Goal: Transaction & Acquisition: Book appointment/travel/reservation

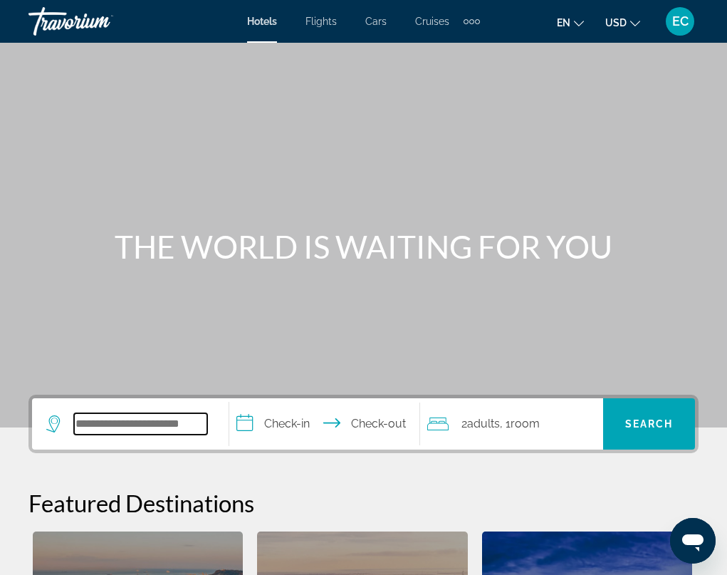
click at [118, 429] on input "Search widget" at bounding box center [140, 423] width 133 height 21
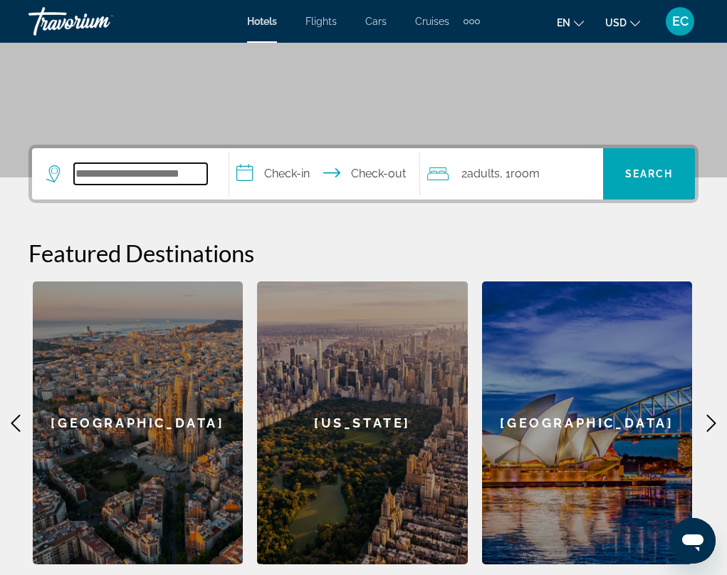
scroll to position [348, 0]
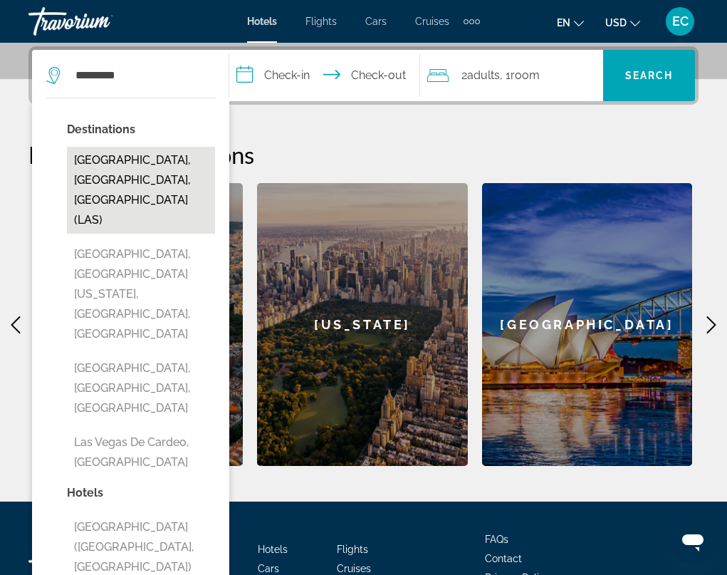
click at [98, 169] on button "[GEOGRAPHIC_DATA], [GEOGRAPHIC_DATA], [GEOGRAPHIC_DATA] (LAS)" at bounding box center [141, 190] width 148 height 87
type input "**********"
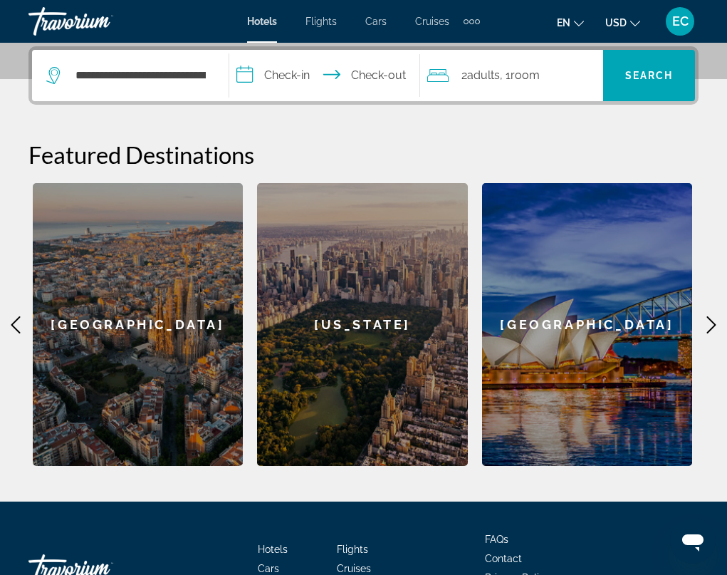
click at [305, 78] on input "**********" at bounding box center [327, 78] width 196 height 56
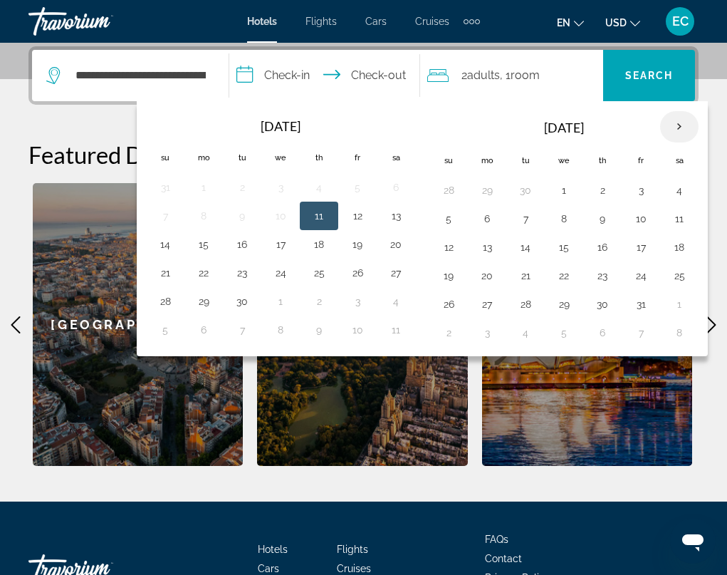
click at [677, 124] on th "Next month" at bounding box center [679, 126] width 38 height 31
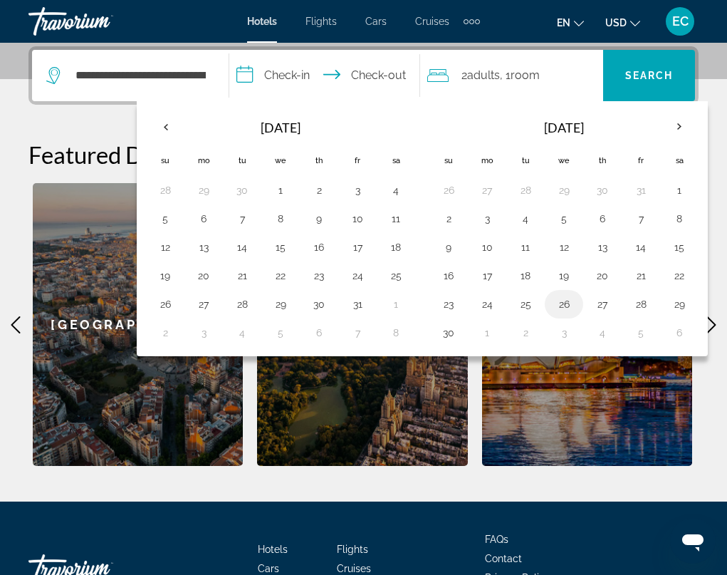
click at [565, 308] on button "26" at bounding box center [564, 304] width 23 height 20
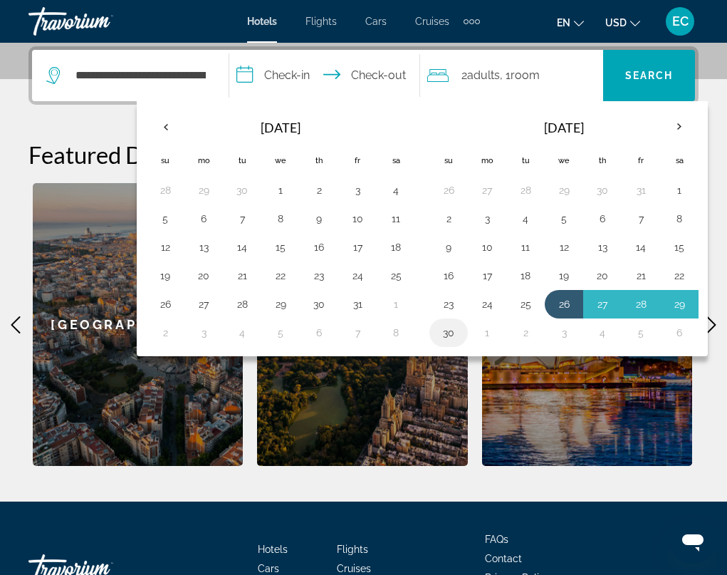
click at [445, 331] on button "30" at bounding box center [448, 333] width 23 height 20
type input "**********"
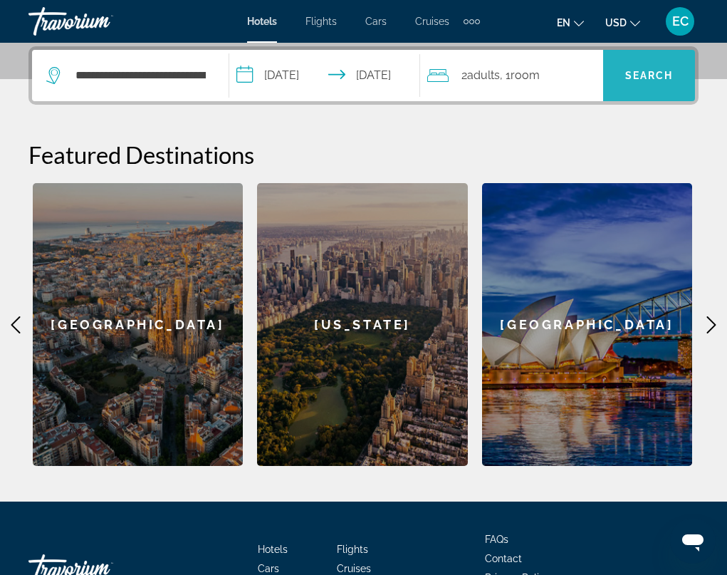
click at [639, 77] on span "Search" at bounding box center [649, 75] width 48 height 11
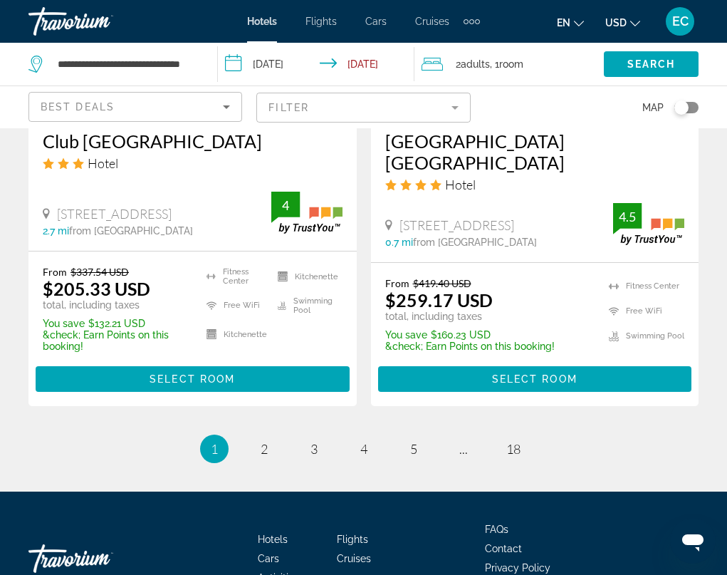
scroll to position [3063, 0]
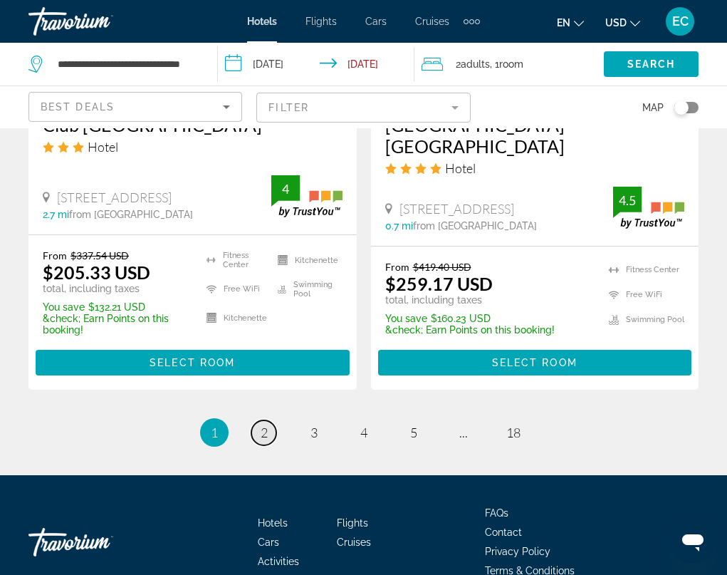
click at [264, 425] on span "2" at bounding box center [264, 433] width 7 height 16
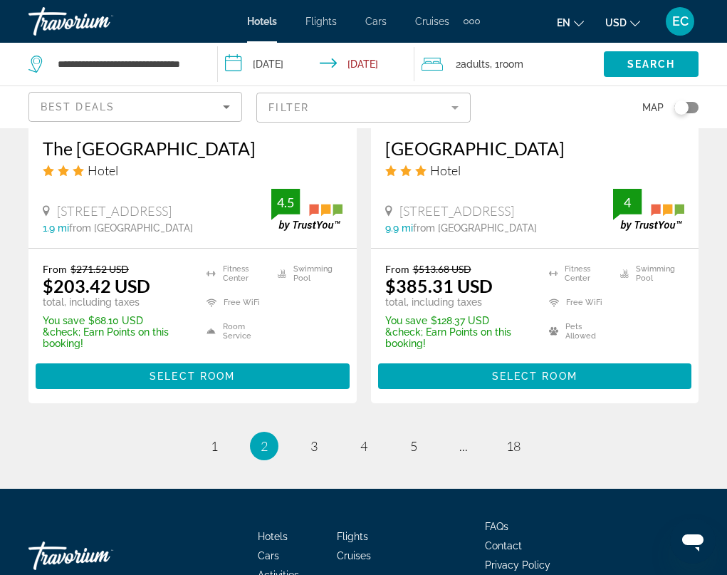
scroll to position [3086, 0]
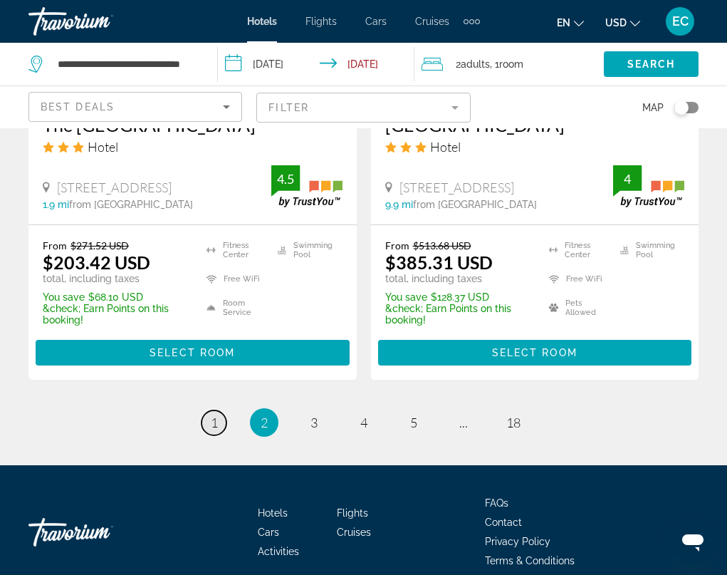
click at [214, 415] on span "1" at bounding box center [214, 423] width 7 height 16
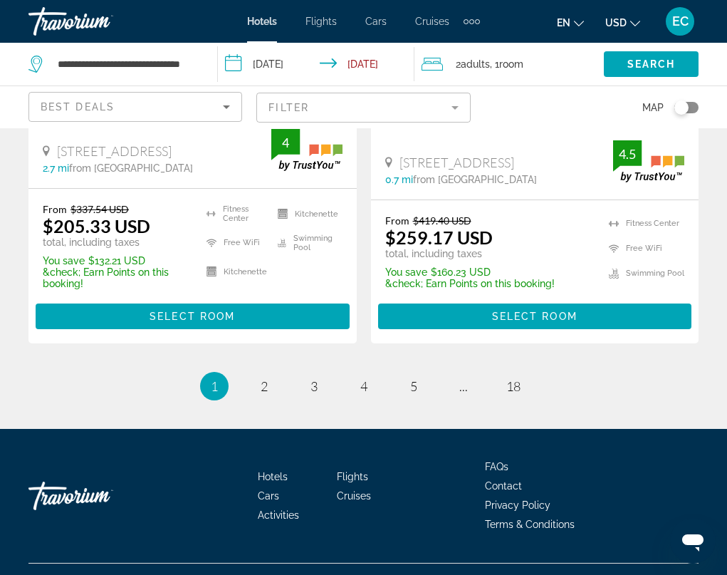
scroll to position [3114, 0]
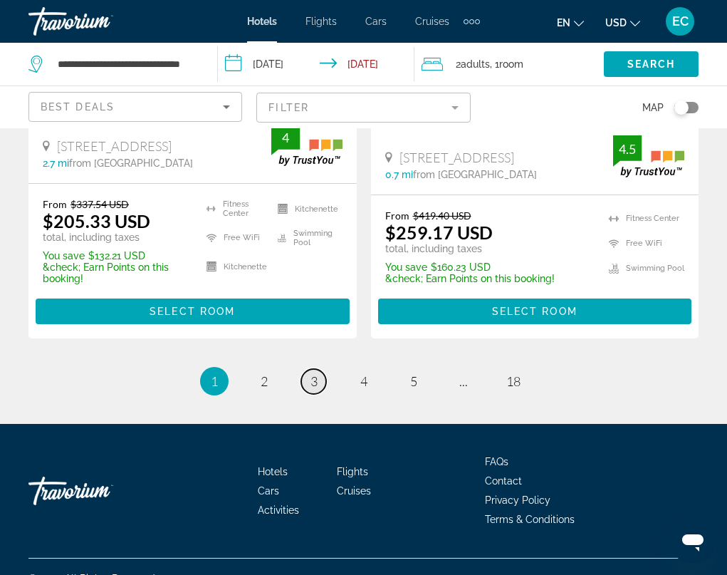
click at [313, 373] on span "3" at bounding box center [314, 381] width 7 height 16
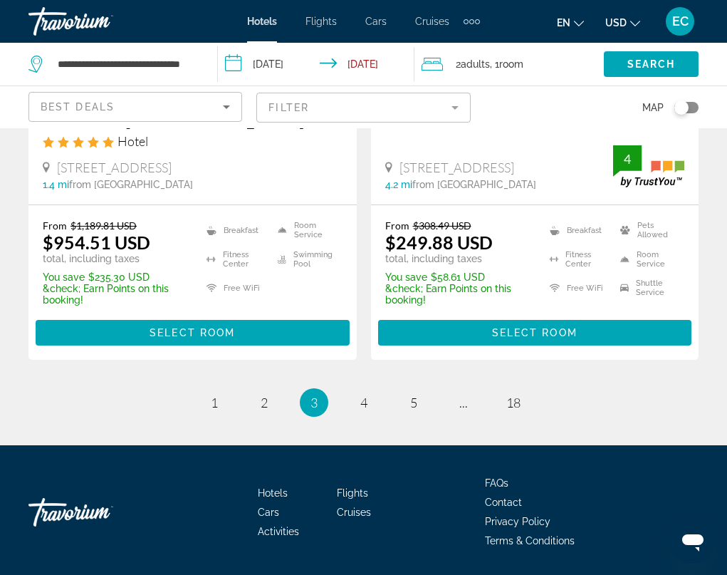
scroll to position [3083, 0]
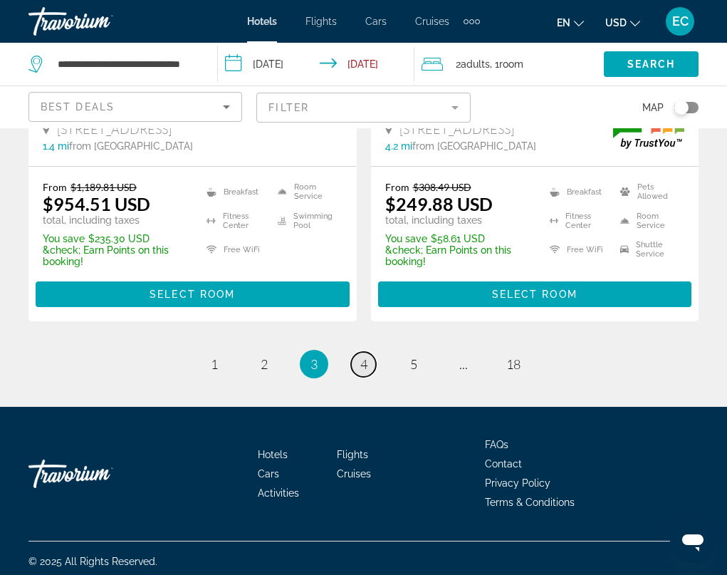
click at [363, 357] on span "4" at bounding box center [363, 364] width 7 height 16
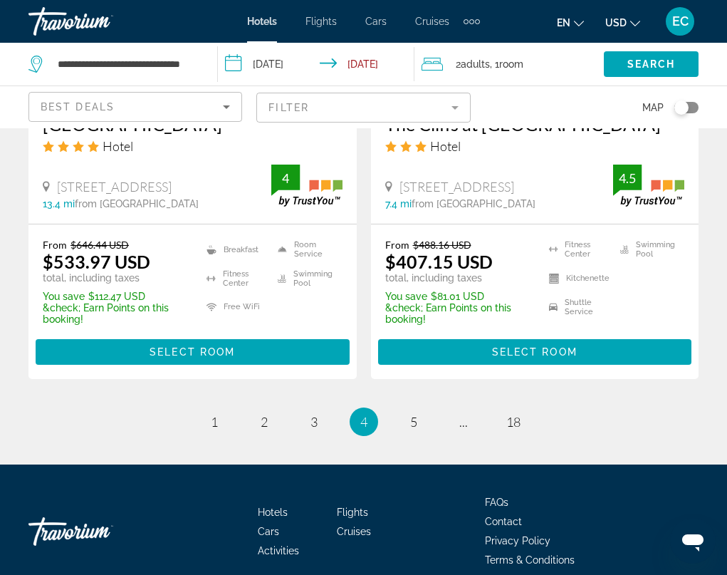
scroll to position [3063, 0]
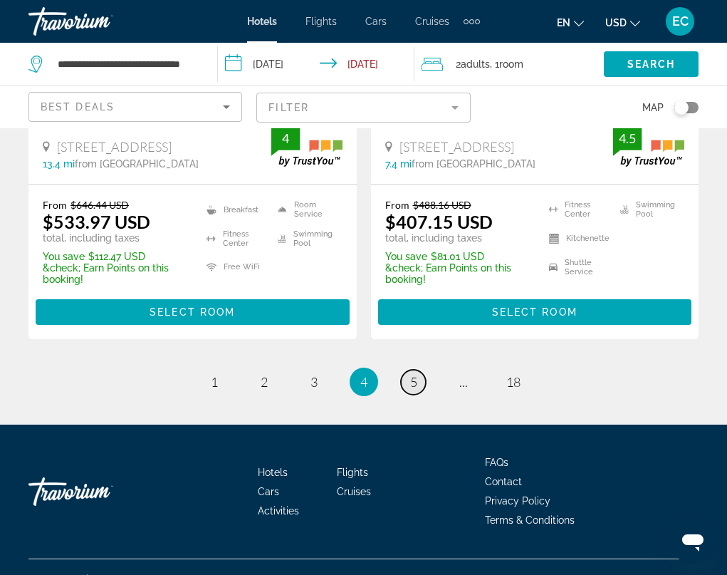
click at [413, 374] on span "5" at bounding box center [413, 382] width 7 height 16
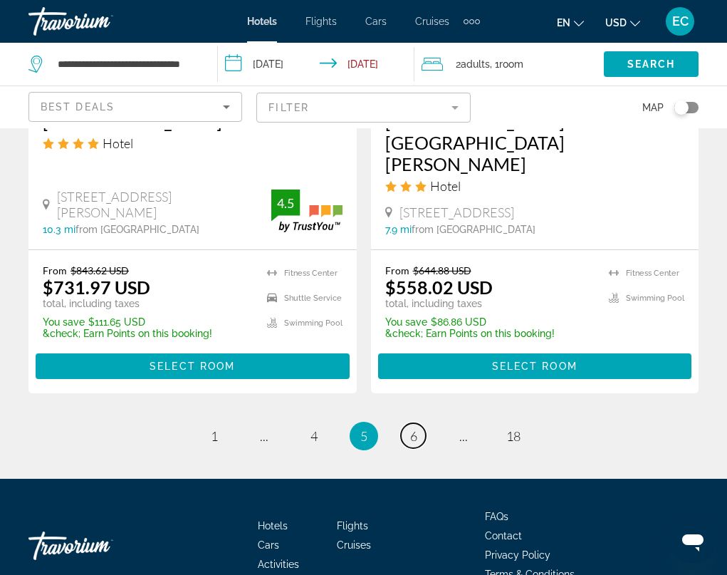
scroll to position [3086, 0]
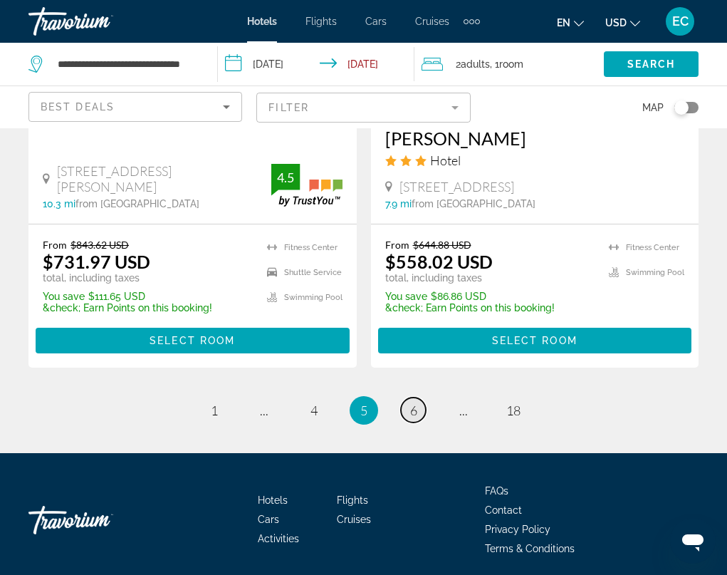
click at [414, 402] on span "6" at bounding box center [413, 410] width 7 height 16
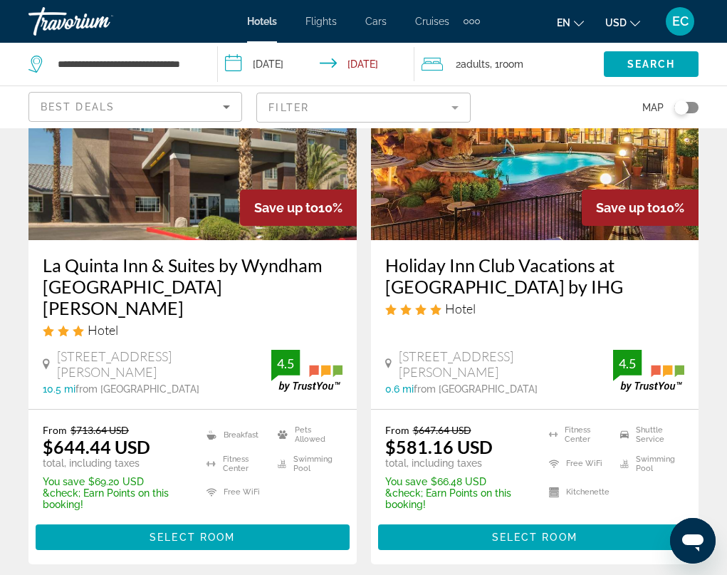
scroll to position [3063, 0]
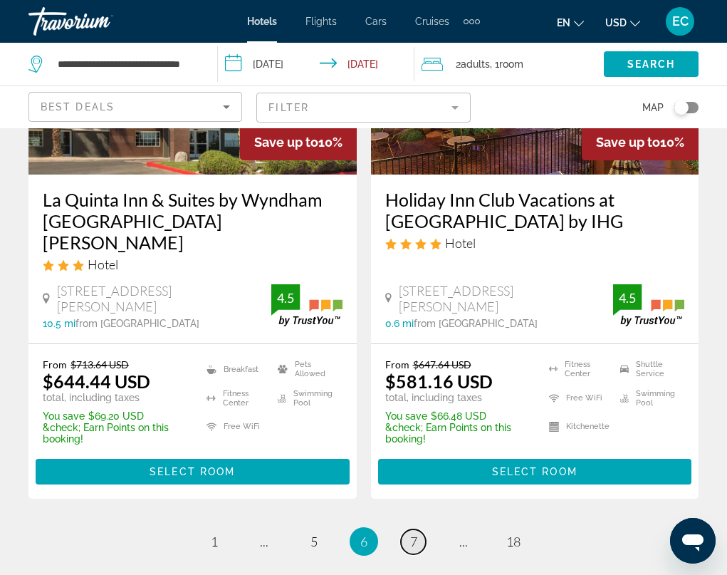
click at [412, 533] on span "7" at bounding box center [413, 541] width 7 height 16
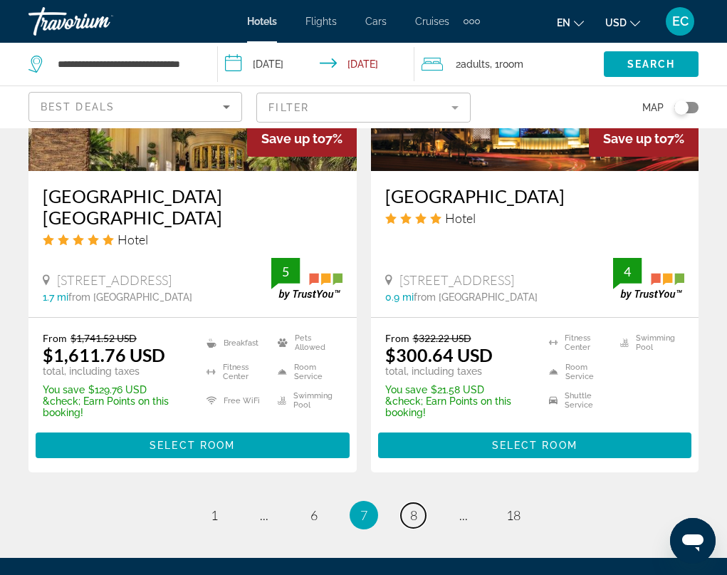
scroll to position [2992, 0]
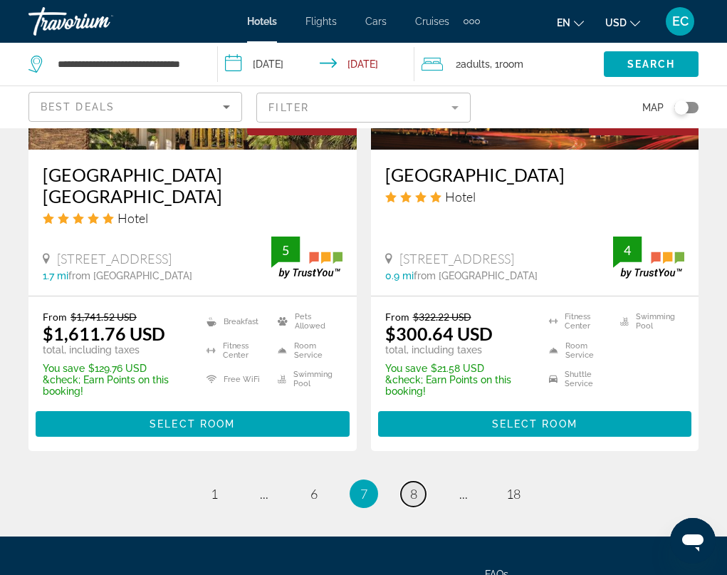
click at [410, 486] on span "8" at bounding box center [413, 494] width 7 height 16
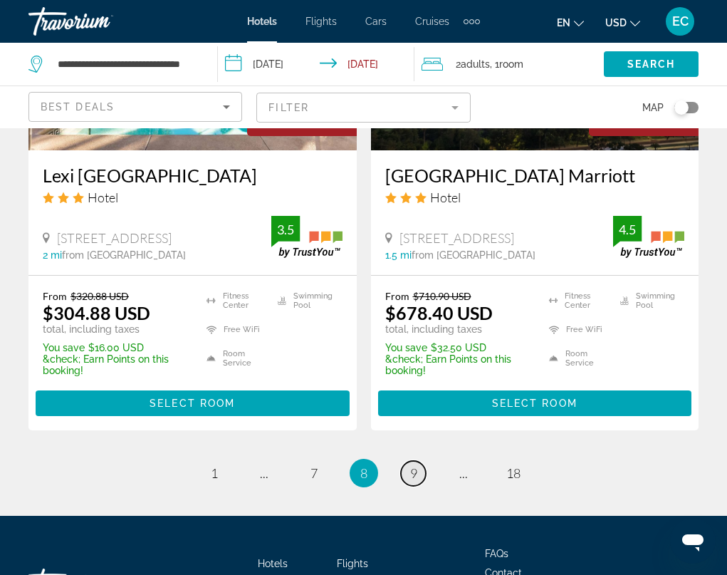
scroll to position [3049, 0]
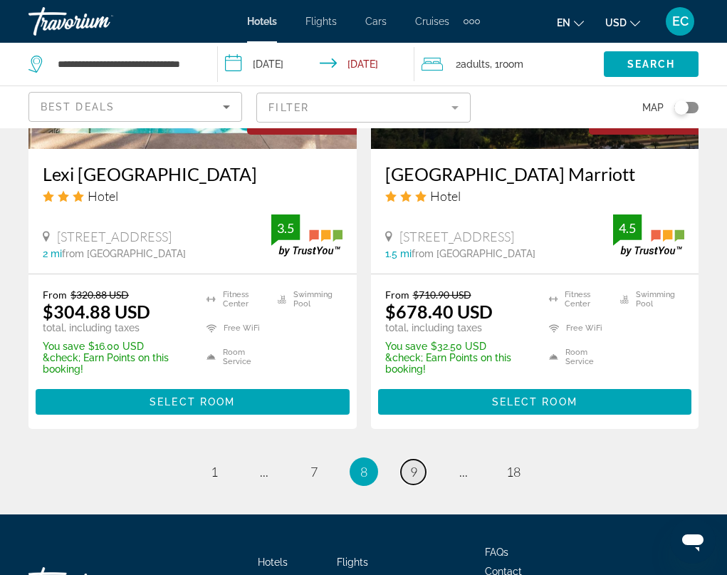
click at [410, 464] on span "9" at bounding box center [413, 472] width 7 height 16
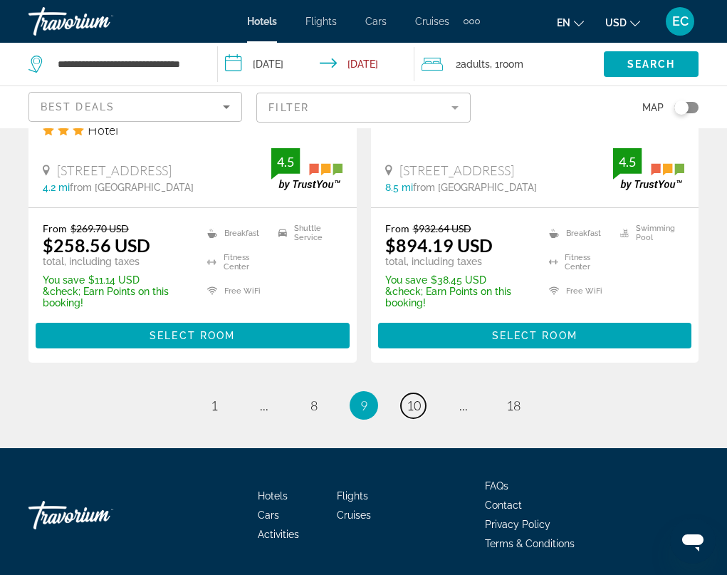
scroll to position [3081, 0]
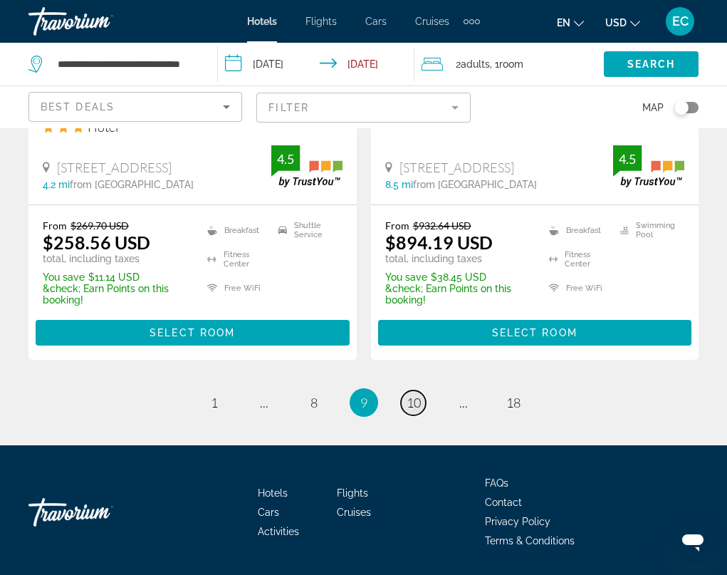
click at [410, 395] on span "10" at bounding box center [414, 403] width 14 height 16
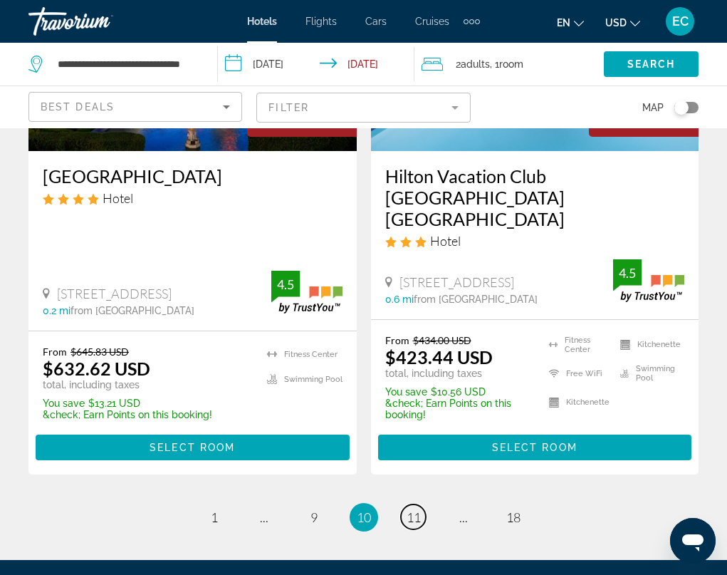
scroll to position [3183, 0]
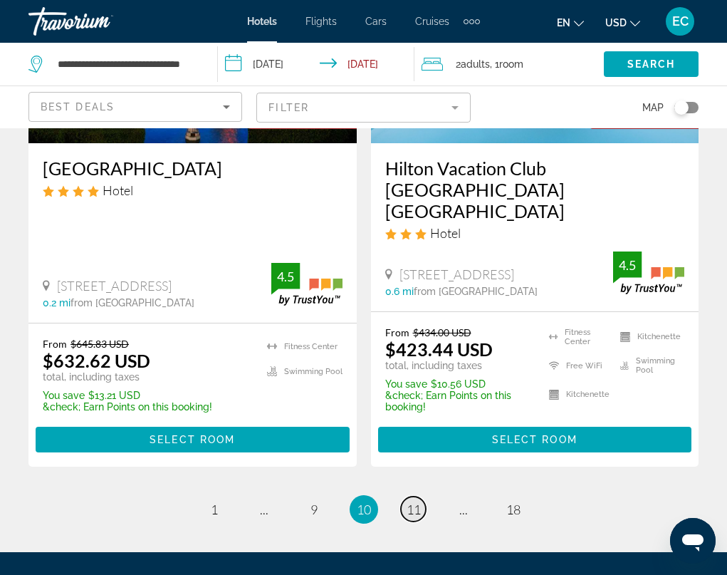
click at [421, 496] on link "page 11" at bounding box center [413, 508] width 25 height 25
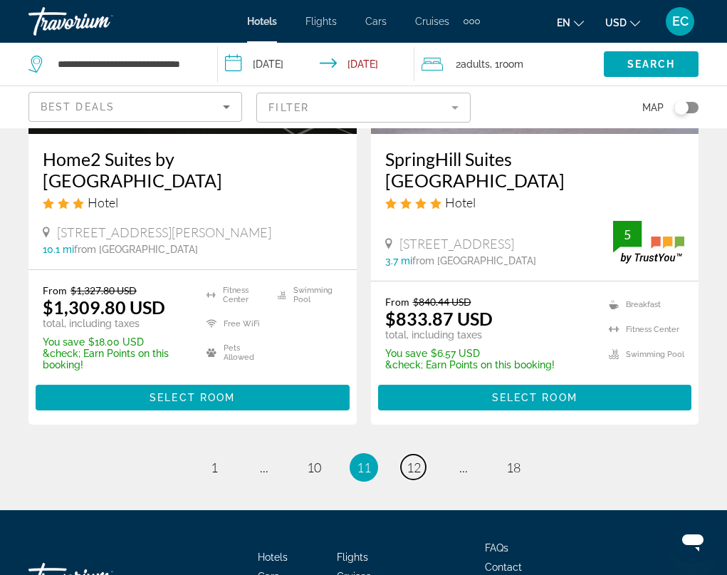
scroll to position [3133, 0]
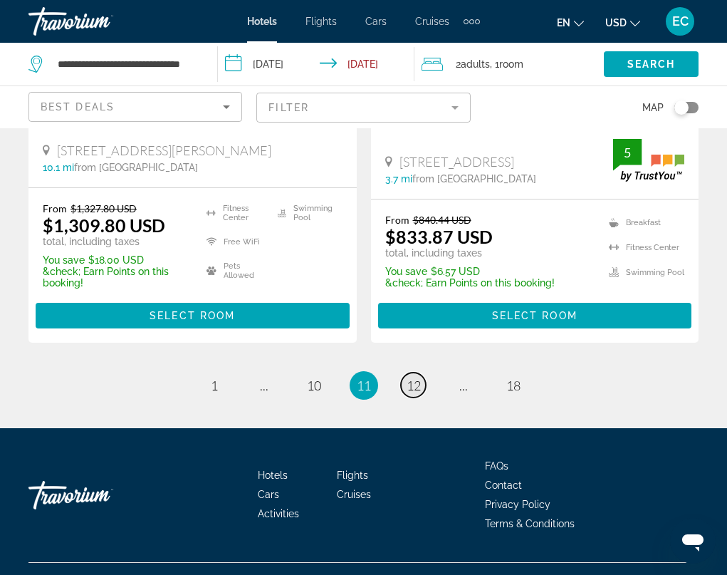
click at [415, 378] on span "12" at bounding box center [414, 386] width 14 height 16
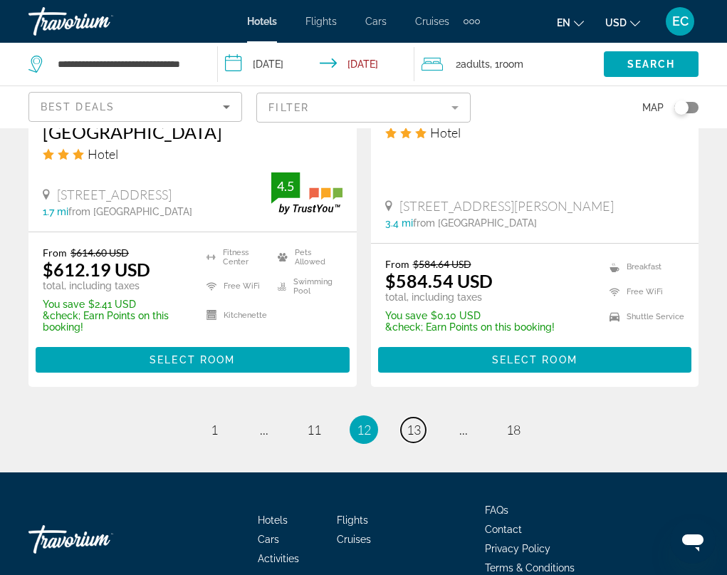
scroll to position [3183, 0]
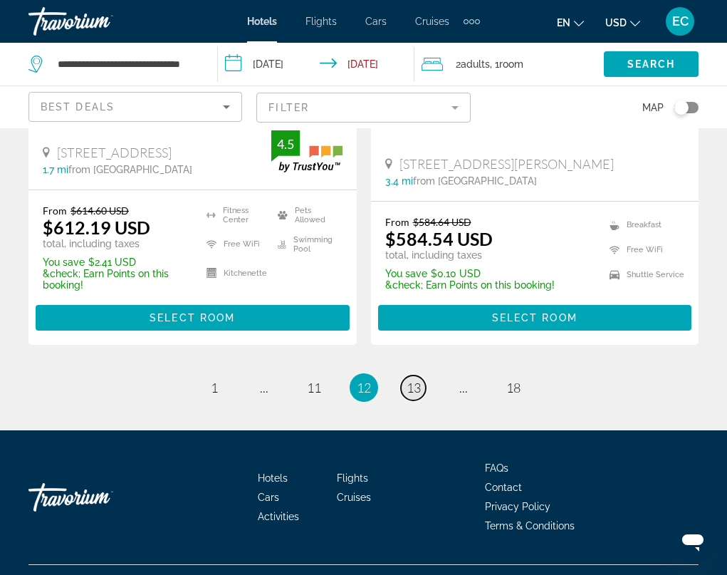
click at [408, 375] on link "page 13" at bounding box center [413, 387] width 25 height 25
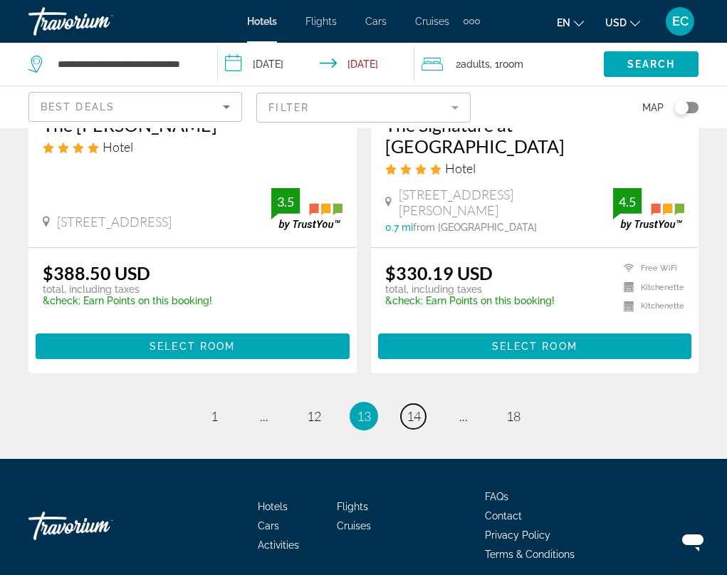
scroll to position [2964, 0]
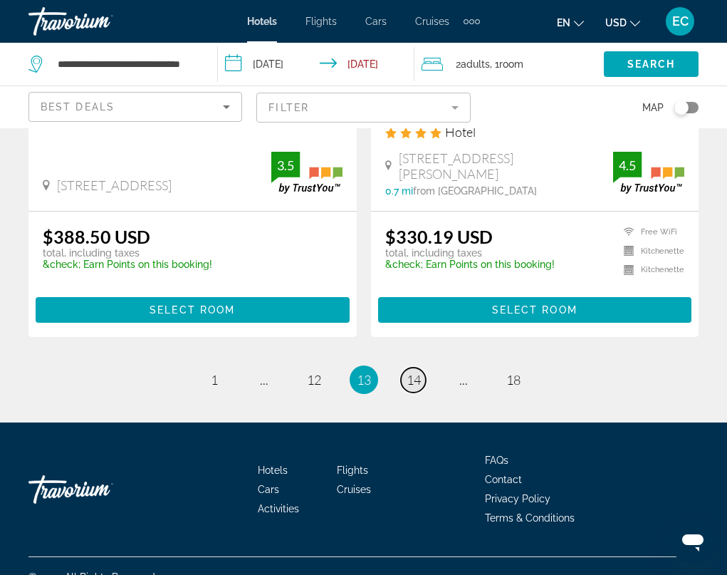
click at [415, 368] on link "page 14" at bounding box center [413, 380] width 25 height 25
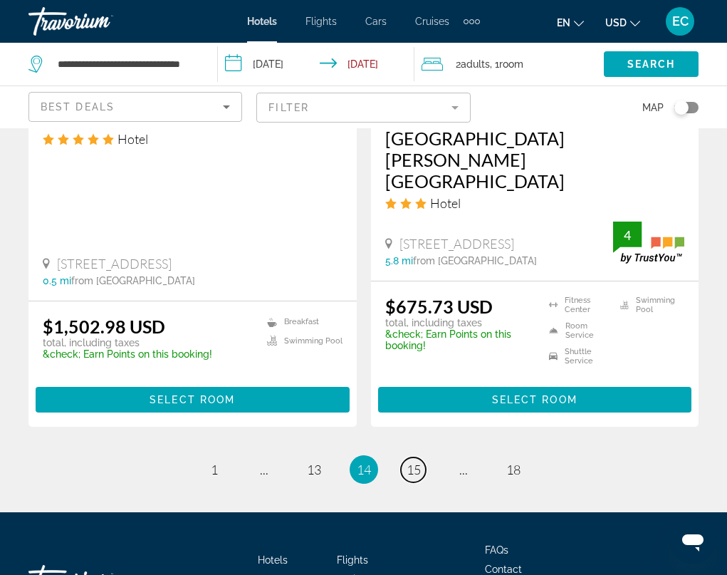
scroll to position [2992, 0]
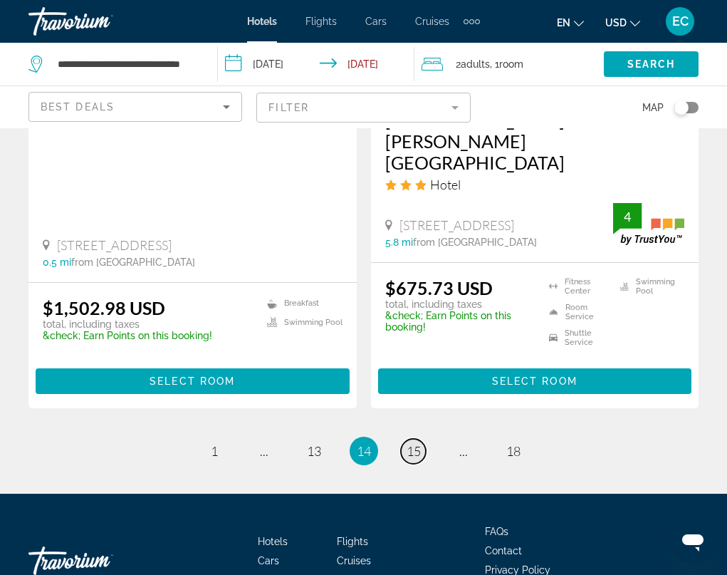
click at [412, 439] on link "page 15" at bounding box center [413, 451] width 25 height 25
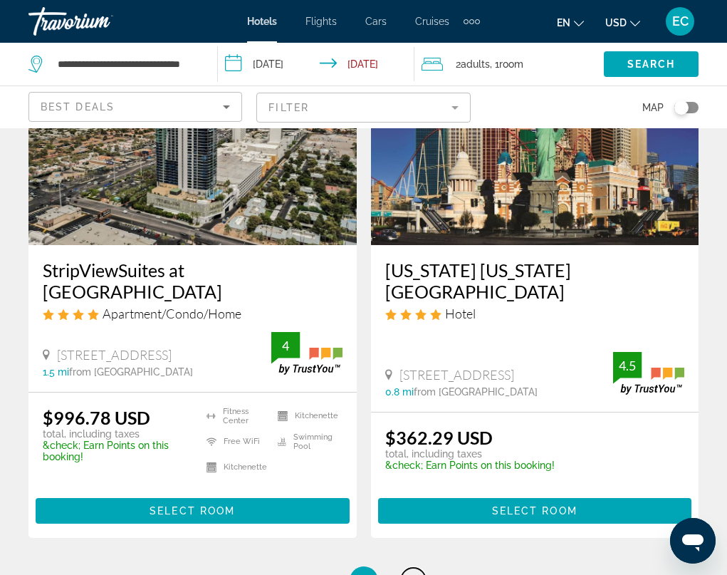
scroll to position [2920, 0]
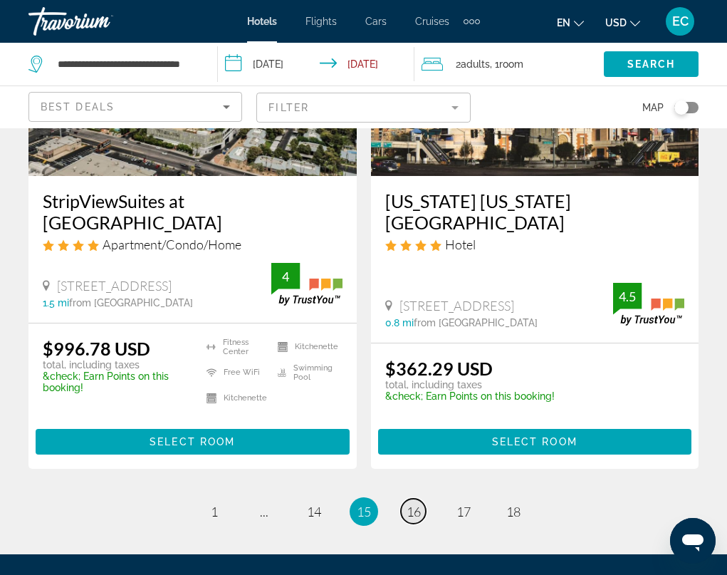
click at [415, 504] on span "16" at bounding box center [414, 512] width 14 height 16
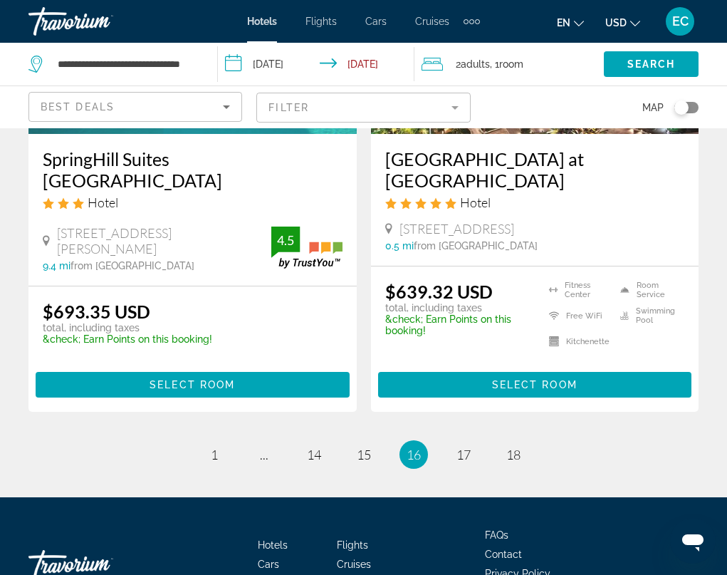
scroll to position [2992, 0]
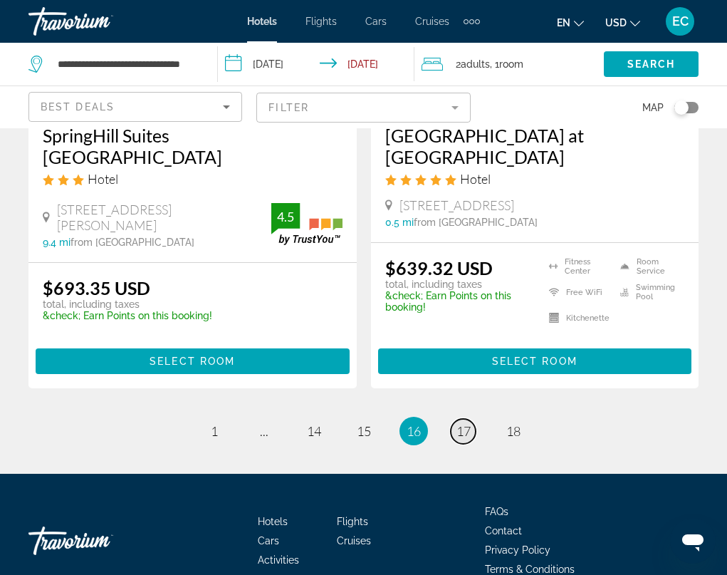
click at [462, 423] on span "17" at bounding box center [464, 431] width 14 height 16
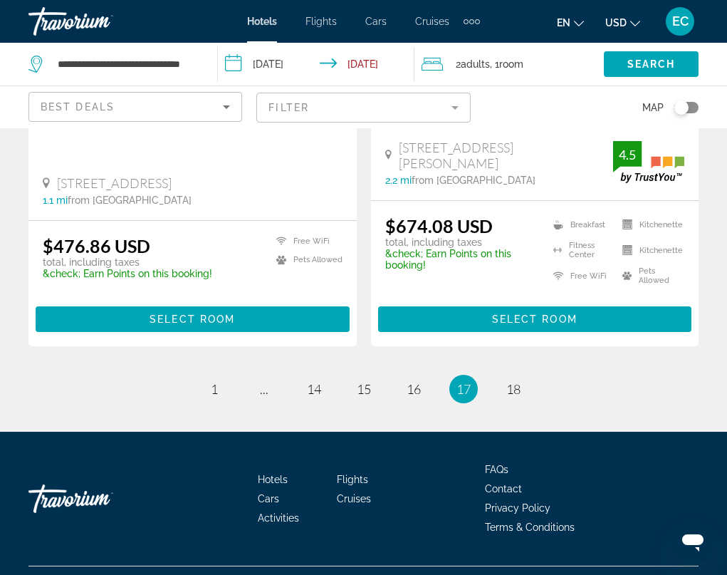
scroll to position [3057, 0]
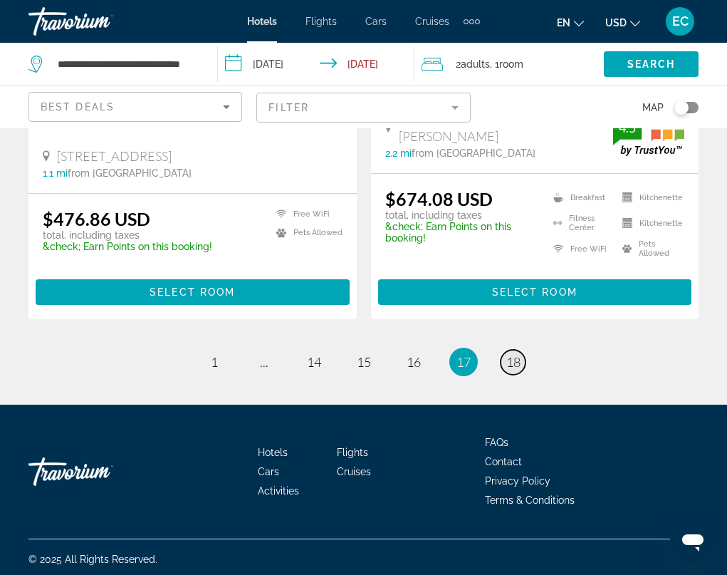
click at [511, 358] on span "18" at bounding box center [513, 362] width 14 height 16
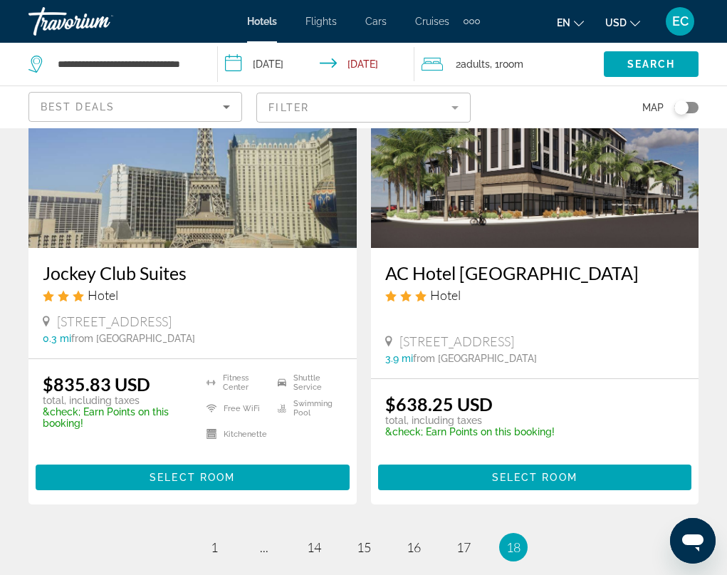
scroll to position [840, 0]
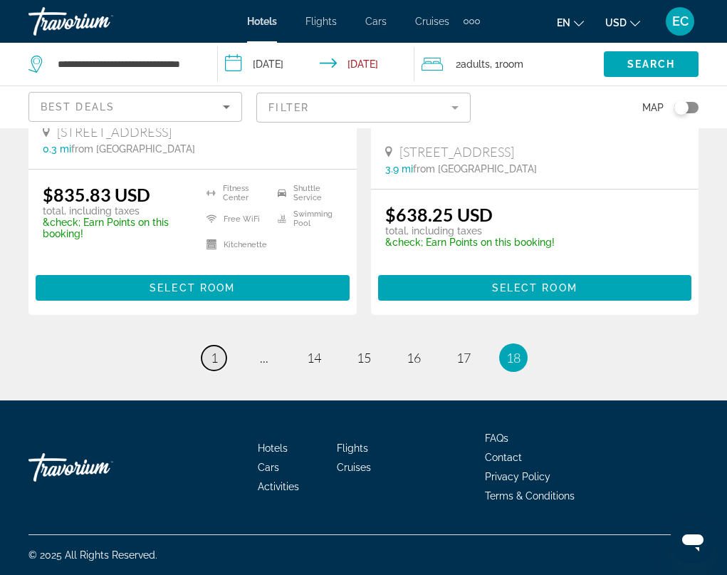
click at [217, 363] on span "1" at bounding box center [214, 358] width 7 height 16
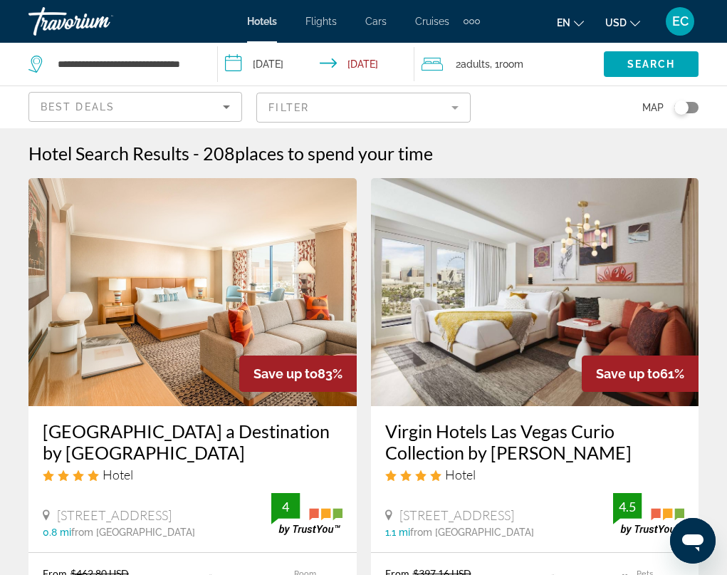
click at [214, 339] on img "Main content" at bounding box center [192, 292] width 328 height 228
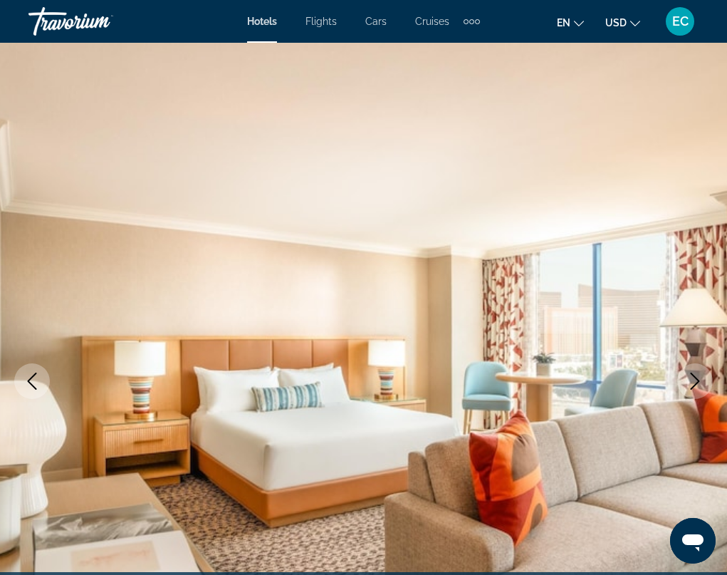
click at [697, 379] on icon "Next image" at bounding box center [695, 381] width 9 height 17
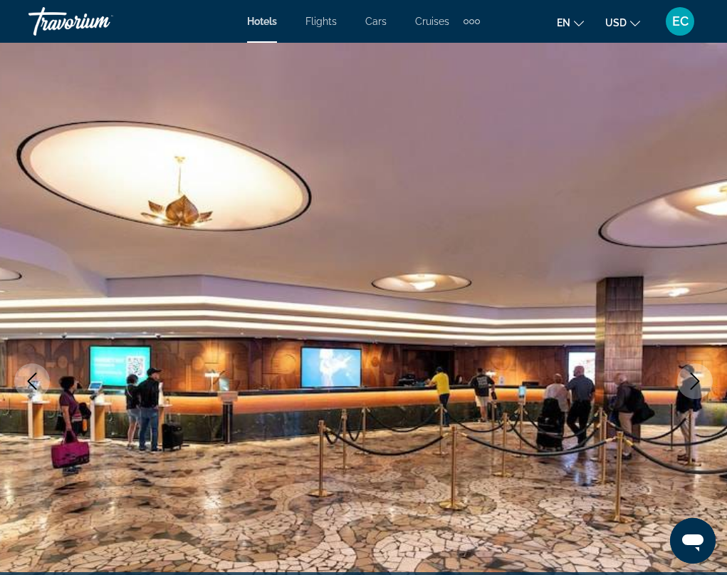
click at [697, 379] on icon "Next image" at bounding box center [695, 381] width 9 height 17
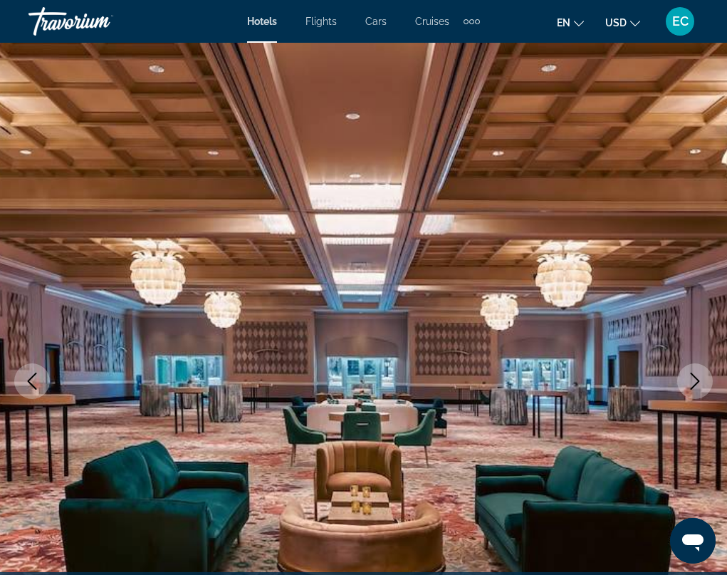
click at [697, 379] on icon "Next image" at bounding box center [695, 381] width 9 height 17
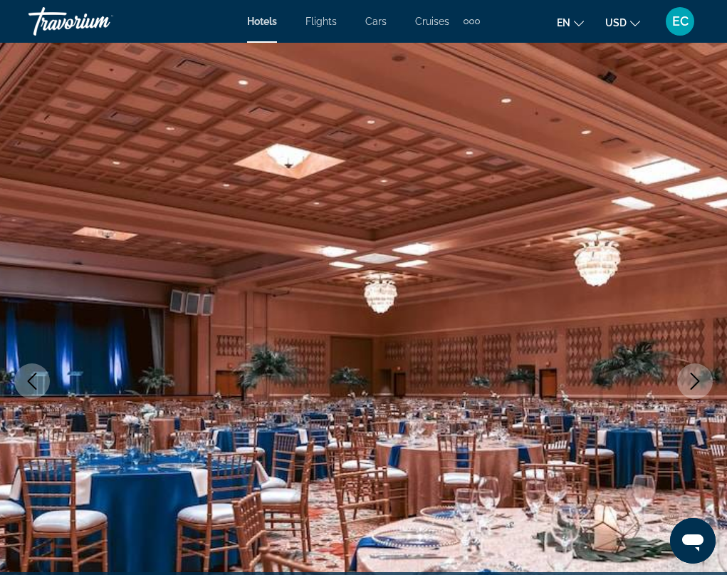
click at [697, 379] on icon "Next image" at bounding box center [695, 381] width 9 height 17
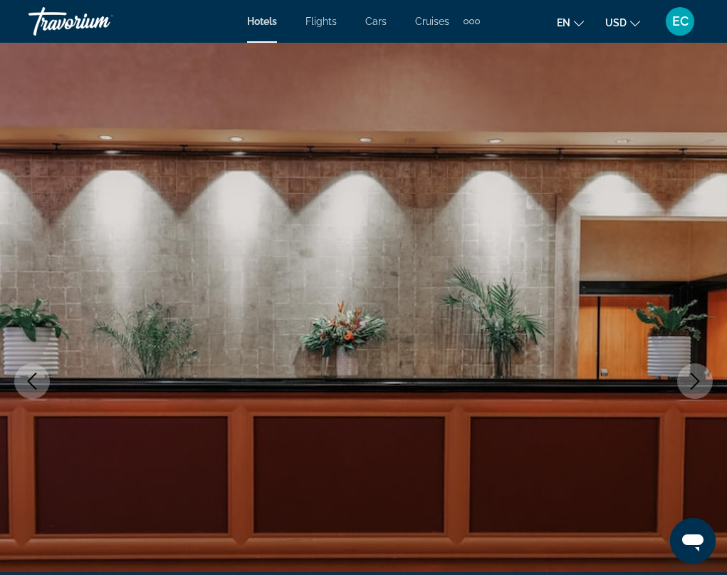
click at [697, 379] on icon "Next image" at bounding box center [695, 381] width 9 height 17
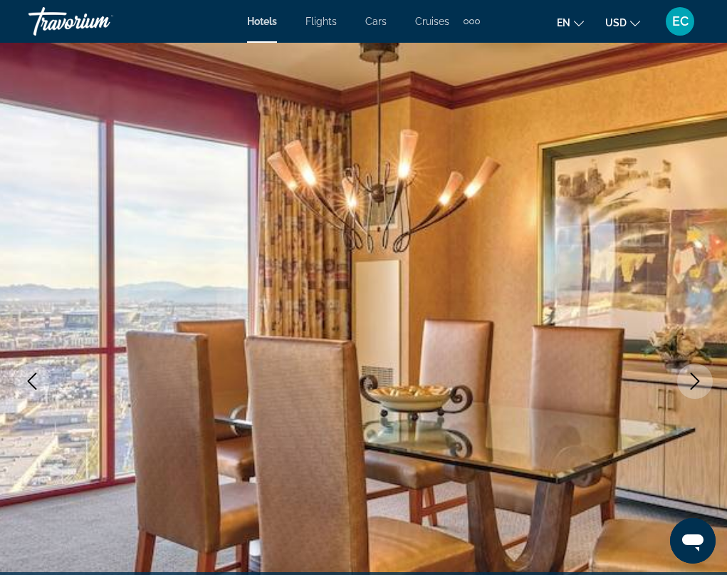
click at [696, 379] on icon "Next image" at bounding box center [695, 381] width 17 height 17
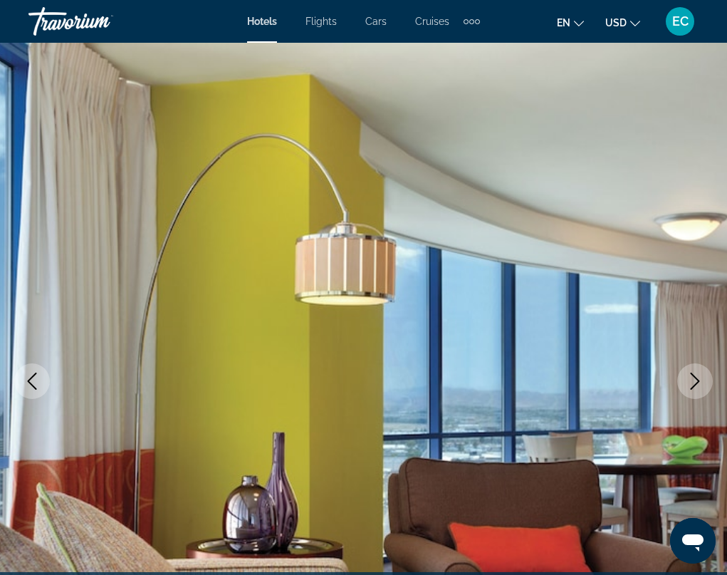
click at [694, 379] on icon "Next image" at bounding box center [695, 381] width 17 height 17
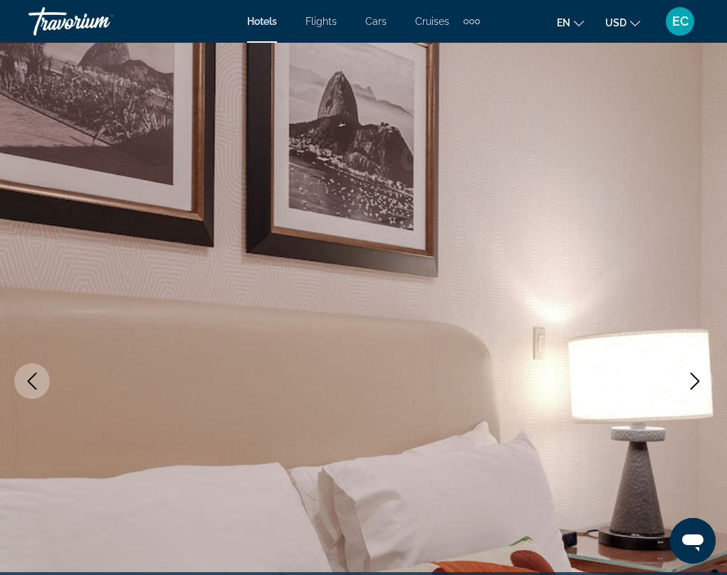
click at [693, 379] on icon "Next image" at bounding box center [695, 381] width 17 height 17
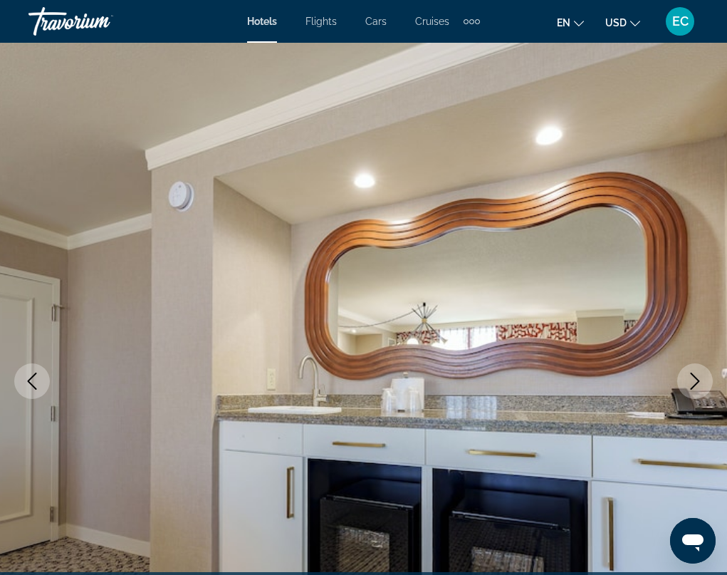
click at [693, 379] on icon "Next image" at bounding box center [695, 381] width 17 height 17
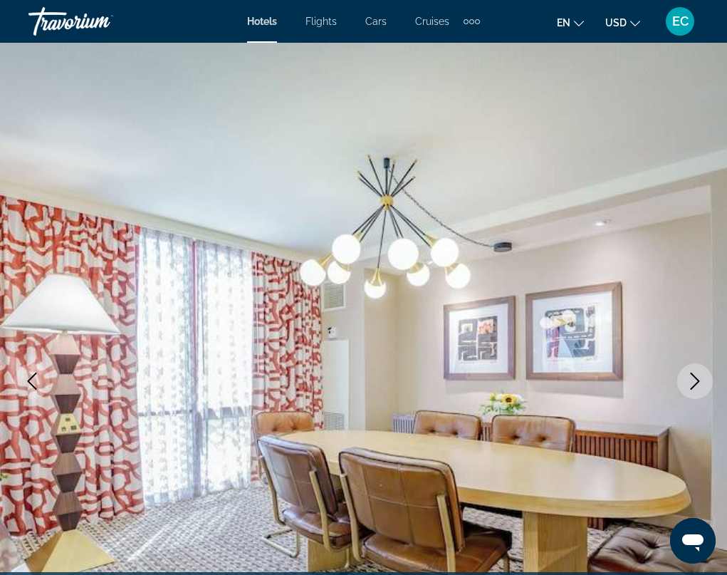
click at [691, 381] on icon "Next image" at bounding box center [695, 381] width 17 height 17
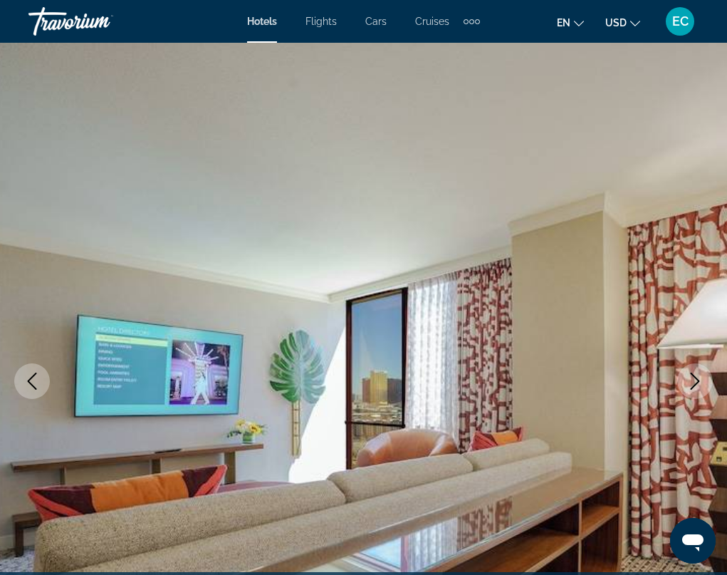
click at [691, 381] on icon "Next image" at bounding box center [695, 381] width 17 height 17
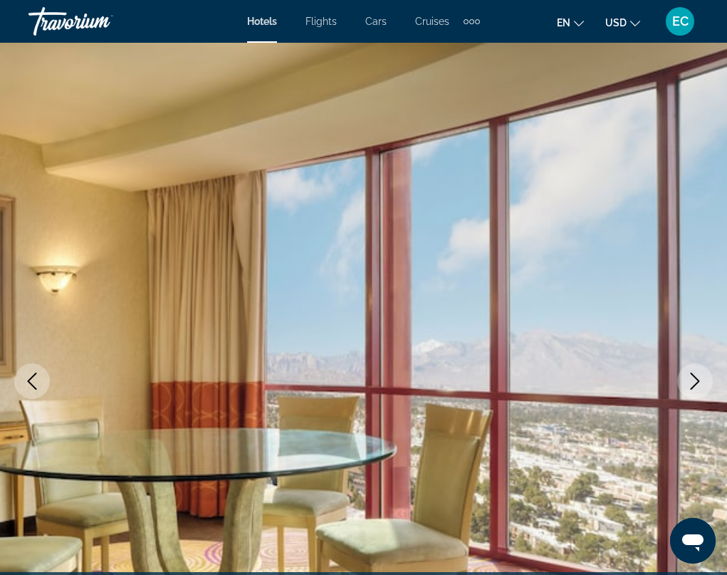
click at [691, 381] on icon "Next image" at bounding box center [695, 381] width 17 height 17
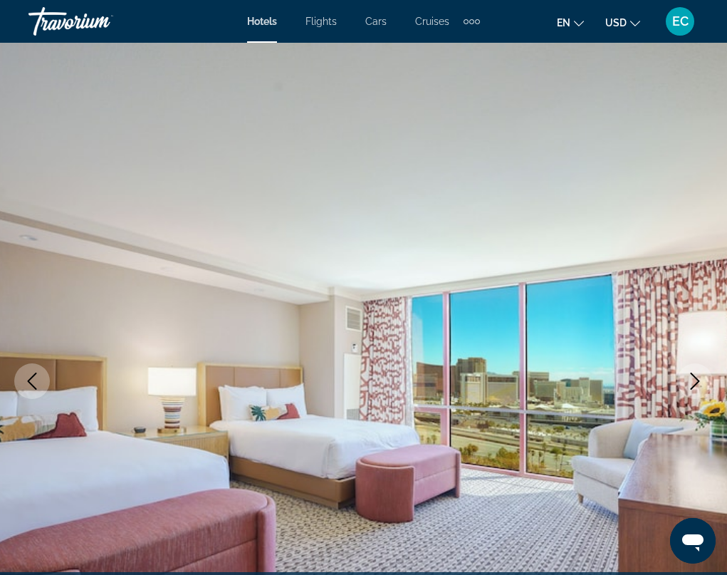
click at [691, 381] on icon "Next image" at bounding box center [695, 381] width 17 height 17
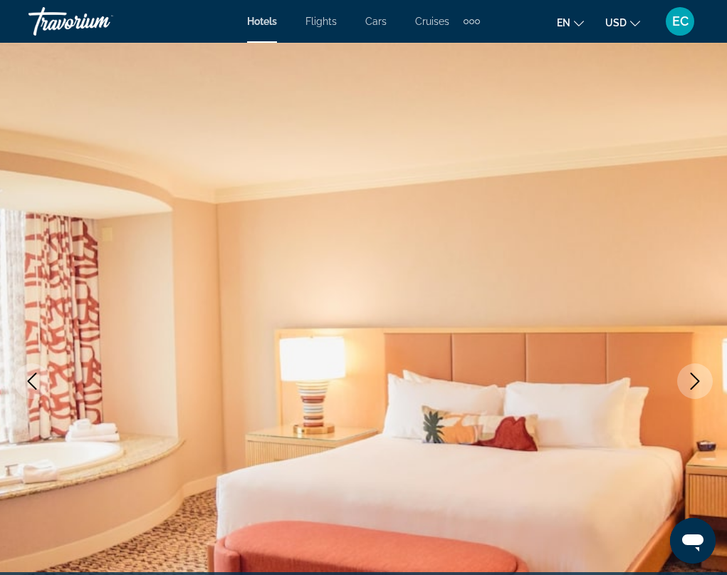
click at [691, 381] on icon "Next image" at bounding box center [695, 381] width 17 height 17
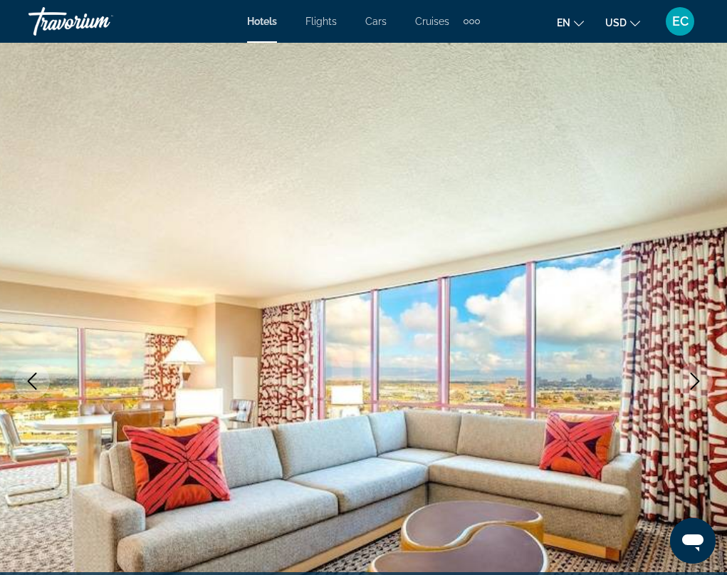
click at [691, 381] on icon "Next image" at bounding box center [695, 381] width 17 height 17
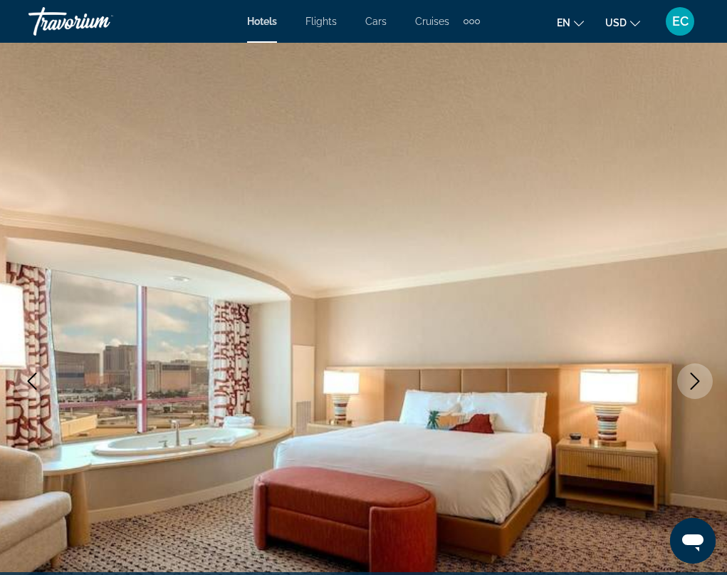
click at [691, 381] on icon "Next image" at bounding box center [695, 381] width 17 height 17
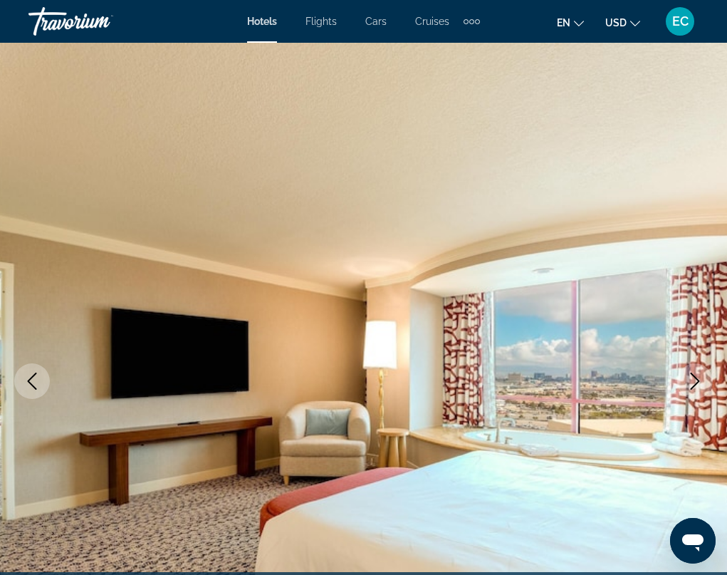
click at [691, 381] on icon "Next image" at bounding box center [695, 381] width 17 height 17
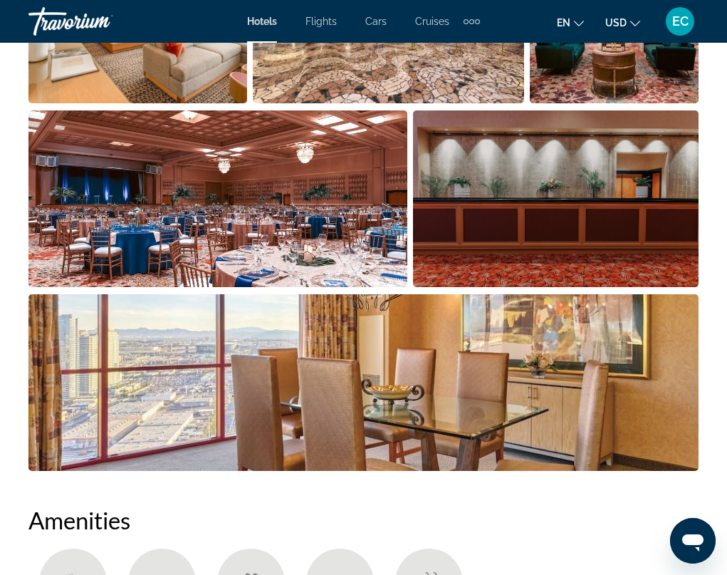
scroll to position [1140, 0]
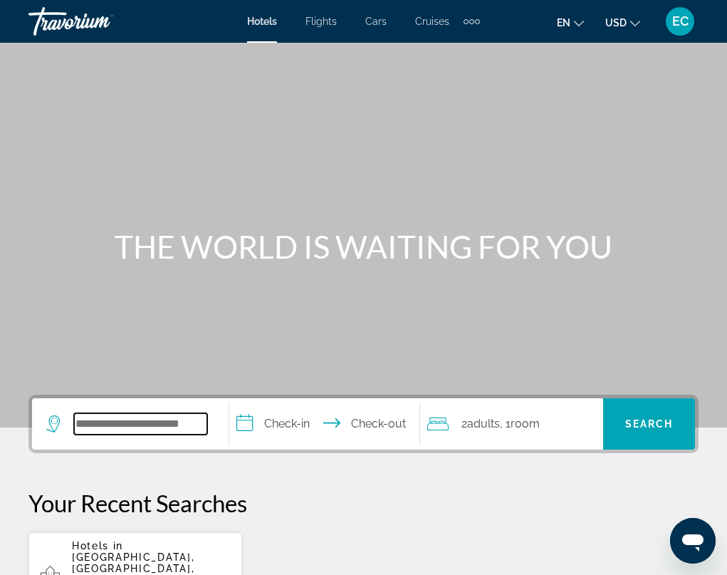
click at [86, 423] on input "Search widget" at bounding box center [140, 423] width 133 height 21
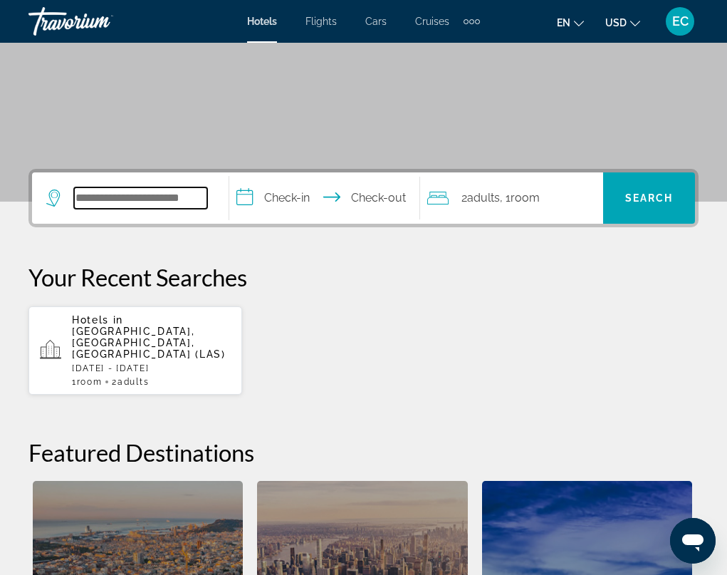
scroll to position [348, 0]
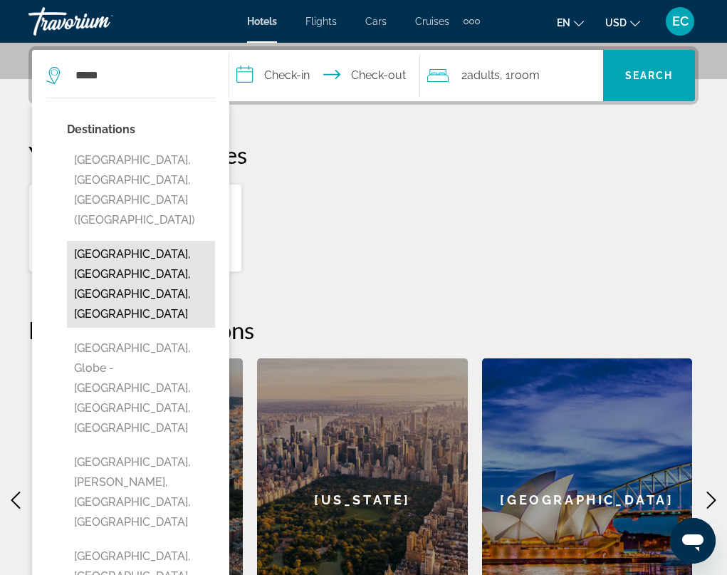
click at [149, 241] on button "[GEOGRAPHIC_DATA], [GEOGRAPHIC_DATA], [GEOGRAPHIC_DATA], [GEOGRAPHIC_DATA]" at bounding box center [141, 284] width 148 height 87
type input "**********"
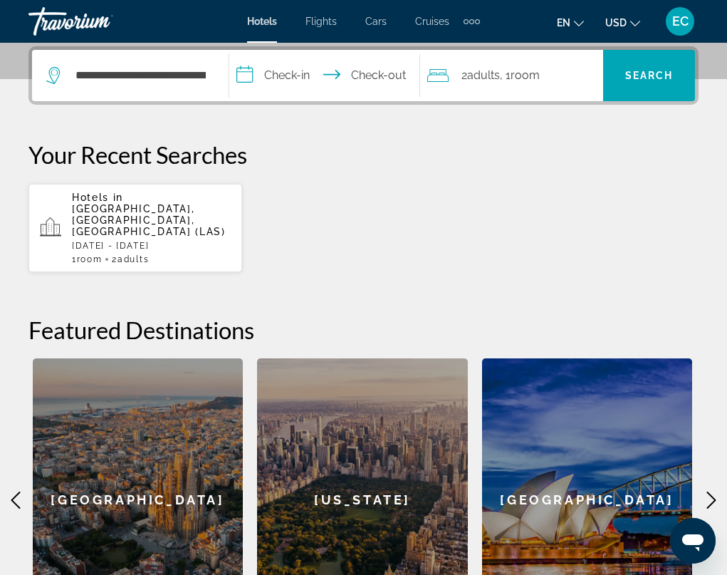
click at [295, 68] on input "**********" at bounding box center [327, 78] width 196 height 56
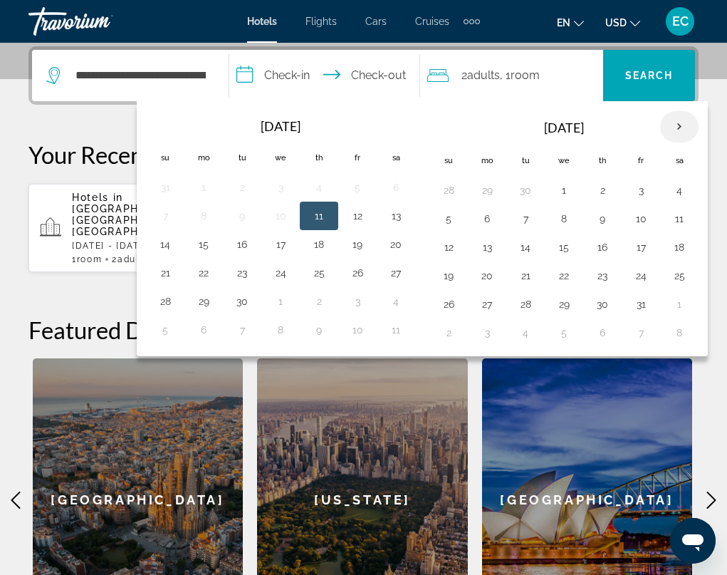
click at [671, 121] on th "Next month" at bounding box center [679, 126] width 38 height 31
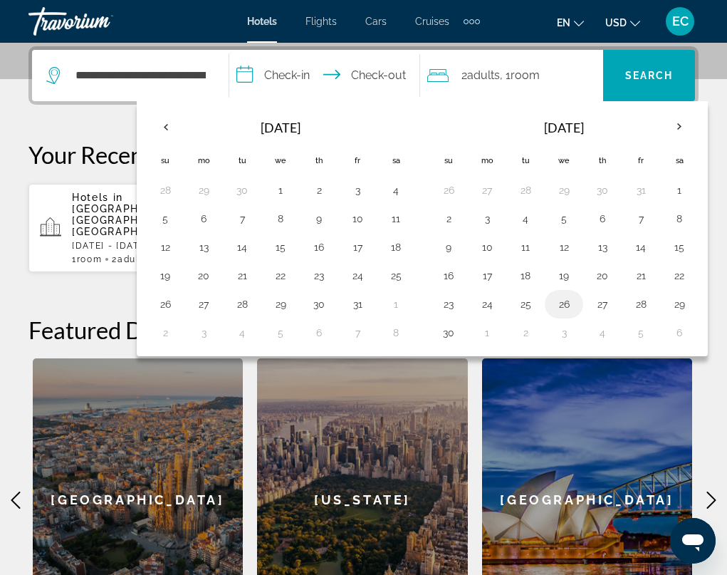
click at [562, 306] on button "26" at bounding box center [564, 304] width 23 height 20
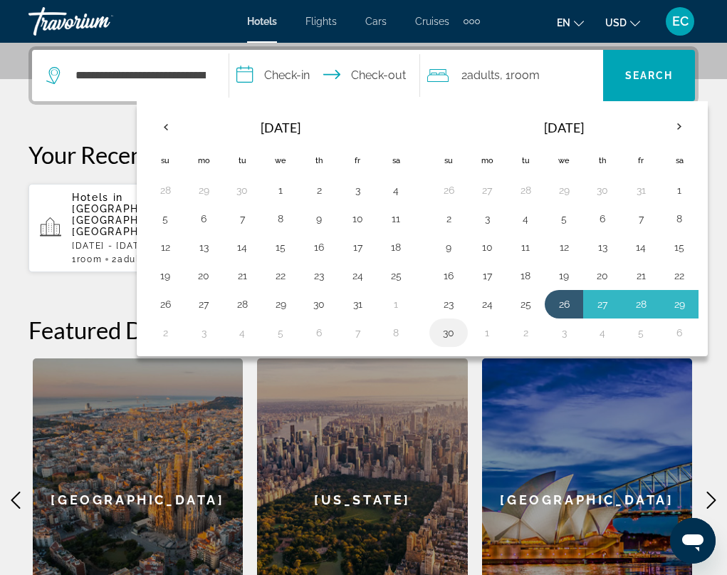
click at [449, 330] on button "30" at bounding box center [448, 333] width 23 height 20
type input "**********"
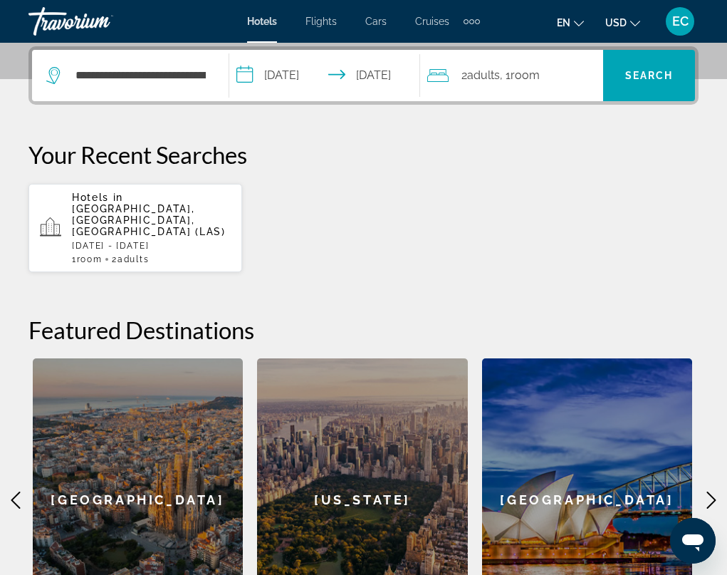
click at [536, 77] on span "Room" at bounding box center [525, 75] width 29 height 14
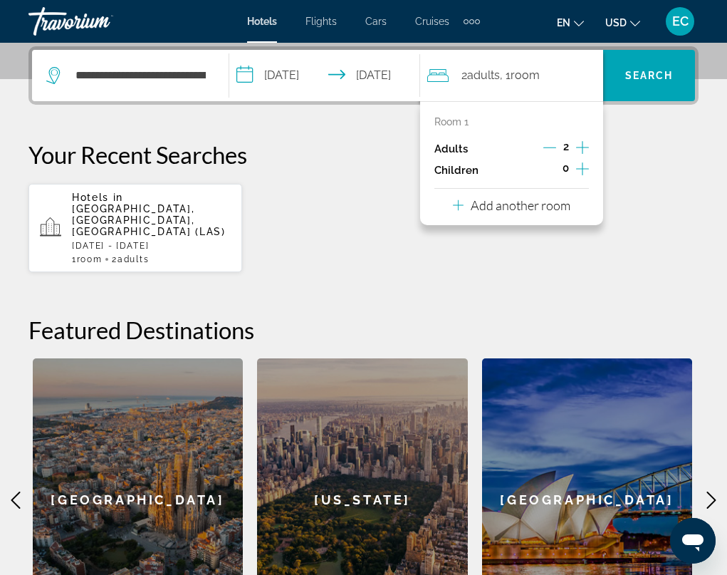
click at [583, 146] on icon "Increment adults" at bounding box center [582, 147] width 13 height 13
click at [580, 171] on icon "Increment children" at bounding box center [582, 168] width 13 height 17
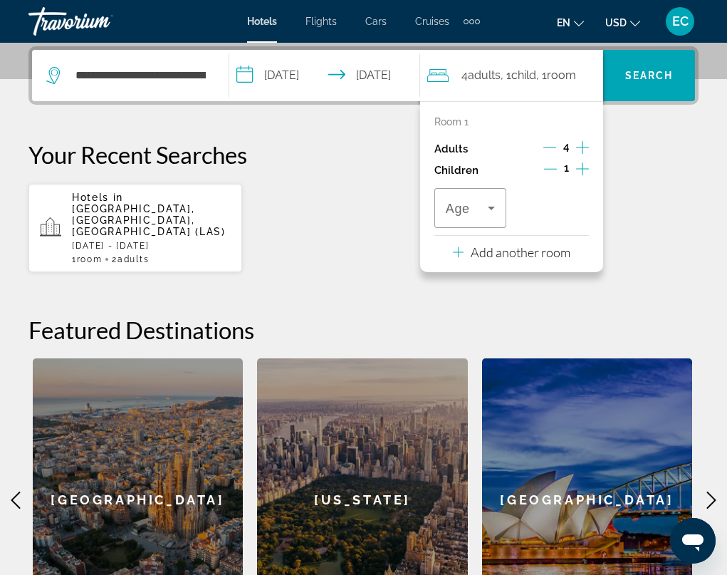
click at [582, 171] on icon "Increment children" at bounding box center [582, 168] width 13 height 17
click at [493, 213] on icon "Travelers: 4 adults, 2 children" at bounding box center [491, 207] width 17 height 17
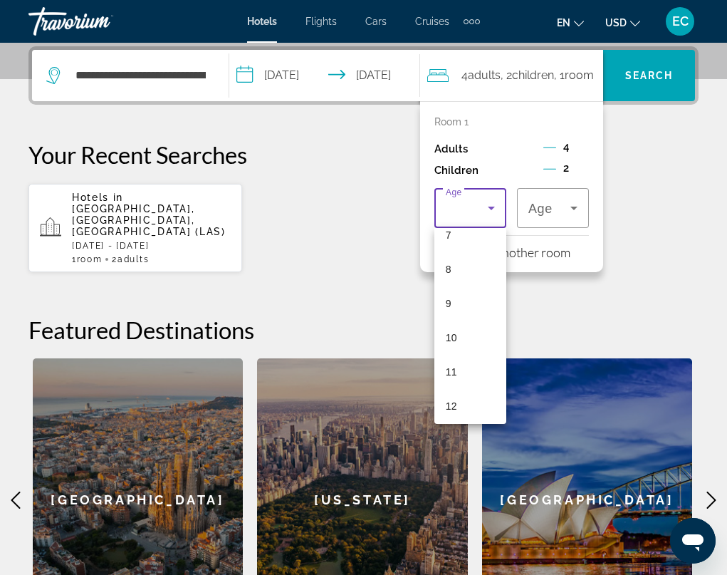
scroll to position [266, 0]
click at [457, 362] on mat-option "11" at bounding box center [470, 360] width 72 height 34
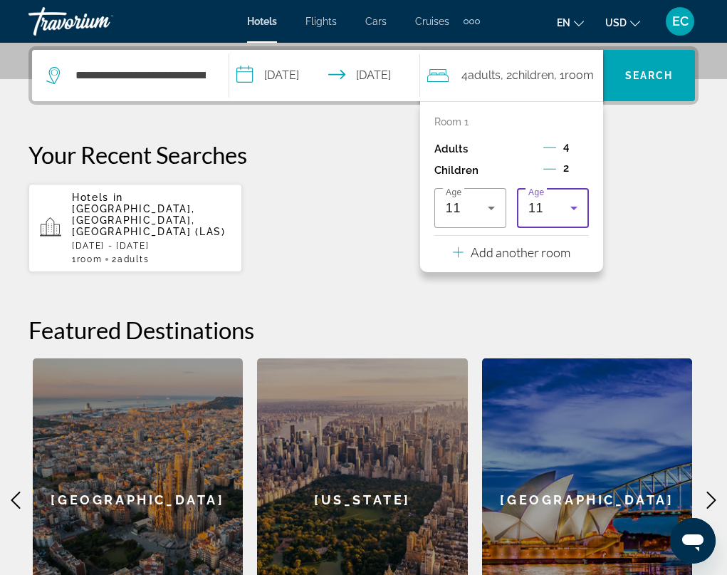
click at [578, 207] on icon "Travelers: 4 adults, 2 children" at bounding box center [574, 209] width 7 height 4
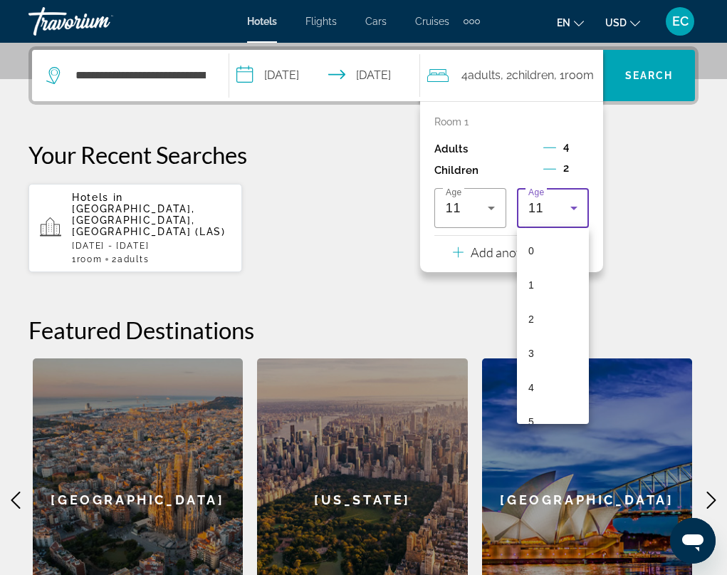
scroll to position [220, 0]
click at [544, 241] on mat-option "6" at bounding box center [553, 236] width 72 height 34
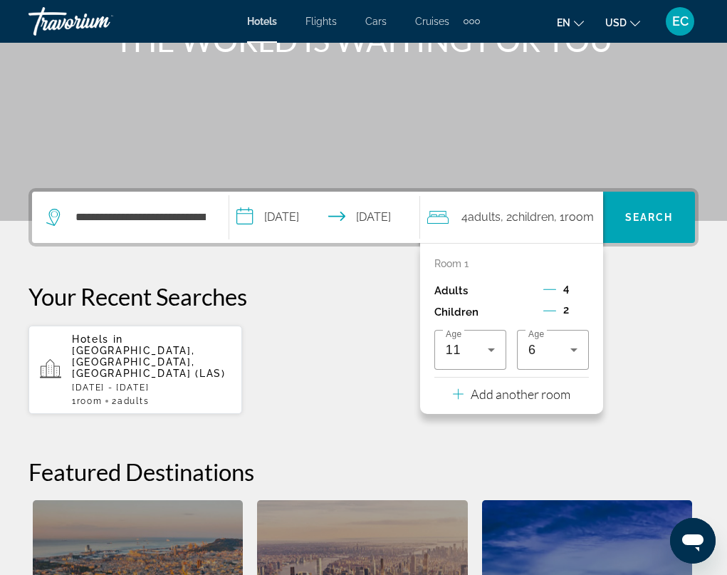
scroll to position [206, 0]
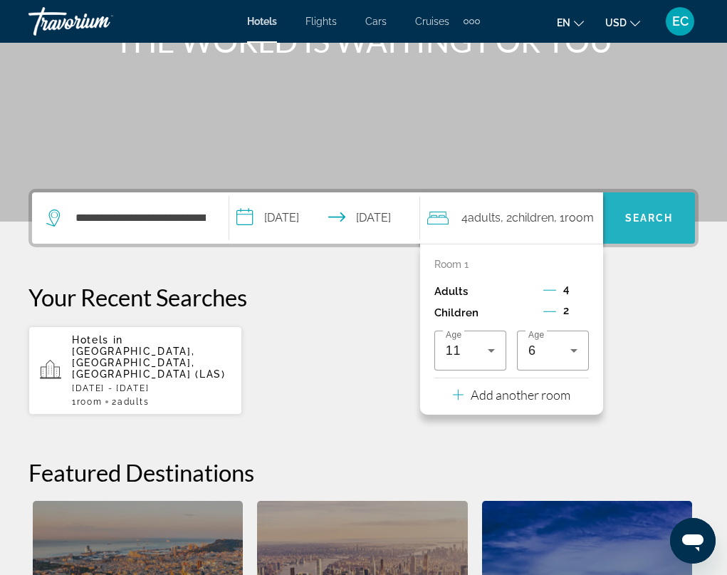
click at [660, 222] on span "Search" at bounding box center [649, 217] width 48 height 11
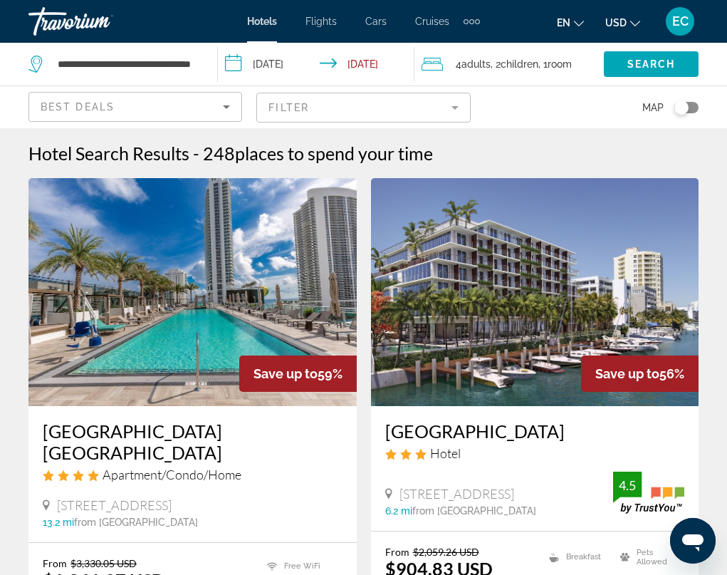
click at [517, 58] on span "Children" at bounding box center [520, 63] width 38 height 11
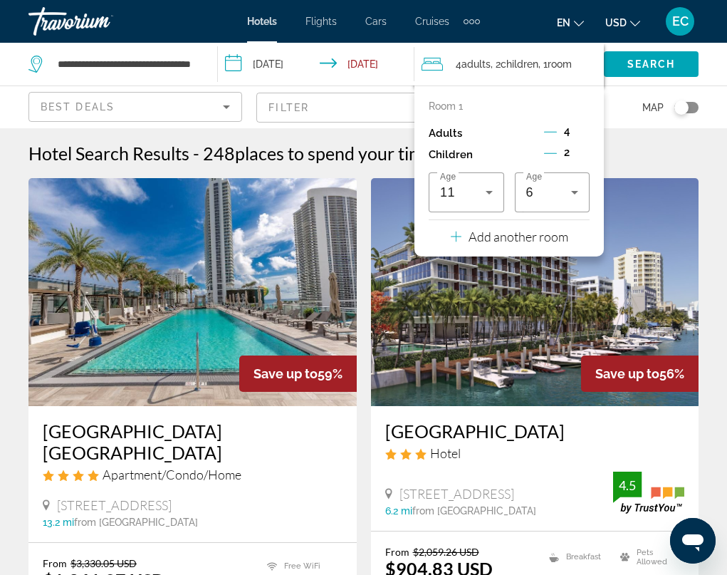
click at [548, 130] on icon "Decrement adults" at bounding box center [550, 131] width 13 height 13
click at [622, 108] on div "Map" at bounding box center [592, 107] width 214 height 42
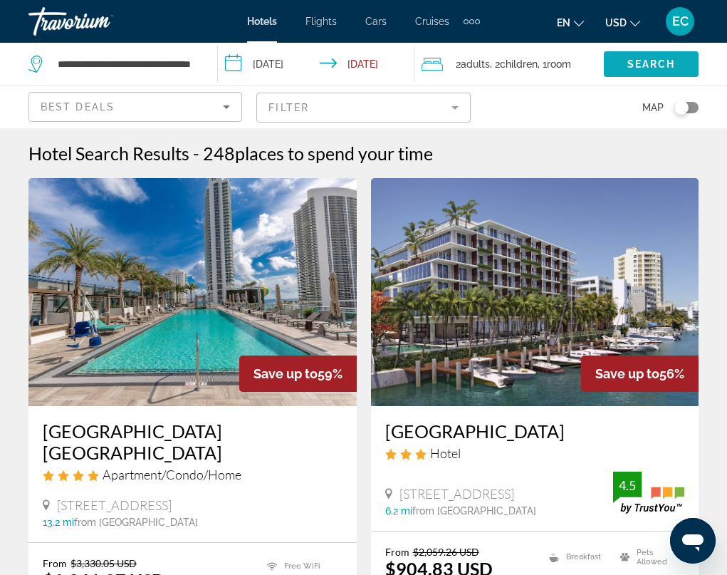
click at [639, 66] on span "Search" at bounding box center [652, 63] width 48 height 11
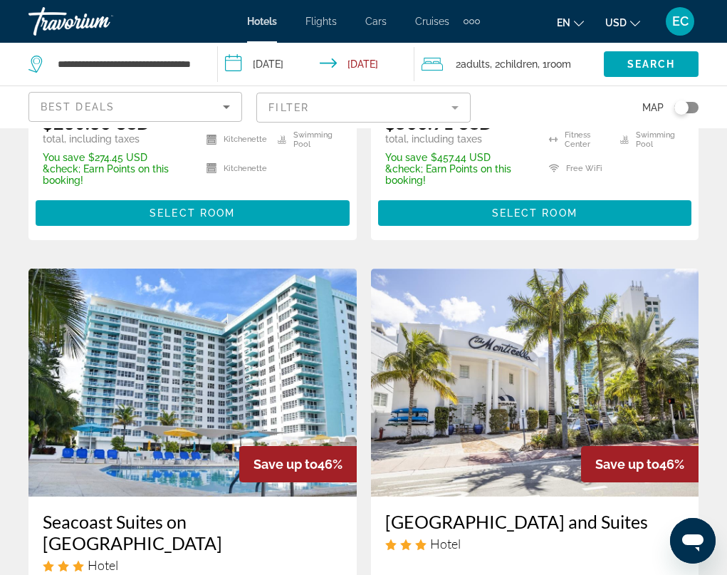
scroll to position [1425, 0]
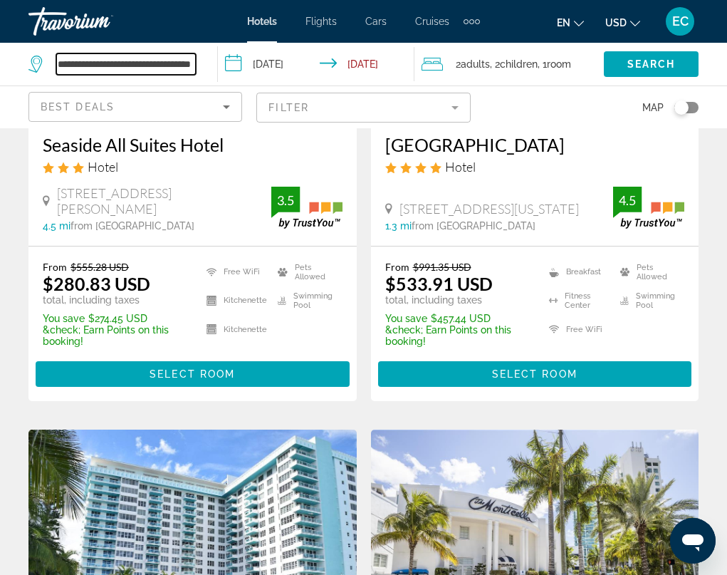
click at [135, 58] on input "**********" at bounding box center [126, 63] width 140 height 21
click at [160, 68] on input "**********" at bounding box center [126, 63] width 140 height 21
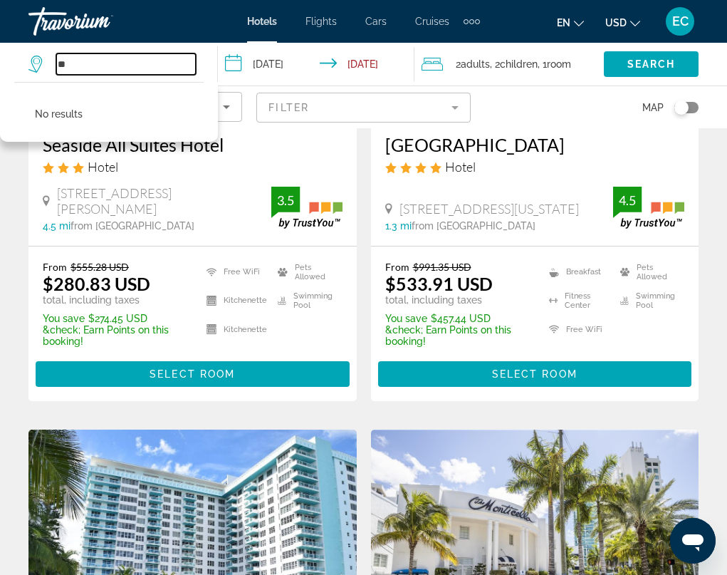
type input "*"
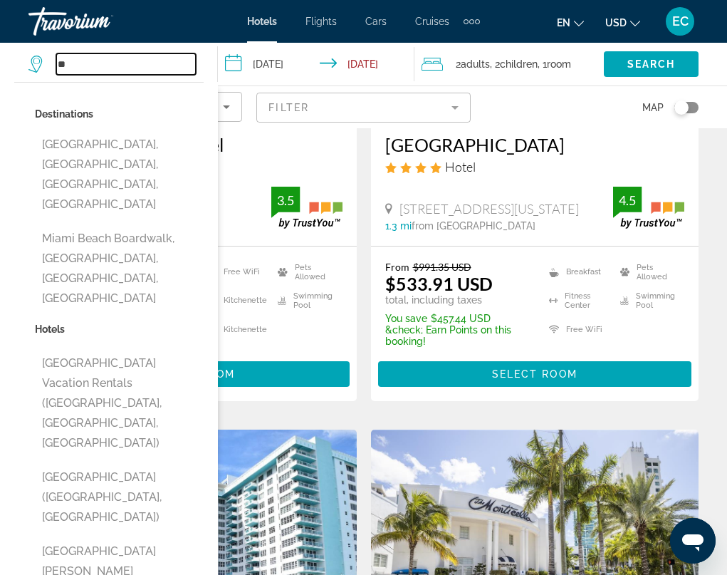
type input "*"
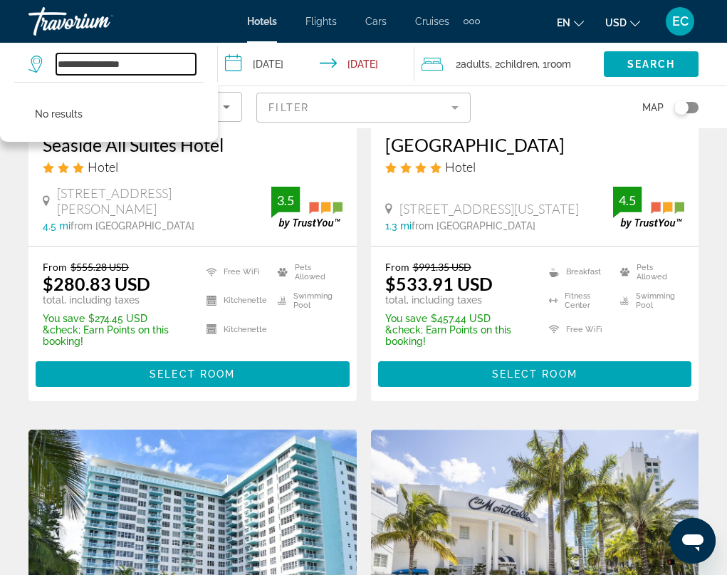
click at [87, 63] on input "**********" at bounding box center [126, 63] width 140 height 21
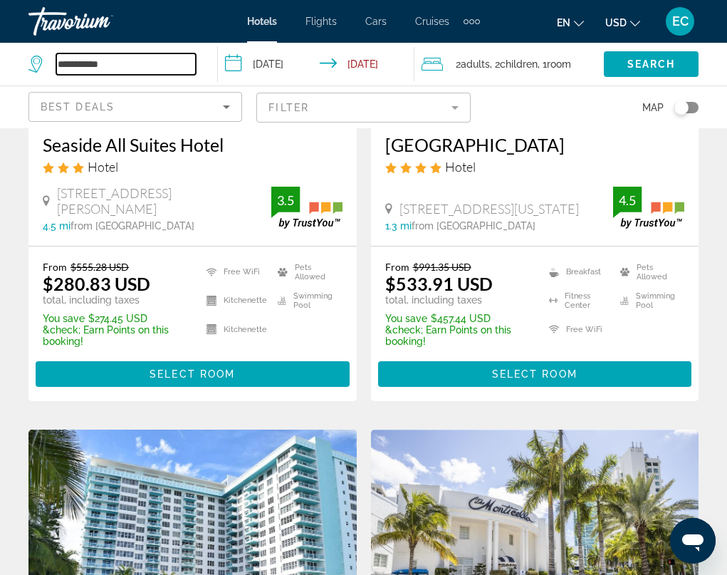
click at [123, 60] on input "**********" at bounding box center [126, 63] width 140 height 21
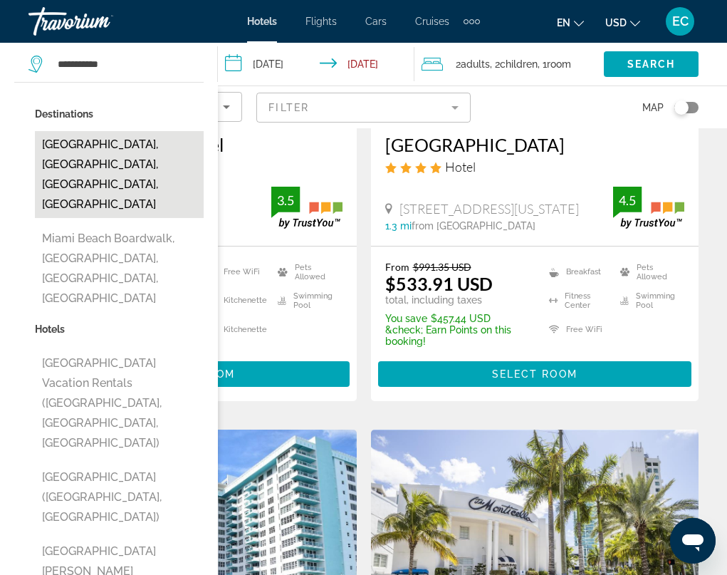
click at [103, 157] on button "[GEOGRAPHIC_DATA], [GEOGRAPHIC_DATA], [GEOGRAPHIC_DATA], [GEOGRAPHIC_DATA]" at bounding box center [119, 174] width 169 height 87
type input "**********"
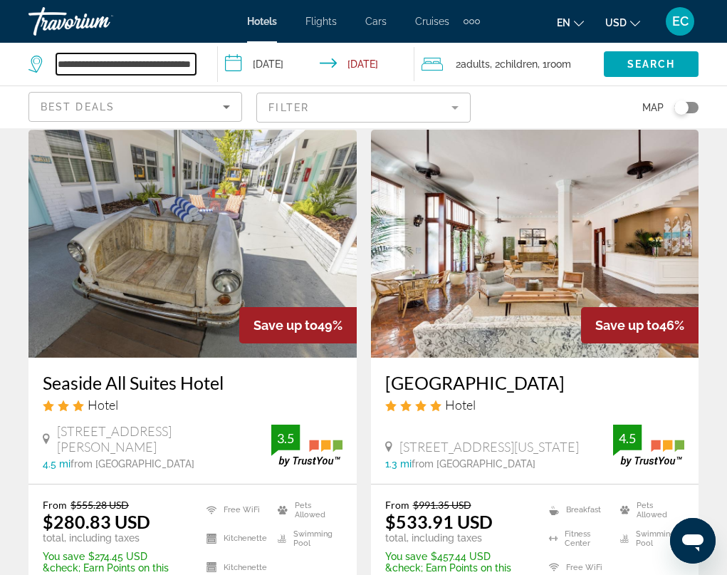
scroll to position [1211, 0]
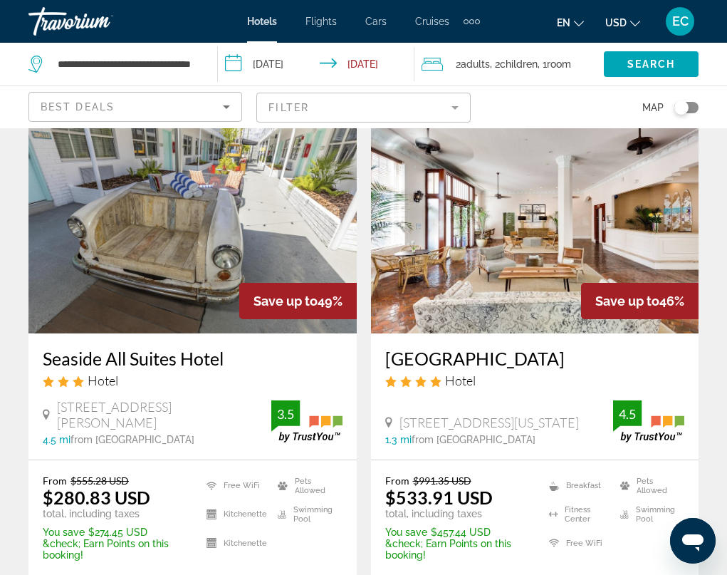
click at [214, 177] on img "Main content" at bounding box center [192, 219] width 328 height 228
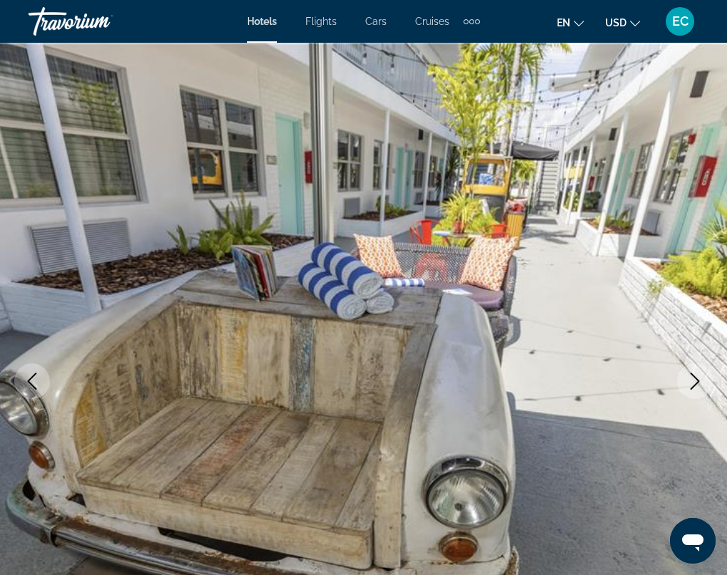
click at [687, 380] on icon "Next image" at bounding box center [695, 381] width 17 height 17
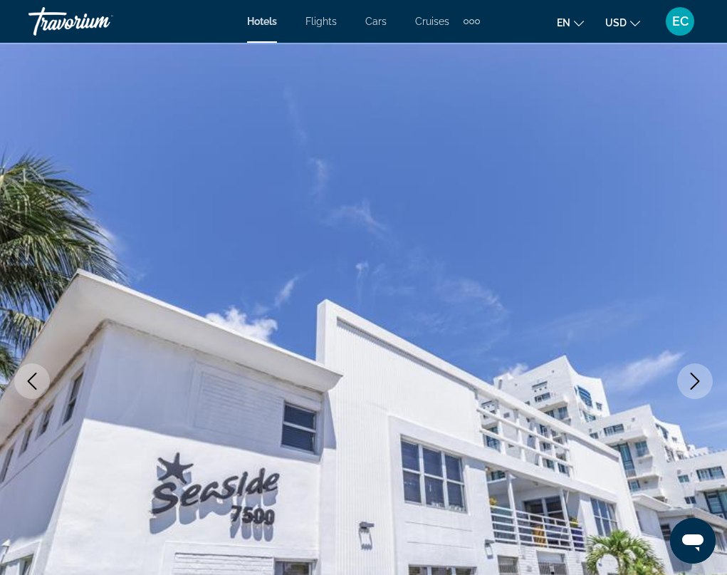
click at [687, 380] on icon "Next image" at bounding box center [695, 381] width 17 height 17
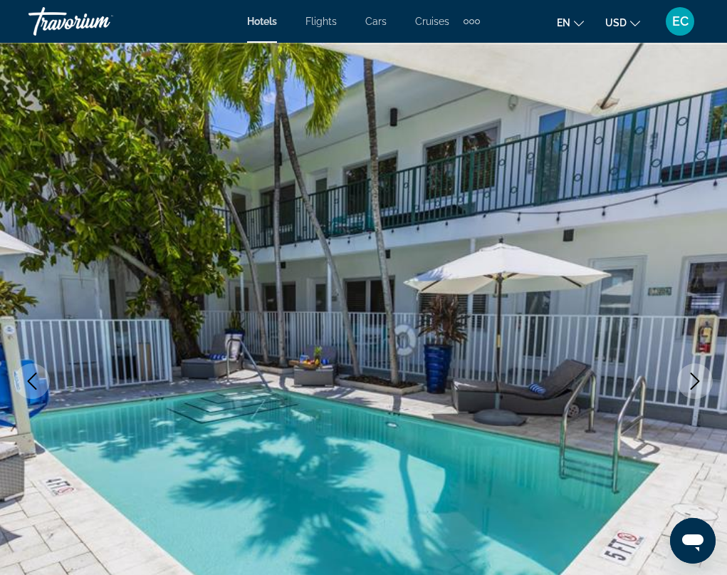
click at [687, 380] on icon "Next image" at bounding box center [695, 381] width 17 height 17
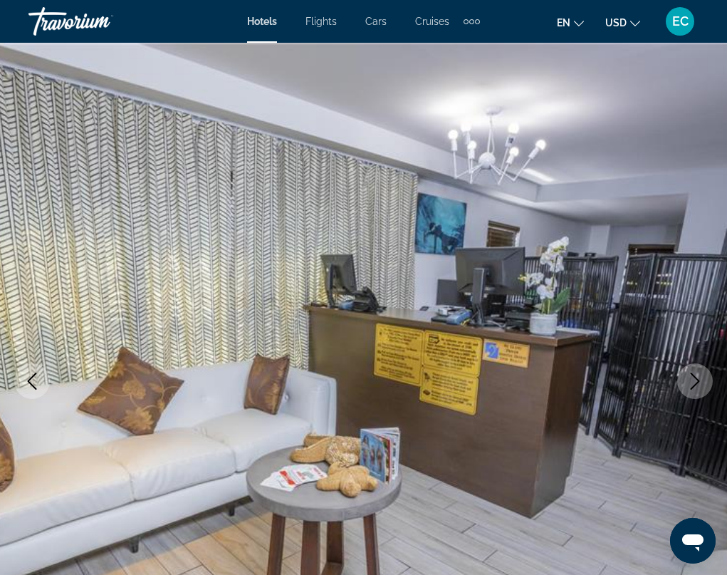
click at [687, 380] on icon "Next image" at bounding box center [695, 381] width 17 height 17
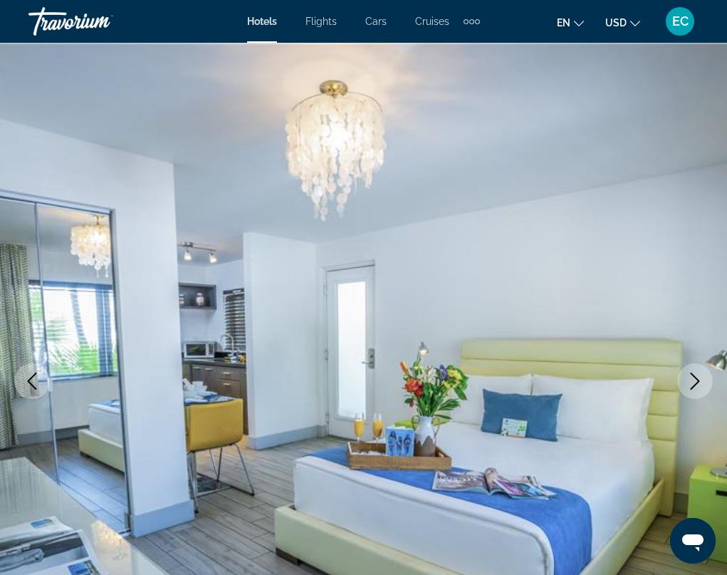
click at [687, 380] on icon "Next image" at bounding box center [695, 381] width 17 height 17
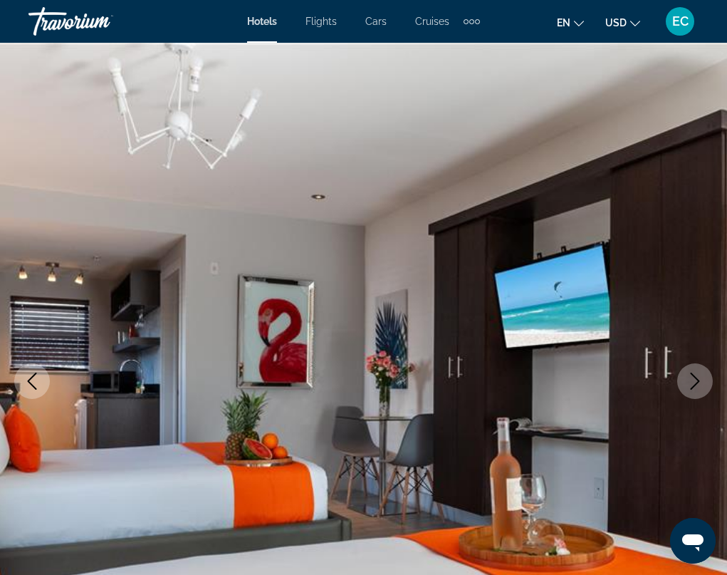
click at [687, 380] on icon "Next image" at bounding box center [695, 381] width 17 height 17
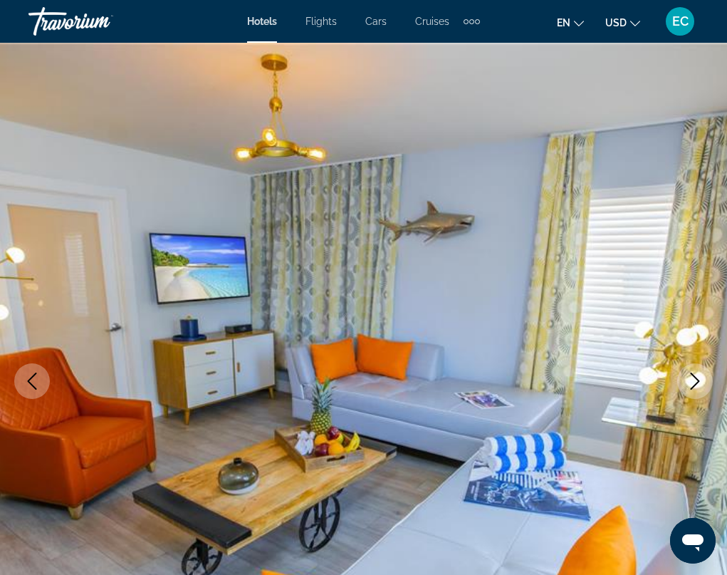
click at [687, 380] on icon "Next image" at bounding box center [695, 381] width 17 height 17
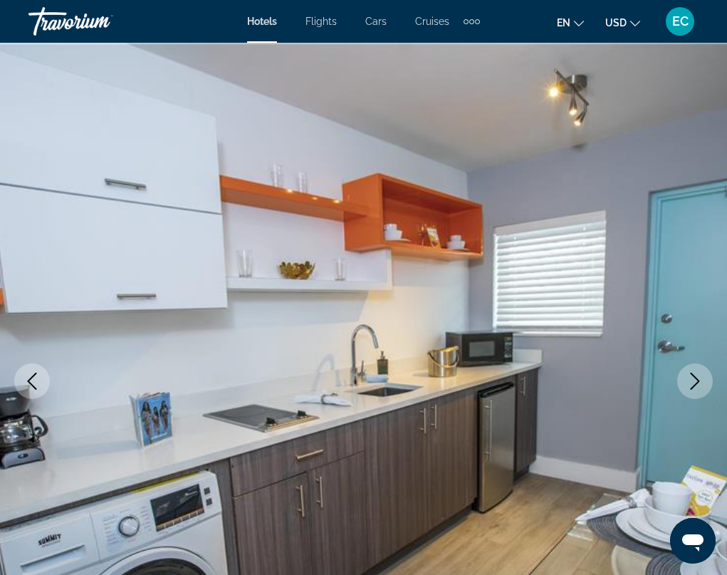
click at [687, 380] on icon "Next image" at bounding box center [695, 381] width 17 height 17
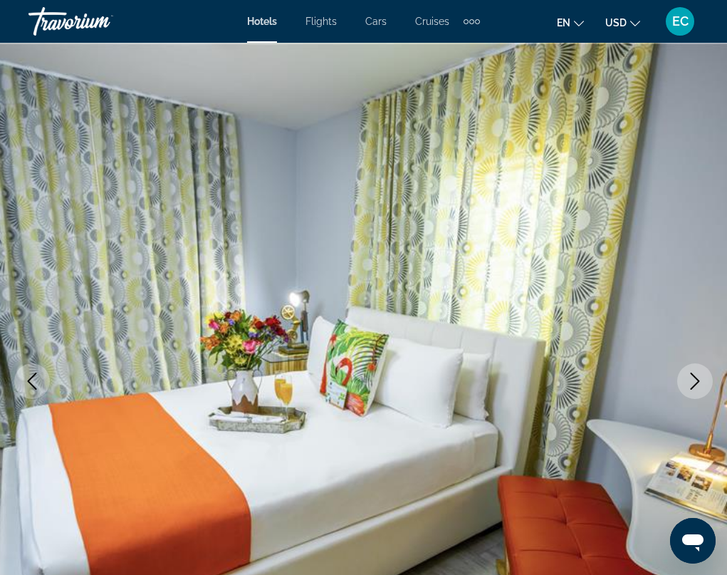
click at [687, 380] on icon "Next image" at bounding box center [695, 381] width 17 height 17
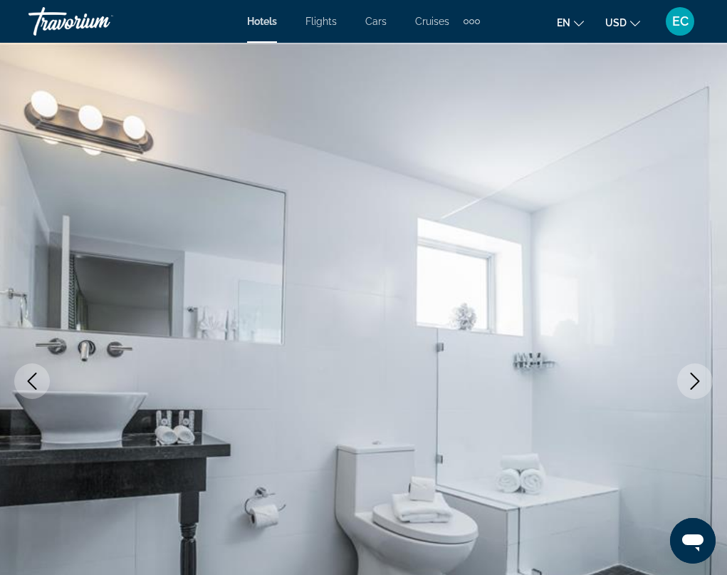
click at [687, 380] on icon "Next image" at bounding box center [695, 381] width 17 height 17
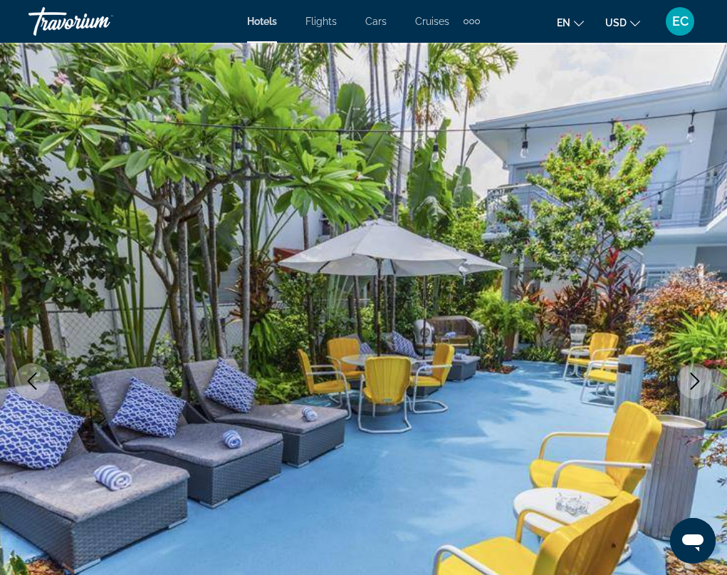
click at [687, 380] on icon "Next image" at bounding box center [695, 381] width 17 height 17
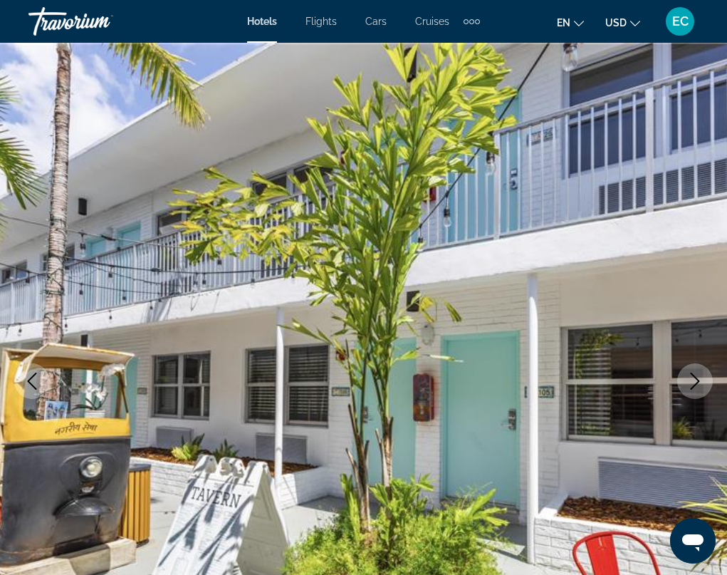
click at [687, 380] on icon "Next image" at bounding box center [695, 381] width 17 height 17
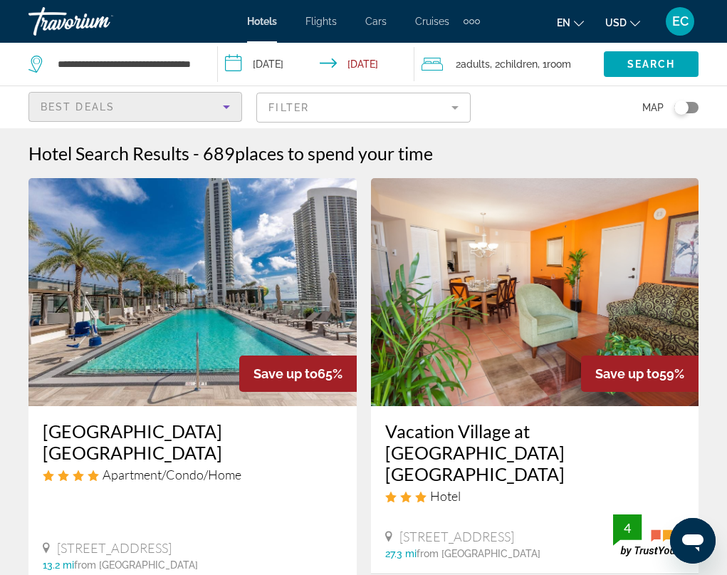
click at [86, 108] on span "Best Deals" at bounding box center [78, 106] width 74 height 11
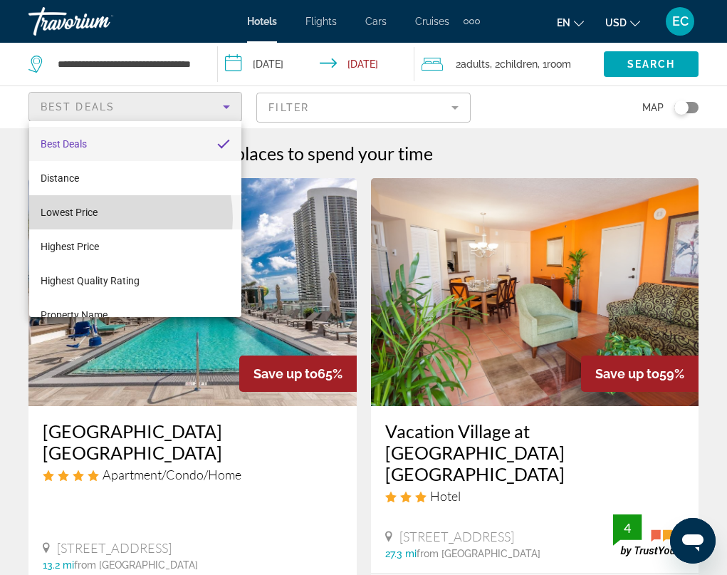
click at [103, 218] on mat-option "Lowest Price" at bounding box center [135, 212] width 212 height 34
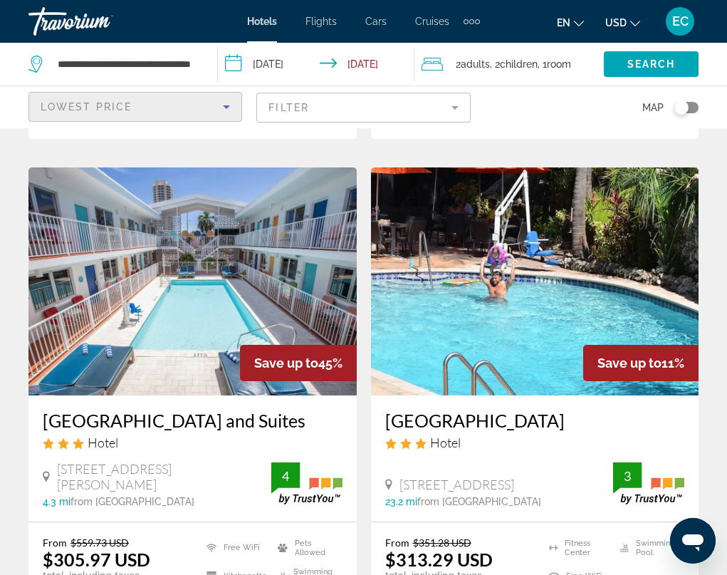
scroll to position [855, 0]
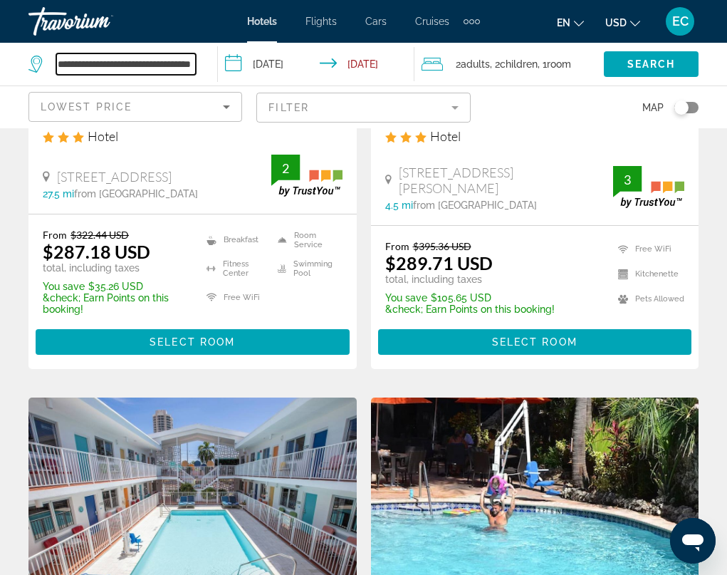
click at [142, 56] on input "**********" at bounding box center [126, 63] width 140 height 21
drag, startPoint x: 118, startPoint y: 60, endPoint x: 59, endPoint y: 64, distance: 58.6
click at [59, 64] on input "**********" at bounding box center [126, 63] width 140 height 21
click at [154, 66] on input "**********" at bounding box center [126, 63] width 140 height 21
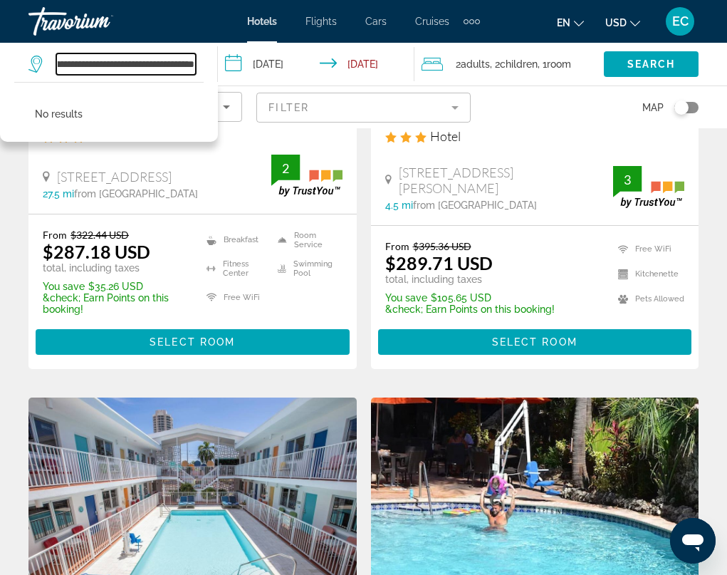
drag, startPoint x: 160, startPoint y: 65, endPoint x: 201, endPoint y: 67, distance: 40.7
click at [201, 67] on div "**********" at bounding box center [115, 64] width 175 height 43
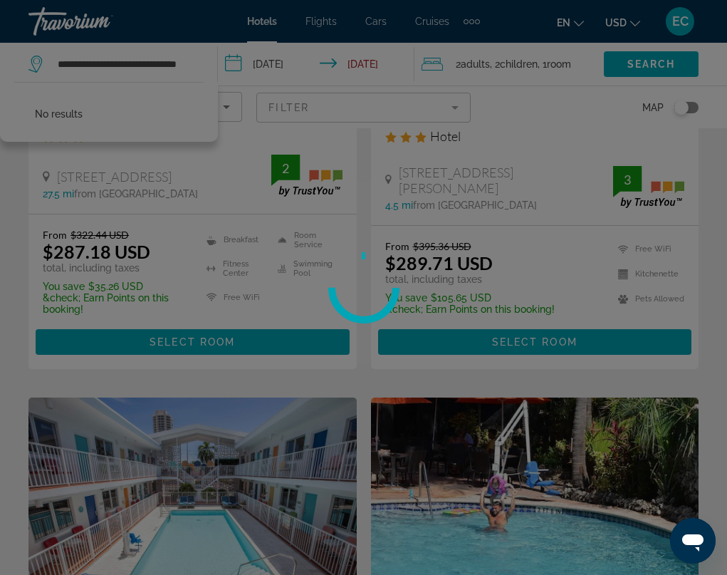
scroll to position [0, 0]
click at [104, 63] on div at bounding box center [363, 287] width 727 height 575
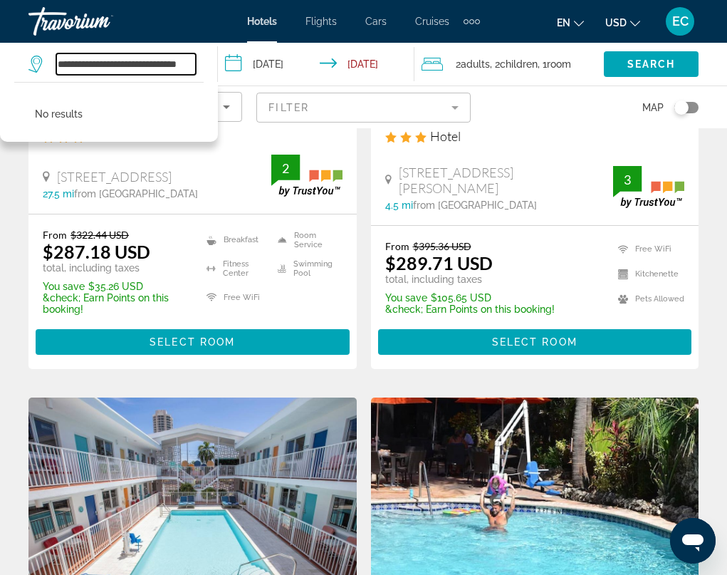
scroll to position [0, 16]
drag, startPoint x: 58, startPoint y: 64, endPoint x: 215, endPoint y: 53, distance: 157.8
click at [215, 53] on app-destination-search "**********" at bounding box center [109, 64] width 218 height 43
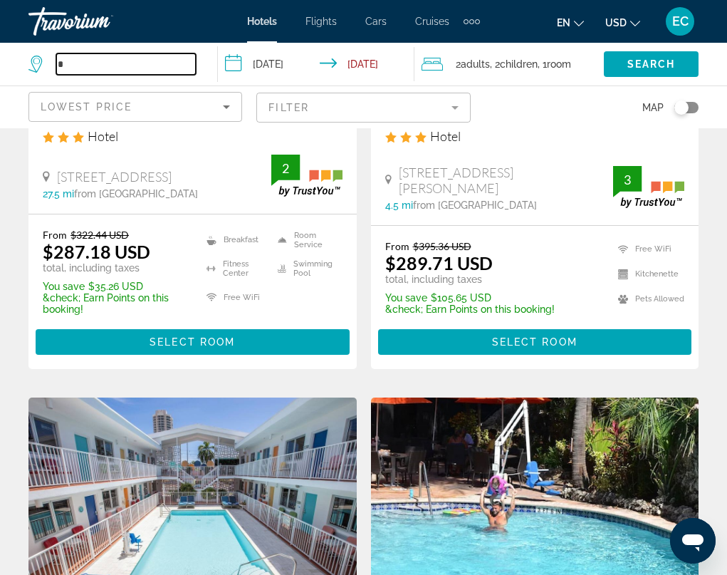
scroll to position [0, 0]
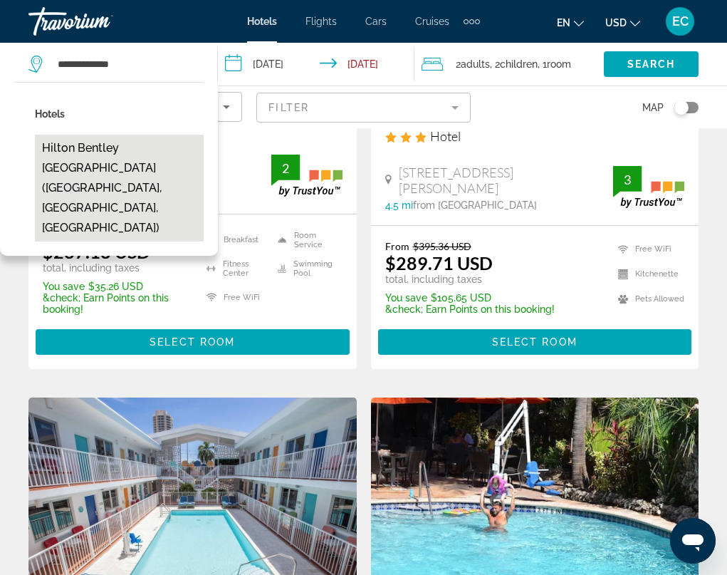
click at [141, 152] on button "Hilton Bentley [GEOGRAPHIC_DATA] ([GEOGRAPHIC_DATA], [GEOGRAPHIC_DATA], [GEOGRA…" at bounding box center [119, 188] width 169 height 107
type input "**********"
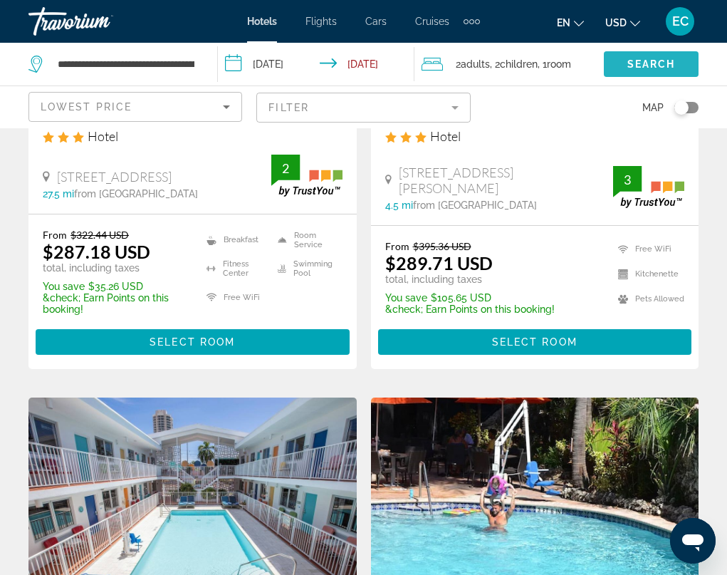
click at [632, 63] on span "Search" at bounding box center [652, 63] width 48 height 11
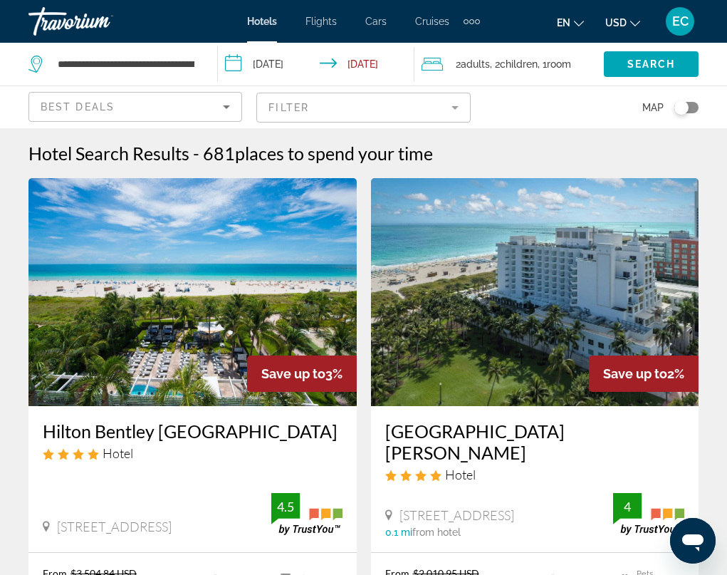
click at [188, 295] on img "Main content" at bounding box center [192, 292] width 328 height 228
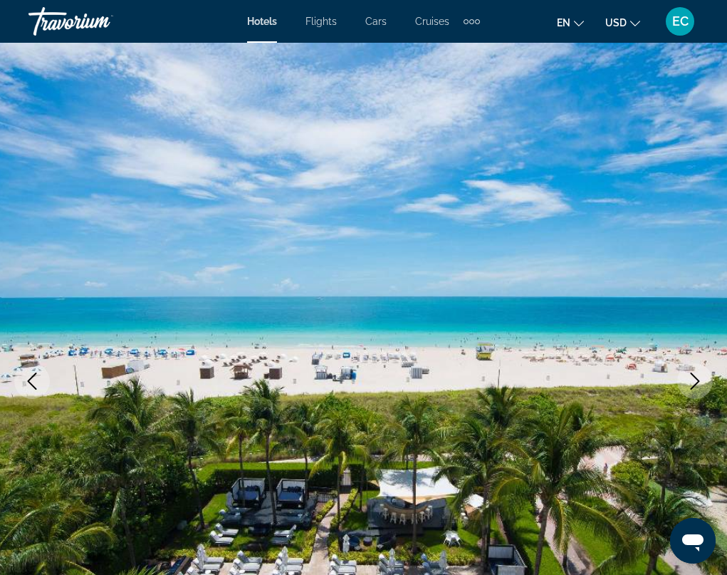
click at [692, 385] on icon "Next image" at bounding box center [695, 381] width 17 height 17
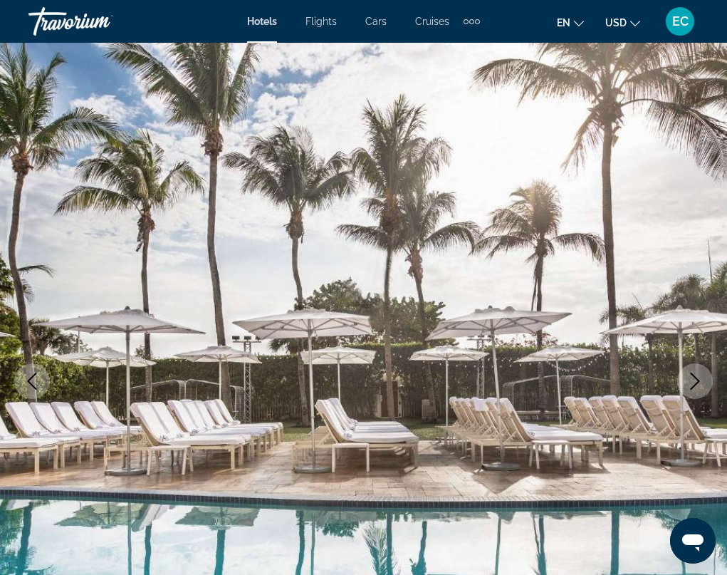
click at [692, 385] on icon "Next image" at bounding box center [695, 381] width 17 height 17
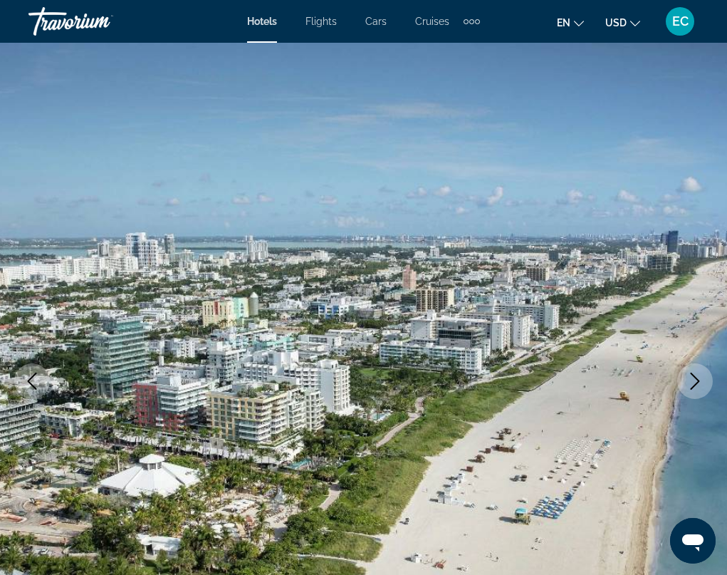
click at [692, 385] on icon "Next image" at bounding box center [695, 381] width 17 height 17
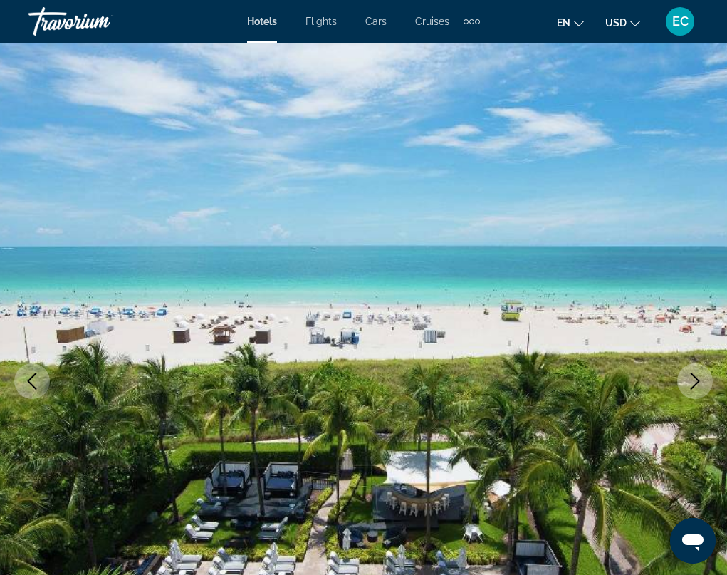
click at [692, 385] on icon "Next image" at bounding box center [695, 381] width 17 height 17
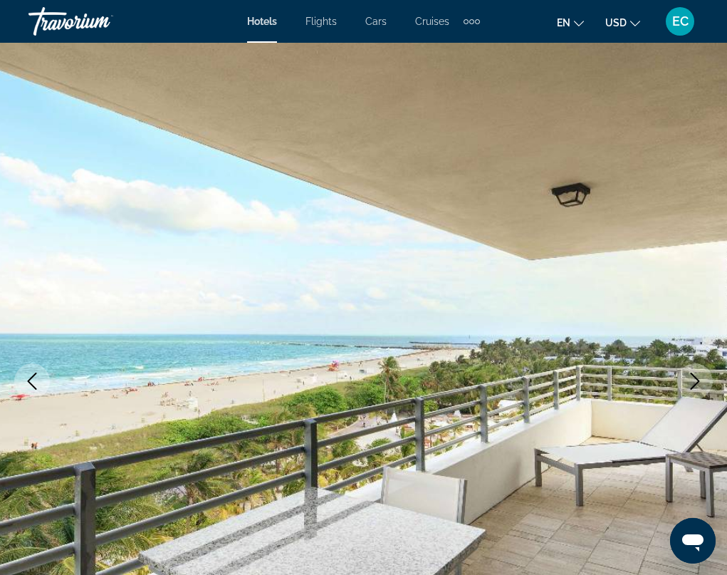
click at [692, 385] on icon "Next image" at bounding box center [695, 381] width 17 height 17
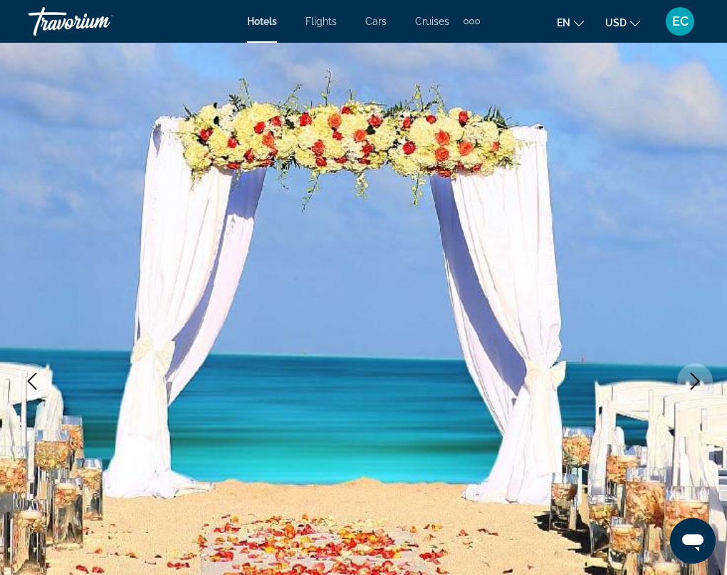
click at [692, 385] on icon "Next image" at bounding box center [695, 381] width 17 height 17
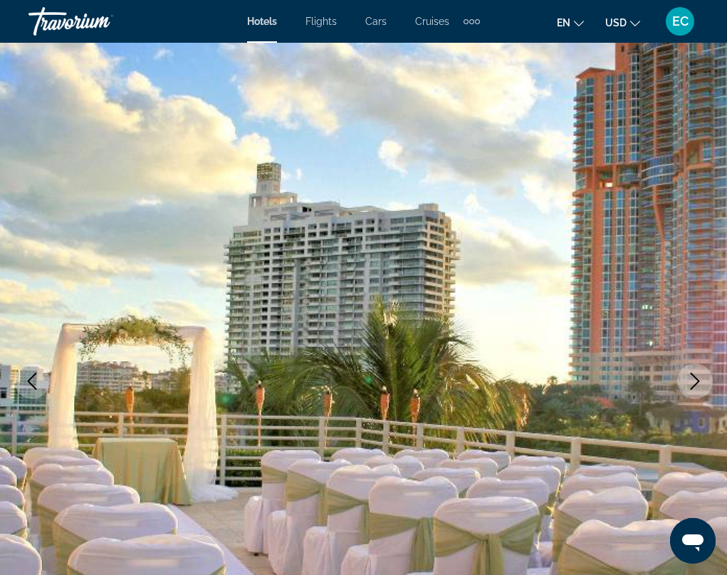
click at [692, 385] on icon "Next image" at bounding box center [695, 381] width 17 height 17
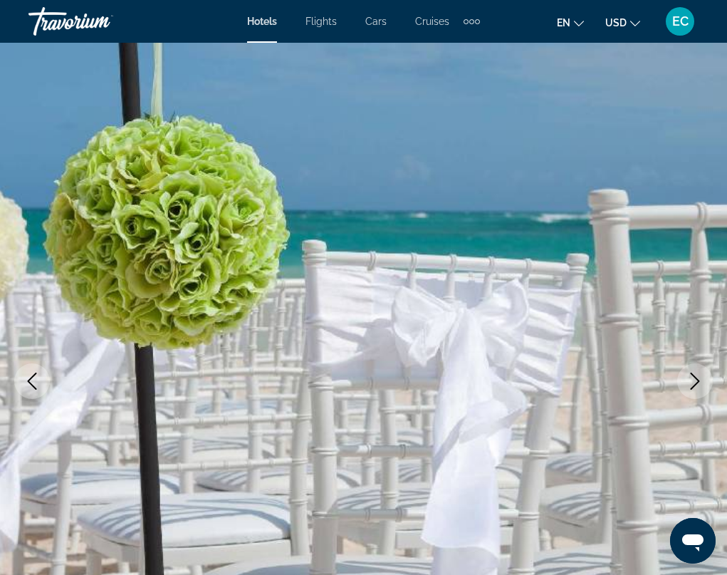
click at [692, 385] on icon "Next image" at bounding box center [695, 381] width 17 height 17
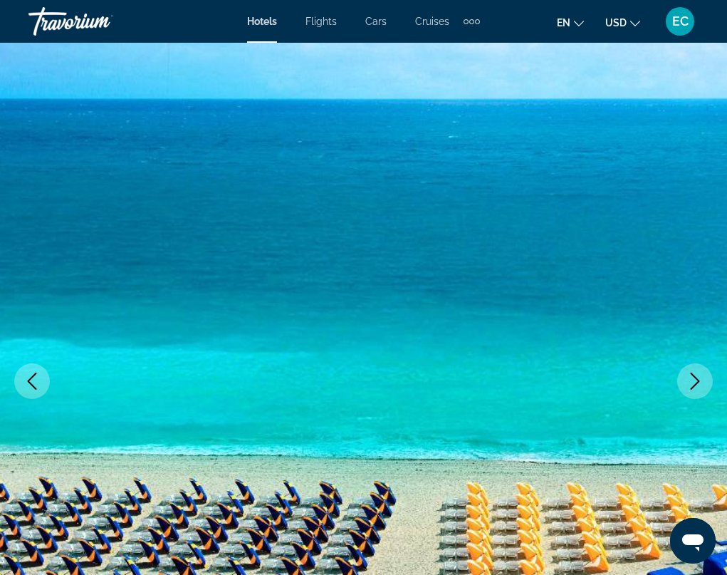
click at [692, 385] on icon "Next image" at bounding box center [695, 381] width 17 height 17
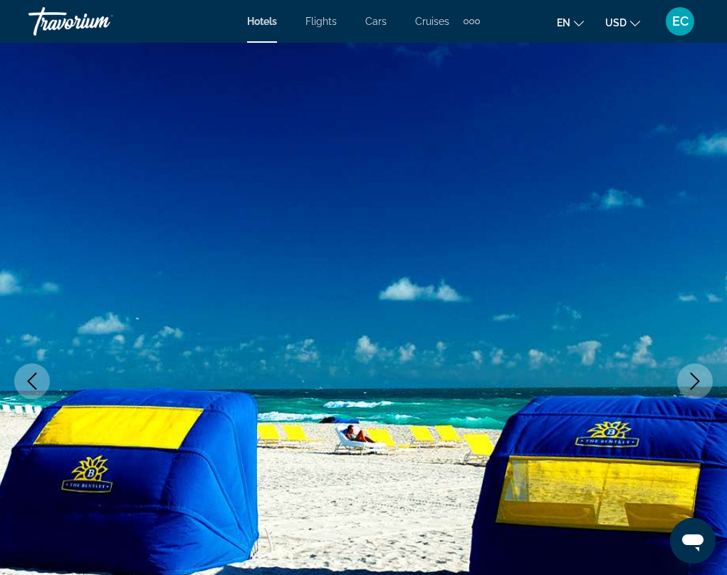
click at [692, 385] on icon "Next image" at bounding box center [695, 381] width 17 height 17
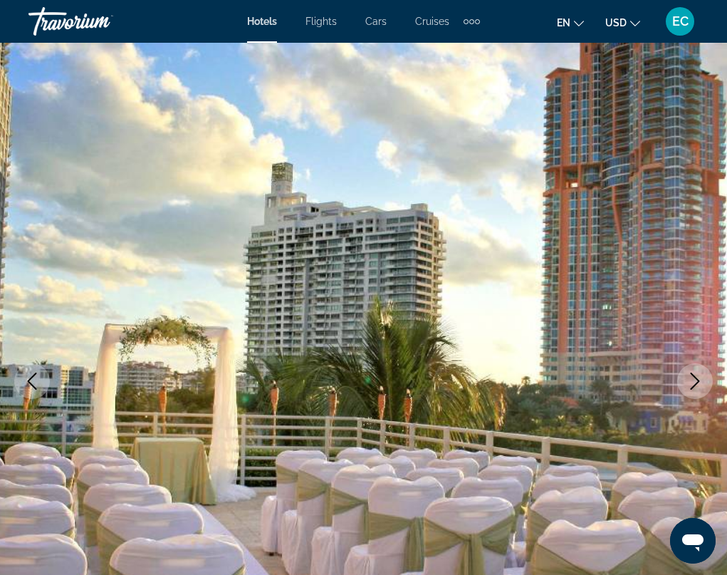
click at [692, 385] on icon "Next image" at bounding box center [695, 381] width 17 height 17
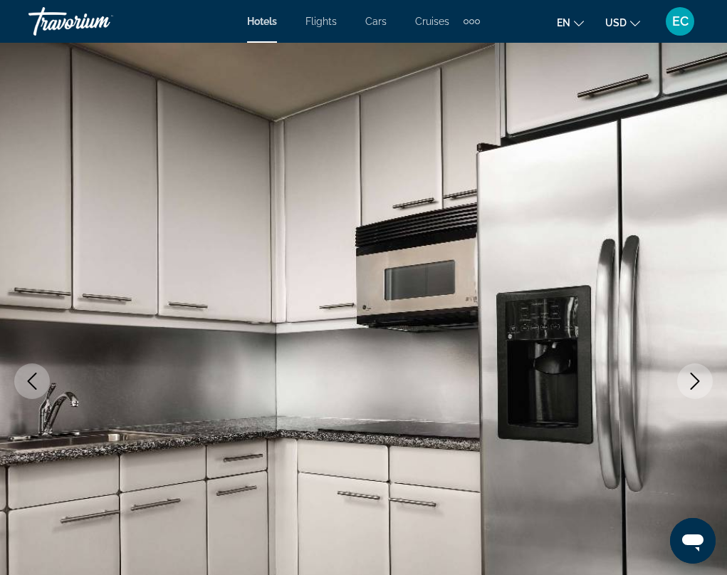
click at [692, 385] on icon "Next image" at bounding box center [695, 381] width 17 height 17
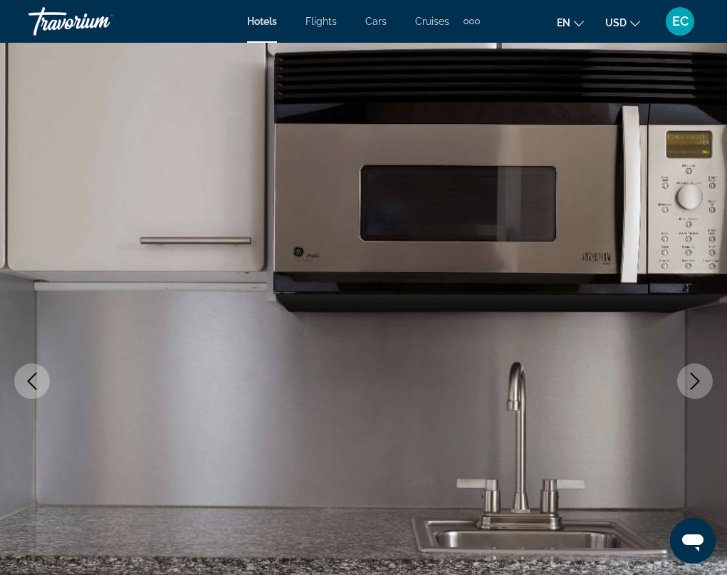
click at [692, 385] on icon "Next image" at bounding box center [695, 381] width 17 height 17
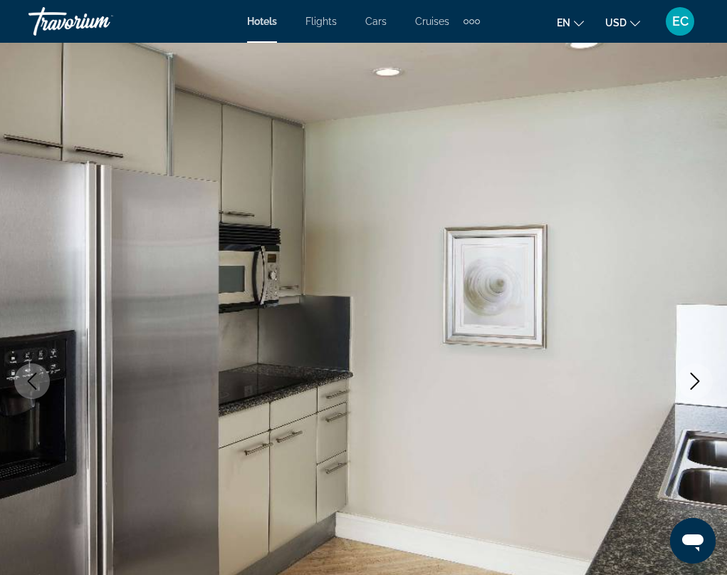
click at [692, 385] on icon "Next image" at bounding box center [695, 381] width 17 height 17
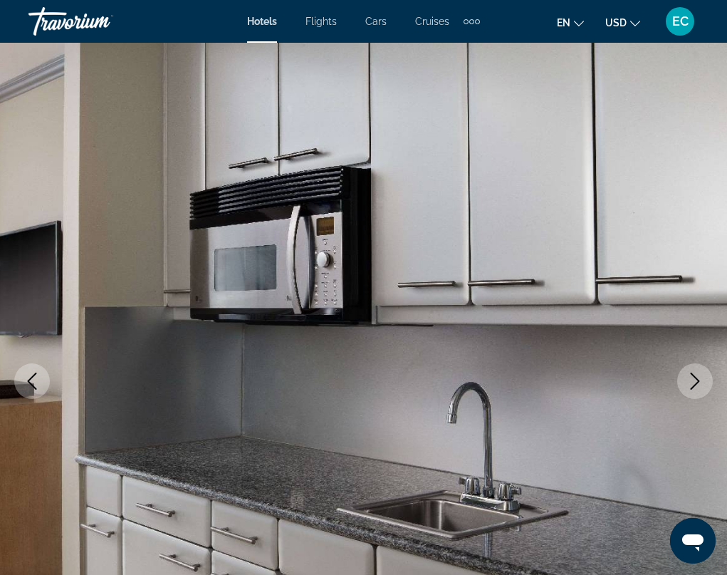
click at [692, 385] on icon "Next image" at bounding box center [695, 381] width 17 height 17
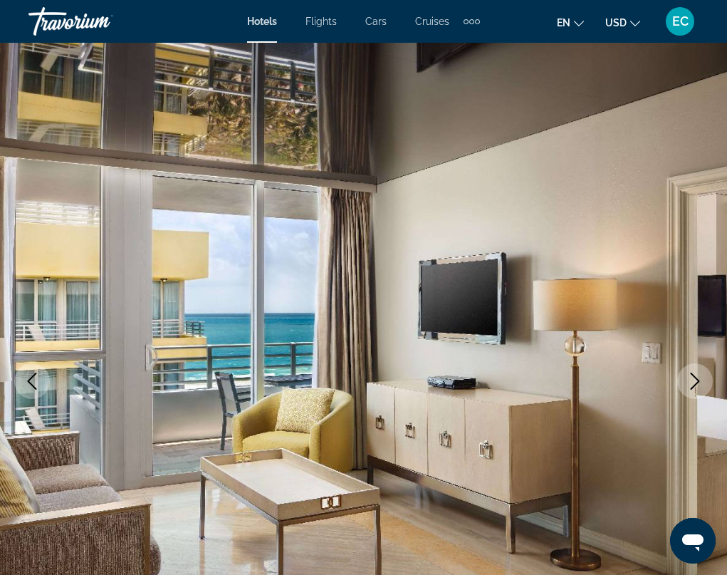
click at [692, 385] on icon "Next image" at bounding box center [695, 381] width 17 height 17
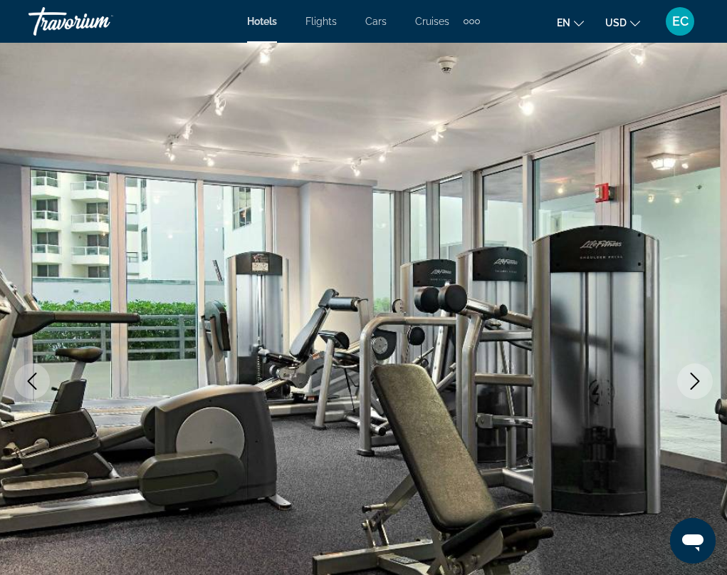
click at [692, 385] on icon "Next image" at bounding box center [695, 381] width 17 height 17
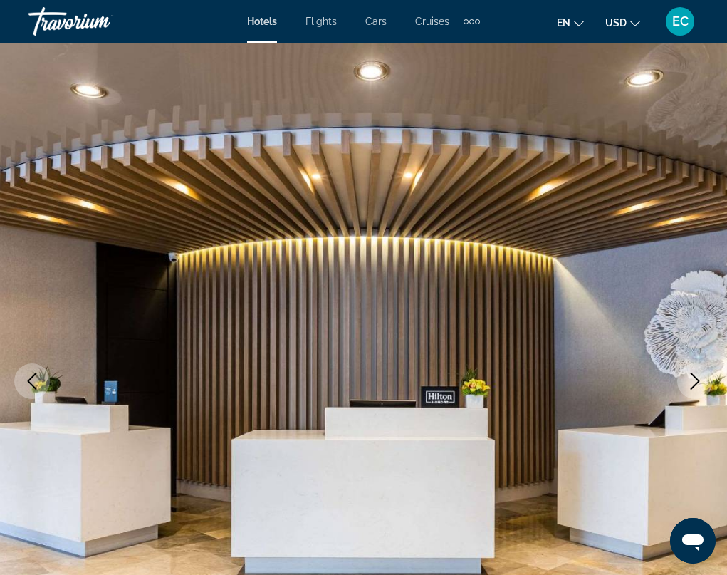
click at [692, 385] on icon "Next image" at bounding box center [695, 381] width 17 height 17
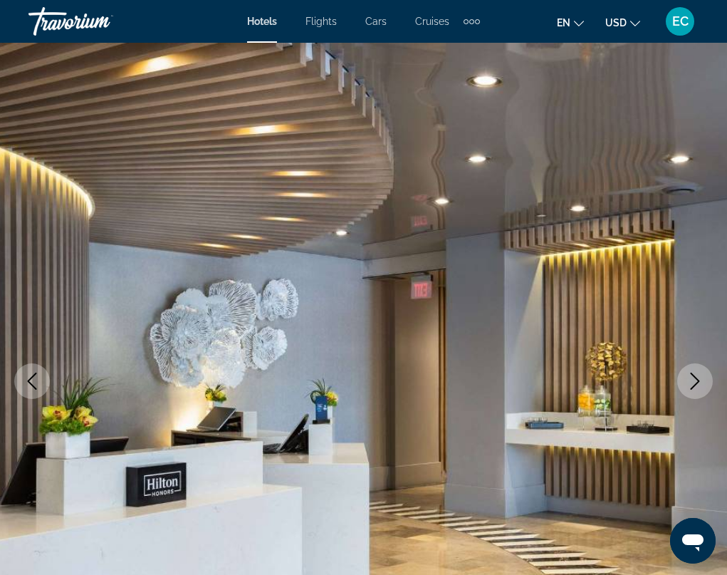
click at [692, 385] on icon "Next image" at bounding box center [695, 381] width 17 height 17
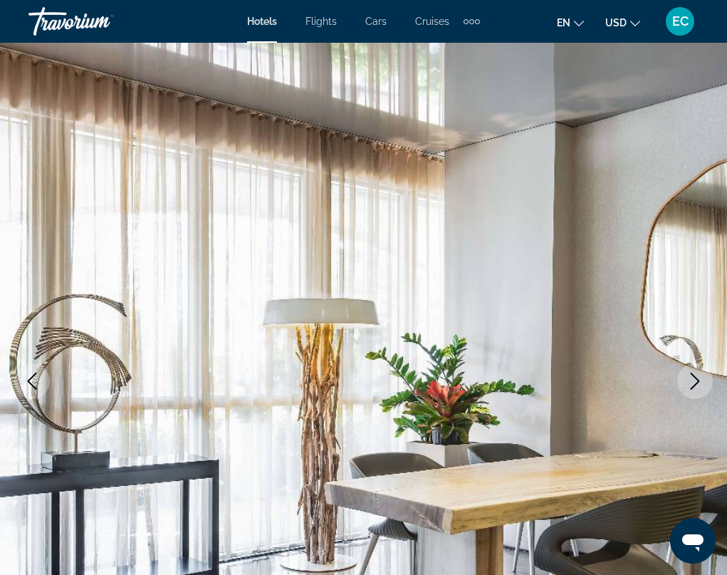
click at [692, 385] on icon "Next image" at bounding box center [695, 381] width 17 height 17
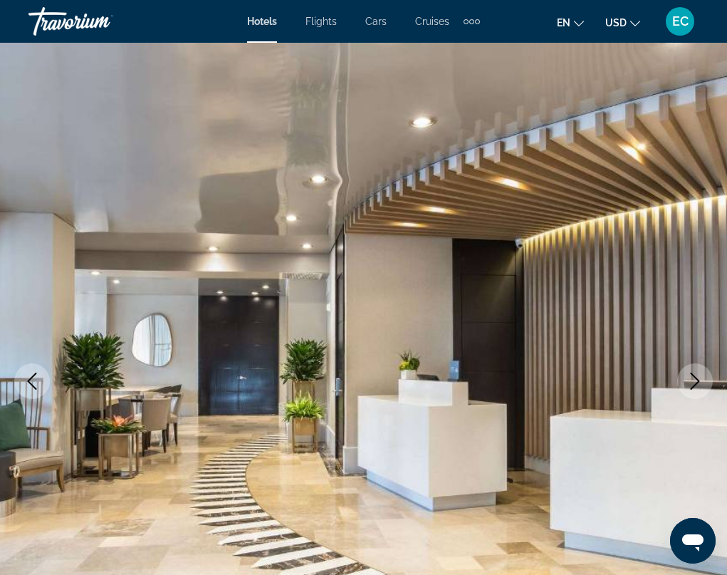
click at [692, 385] on icon "Next image" at bounding box center [695, 381] width 17 height 17
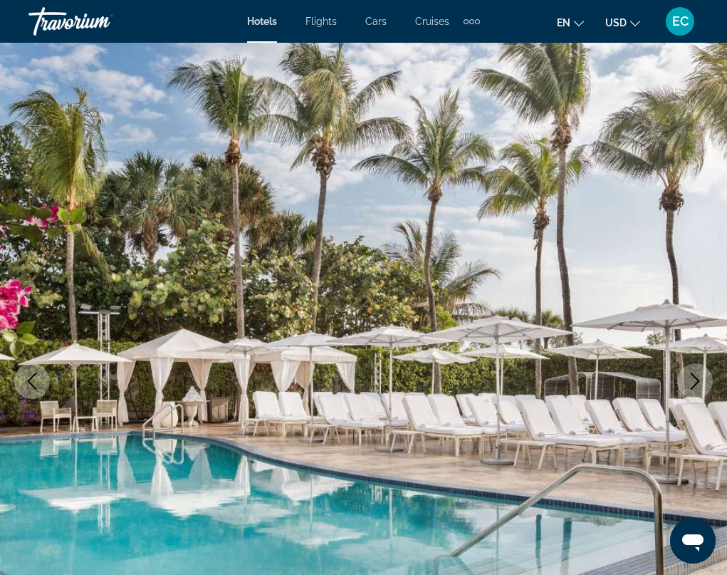
click at [692, 385] on icon "Next image" at bounding box center [695, 381] width 17 height 17
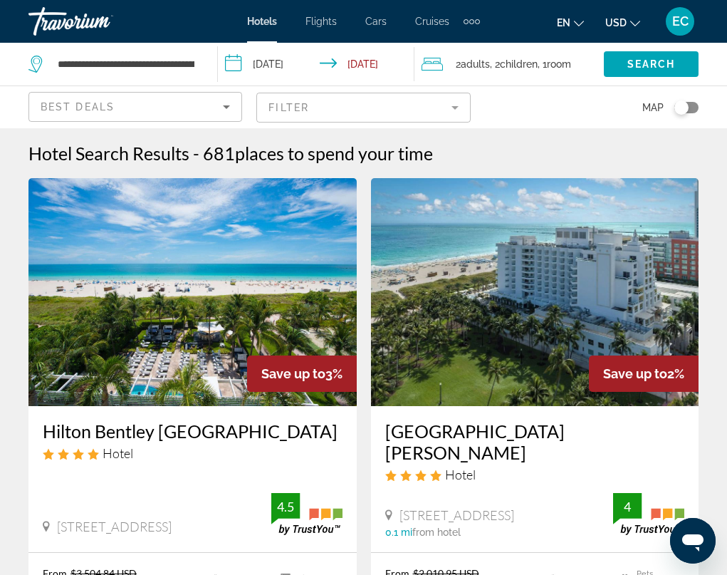
click at [512, 324] on img "Main content" at bounding box center [535, 292] width 328 height 228
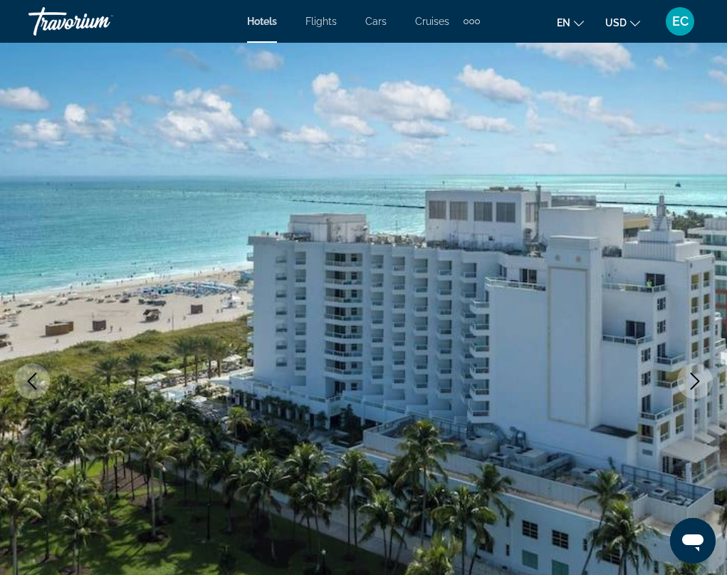
click at [691, 381] on icon "Next image" at bounding box center [695, 381] width 17 height 17
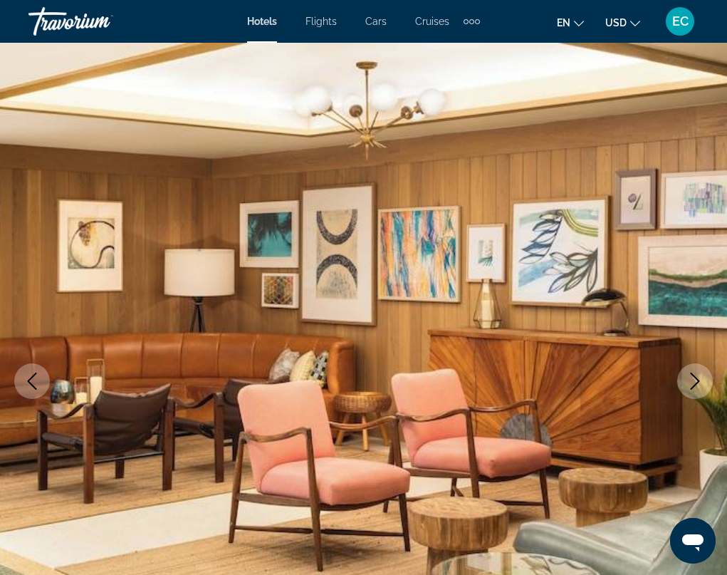
click at [691, 381] on icon "Next image" at bounding box center [695, 381] width 17 height 17
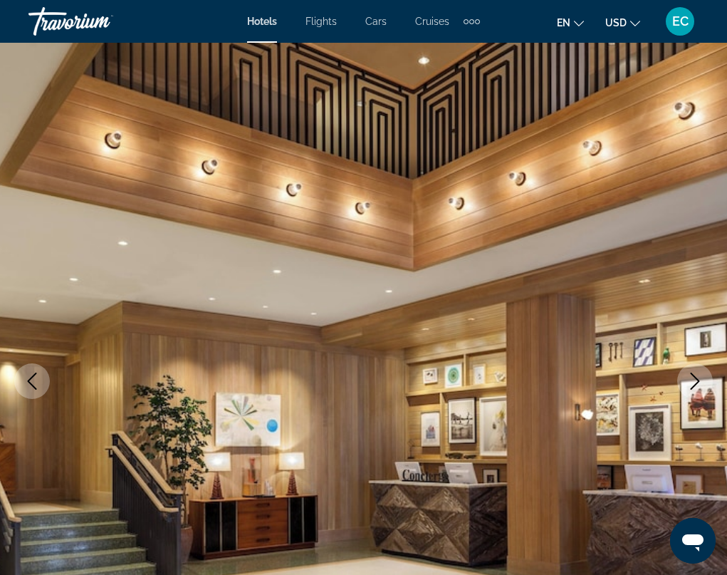
click at [691, 381] on icon "Next image" at bounding box center [695, 381] width 17 height 17
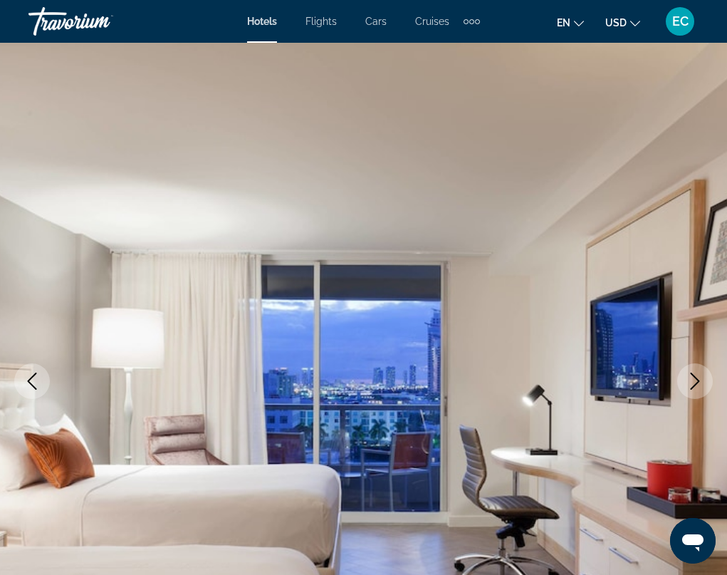
click at [691, 381] on icon "Next image" at bounding box center [695, 381] width 17 height 17
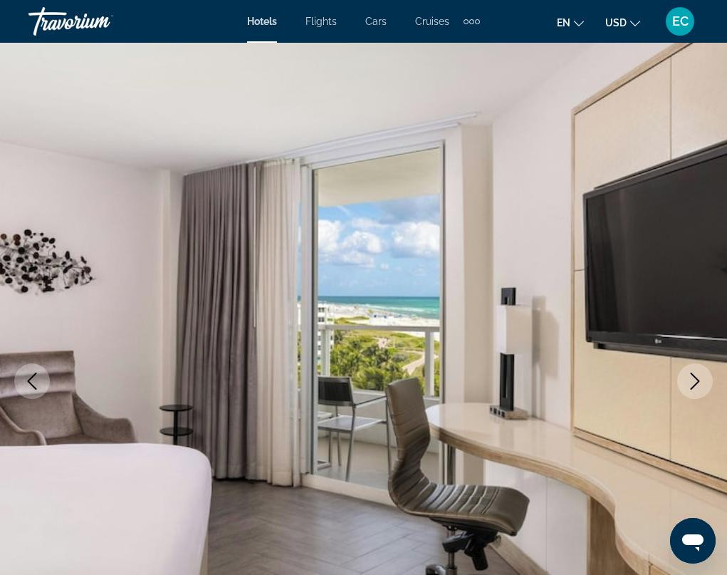
click at [691, 381] on icon "Next image" at bounding box center [695, 381] width 17 height 17
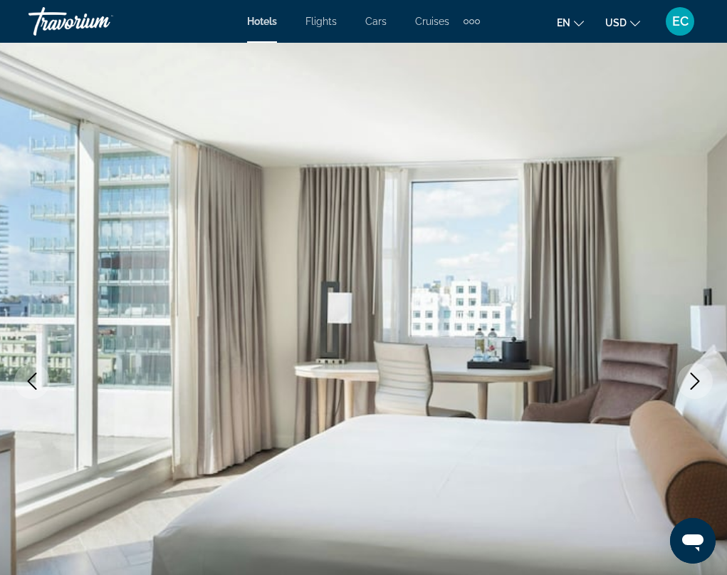
click at [691, 381] on icon "Next image" at bounding box center [695, 381] width 17 height 17
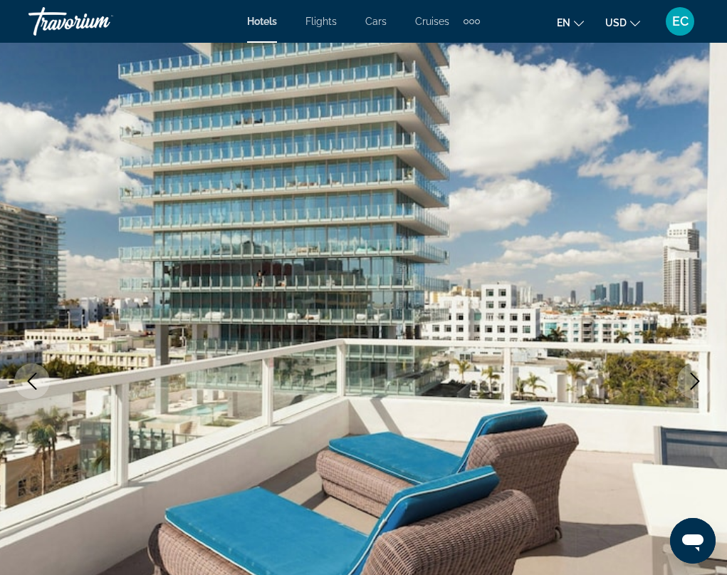
click at [691, 381] on icon "Next image" at bounding box center [695, 381] width 17 height 17
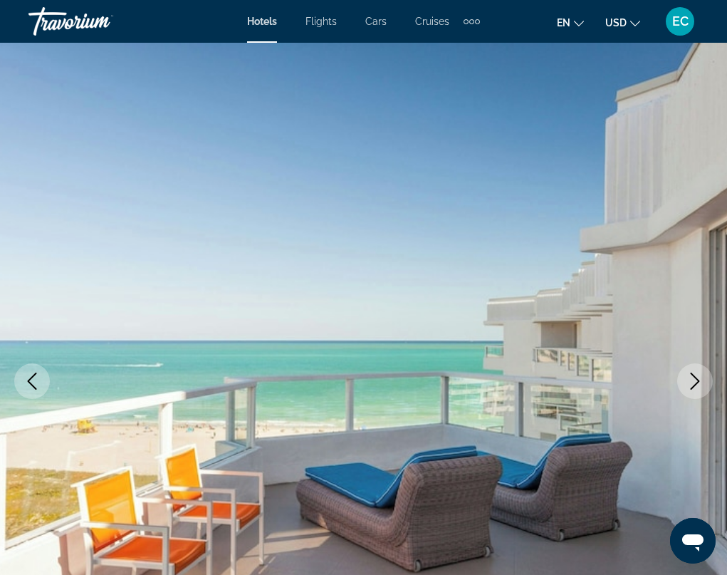
click at [691, 381] on icon "Next image" at bounding box center [695, 381] width 17 height 17
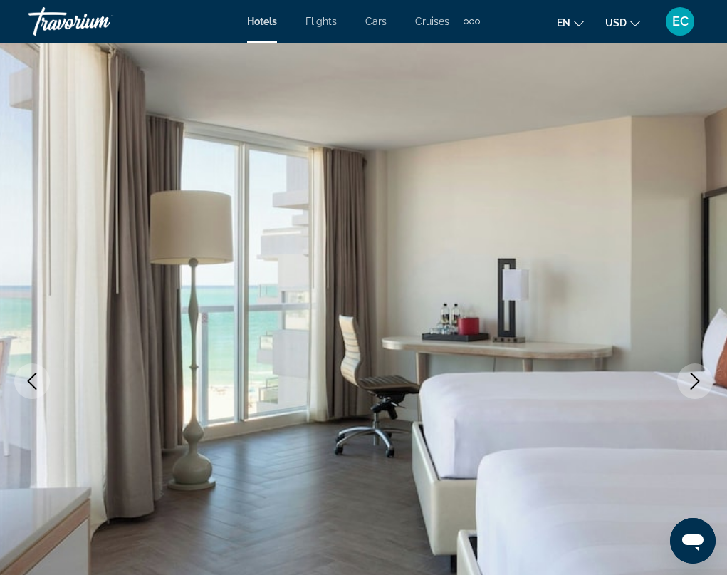
click at [691, 381] on icon "Next image" at bounding box center [695, 381] width 17 height 17
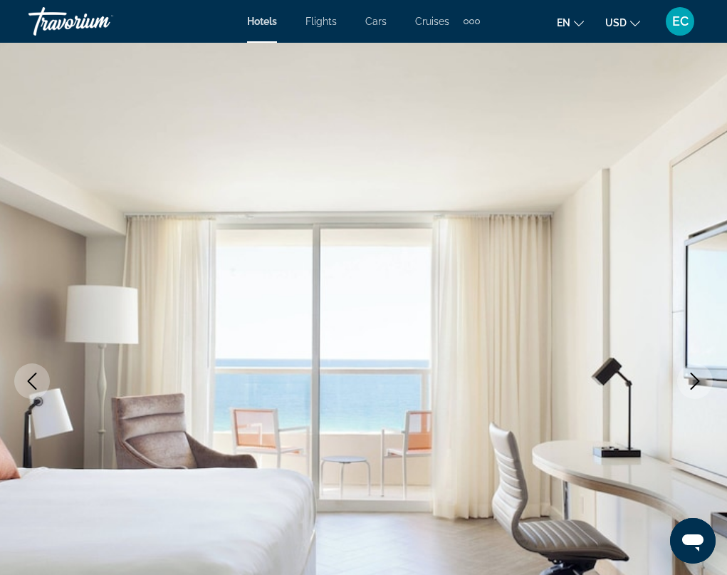
click at [691, 381] on icon "Next image" at bounding box center [695, 381] width 17 height 17
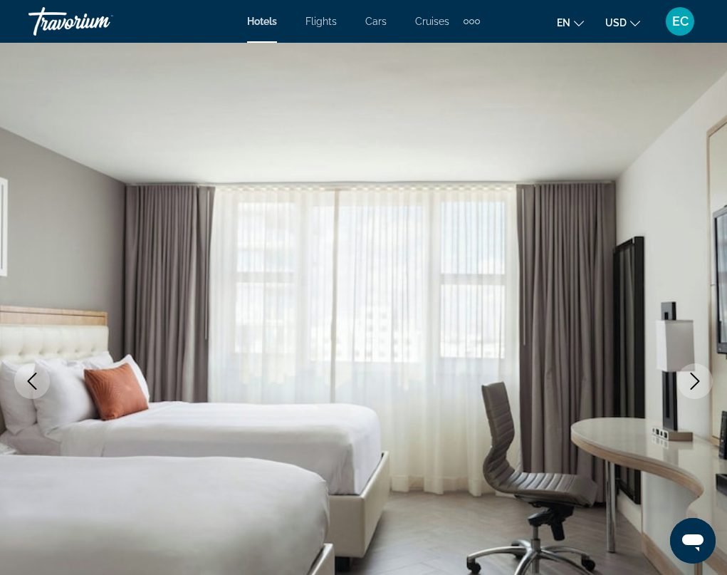
click at [691, 381] on icon "Next image" at bounding box center [695, 381] width 17 height 17
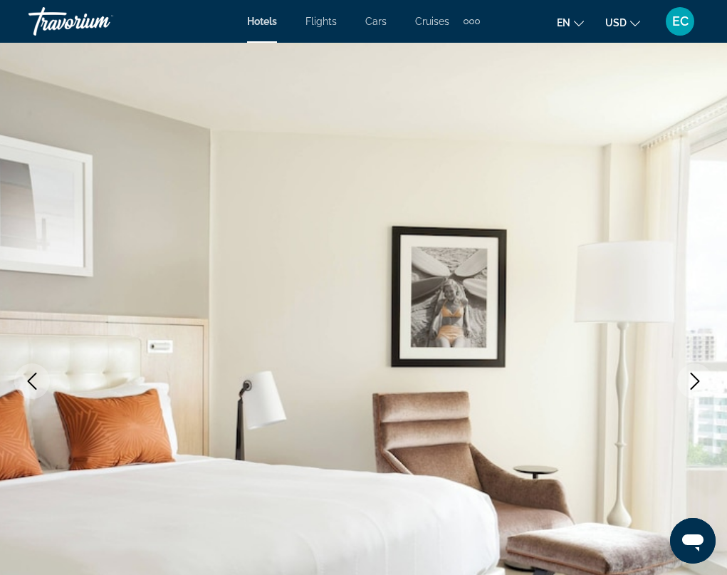
click at [691, 381] on icon "Next image" at bounding box center [695, 381] width 17 height 17
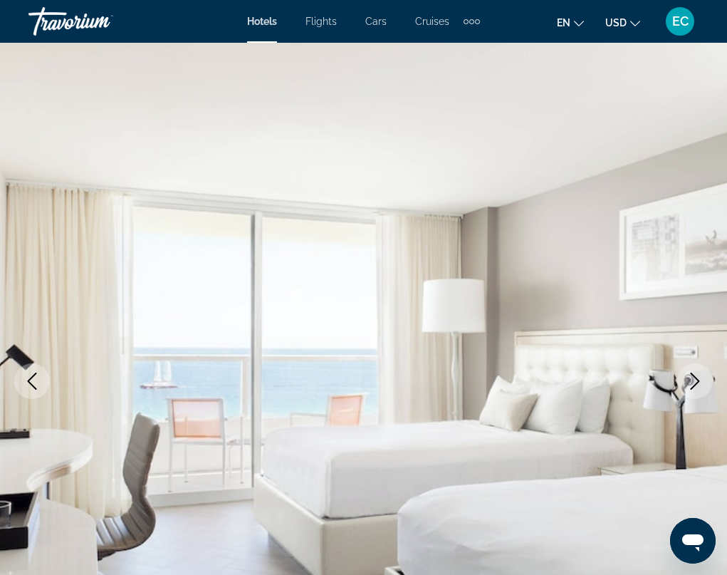
click at [691, 381] on icon "Next image" at bounding box center [695, 381] width 17 height 17
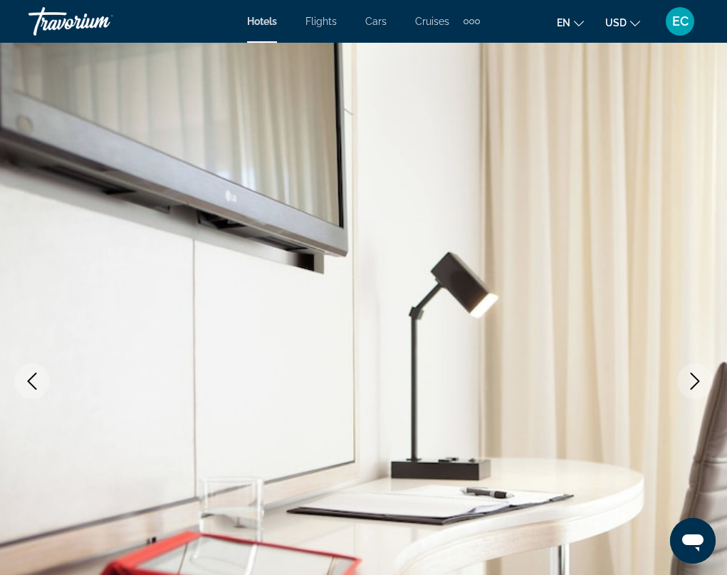
click at [691, 381] on icon "Next image" at bounding box center [695, 381] width 17 height 17
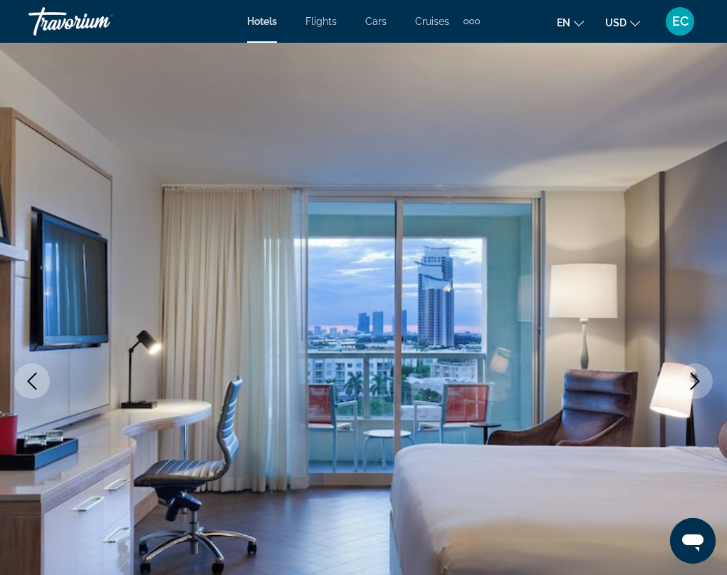
click at [691, 381] on icon "Next image" at bounding box center [695, 381] width 17 height 17
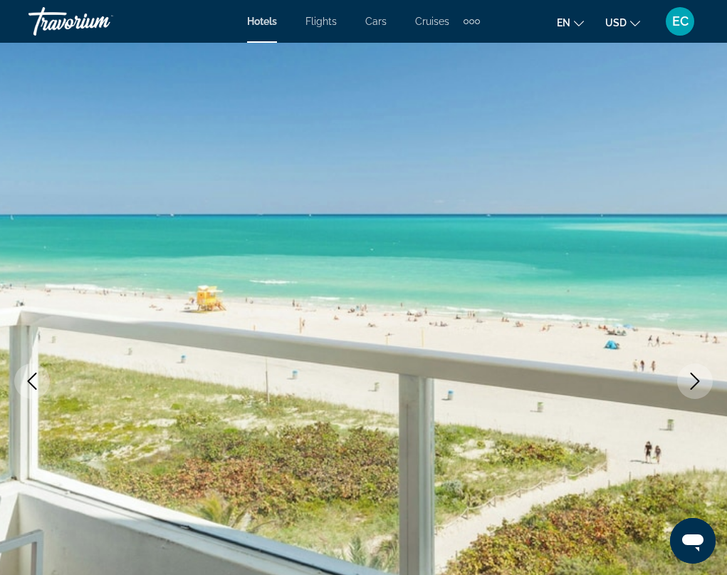
click at [691, 381] on icon "Next image" at bounding box center [695, 381] width 17 height 17
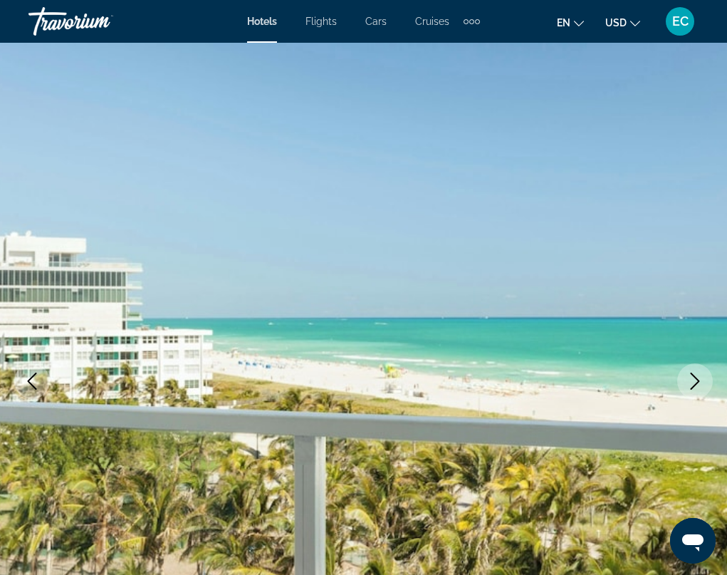
click at [691, 381] on icon "Next image" at bounding box center [695, 381] width 17 height 17
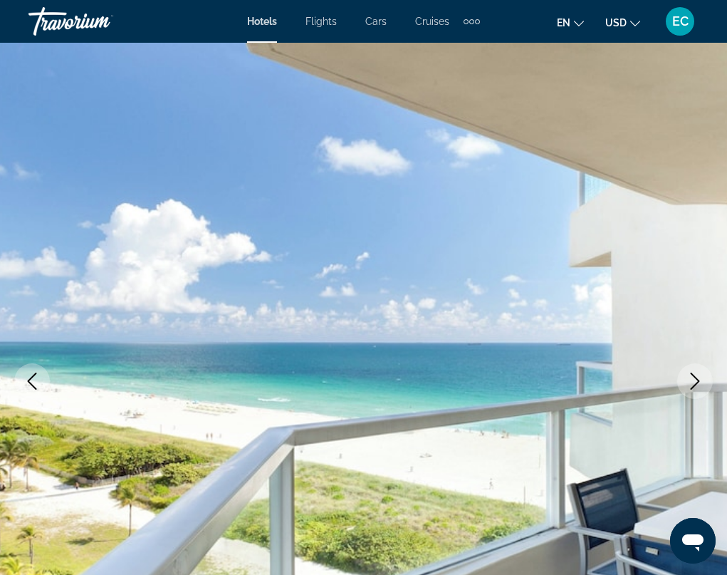
click at [691, 381] on icon "Next image" at bounding box center [695, 381] width 17 height 17
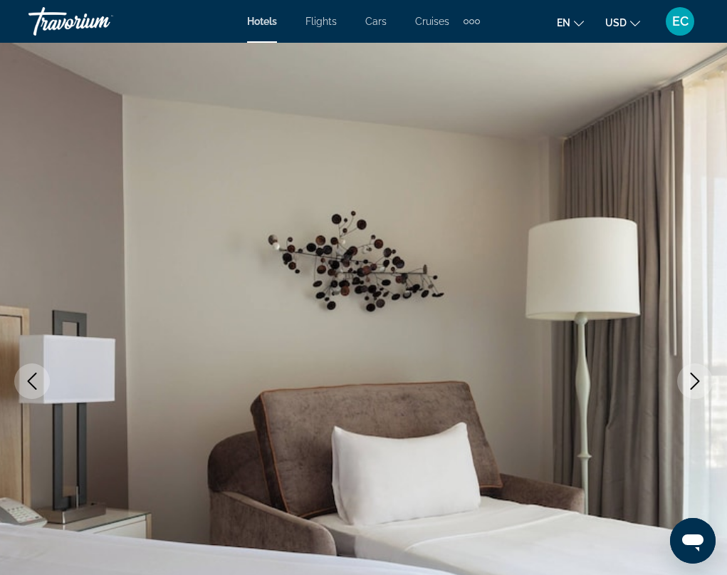
click at [691, 381] on icon "Next image" at bounding box center [695, 381] width 17 height 17
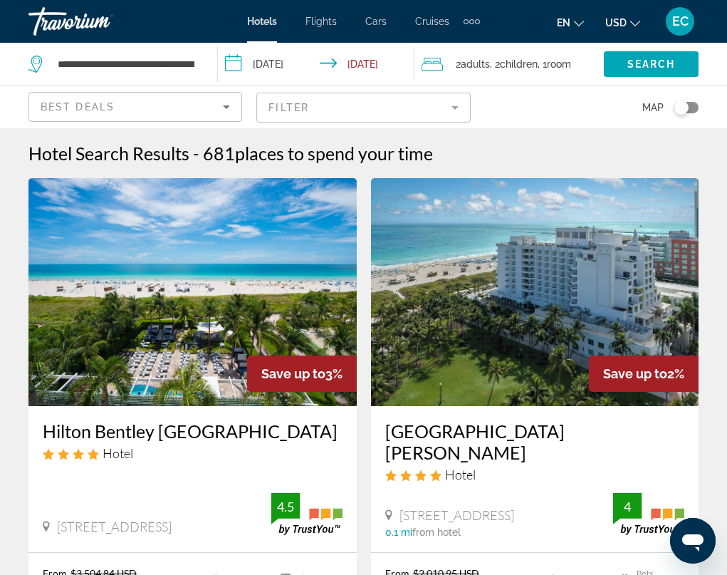
click at [306, 61] on input "**********" at bounding box center [319, 66] width 202 height 47
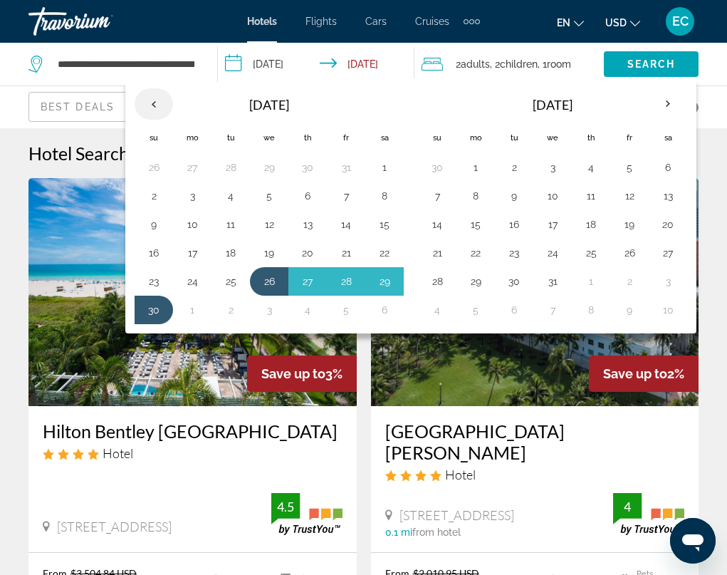
click at [154, 95] on th "Previous month" at bounding box center [154, 103] width 38 height 31
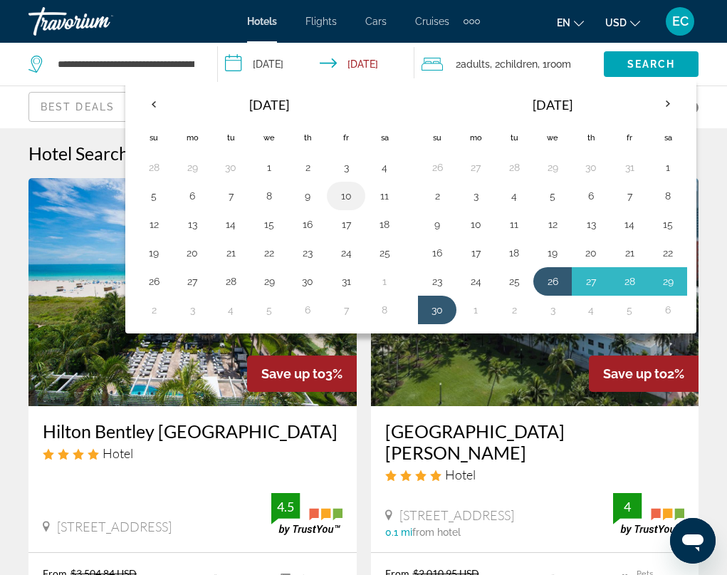
click at [341, 201] on button "10" at bounding box center [346, 196] width 23 height 20
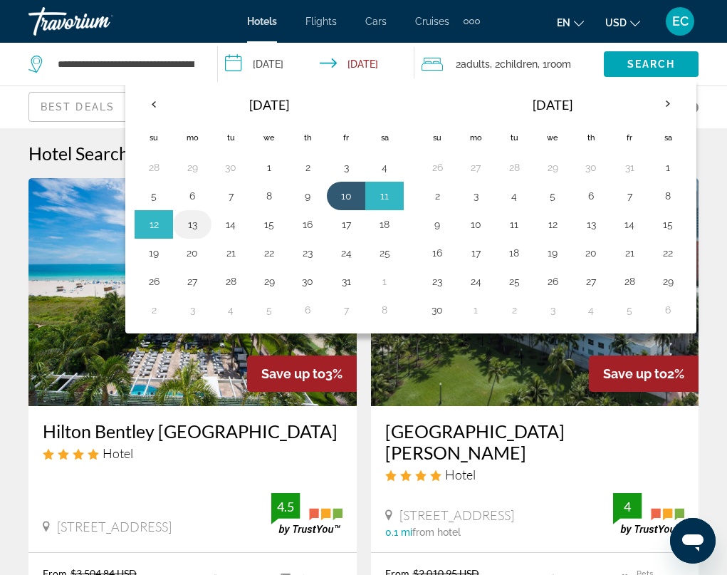
click at [189, 224] on button "13" at bounding box center [192, 224] width 23 height 20
type input "**********"
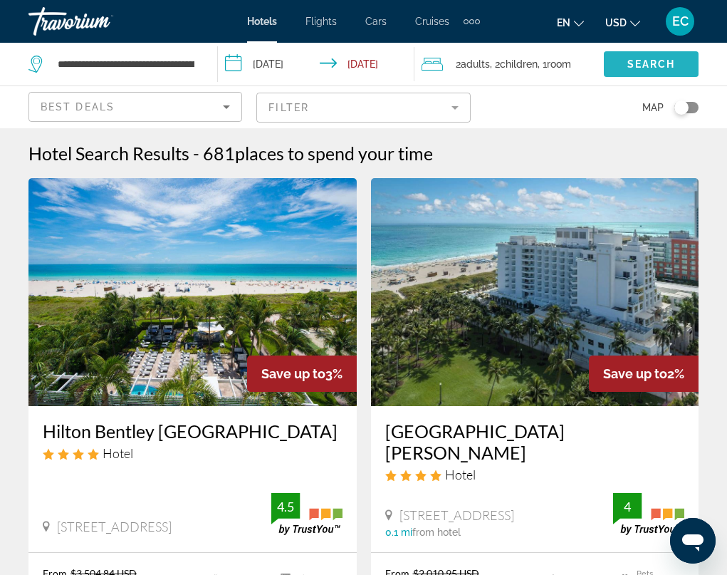
click at [662, 61] on span "Search" at bounding box center [652, 63] width 48 height 11
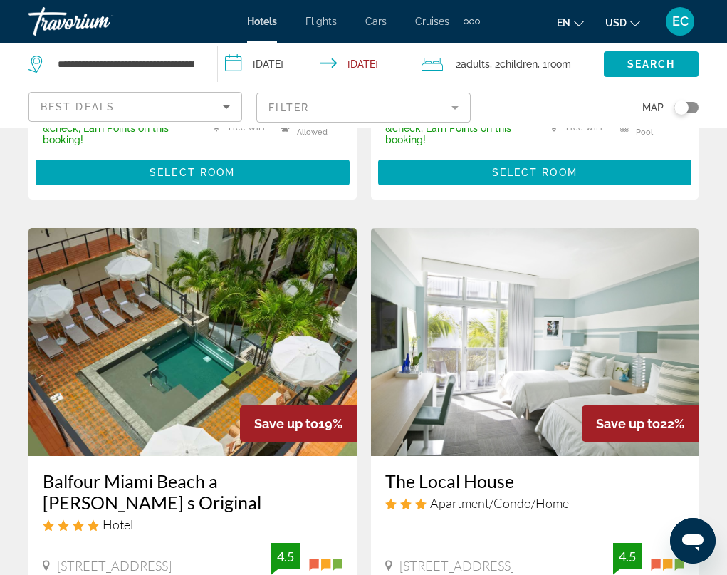
scroll to position [427, 0]
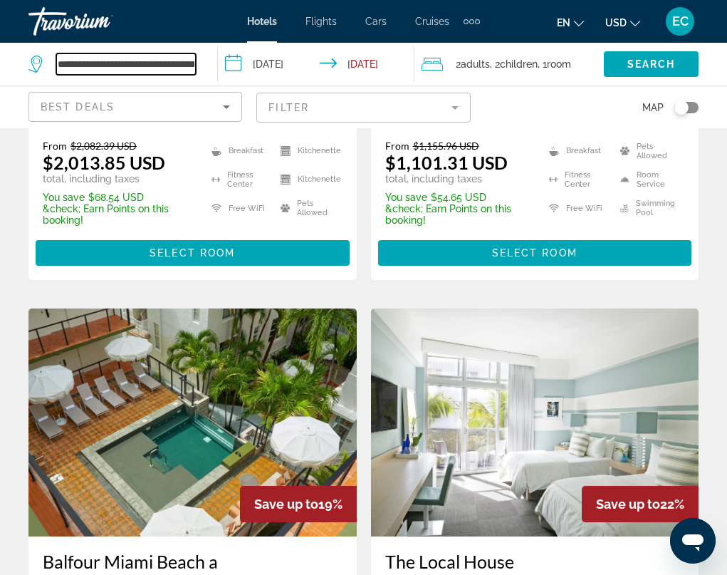
click at [154, 70] on input "**********" at bounding box center [126, 63] width 140 height 21
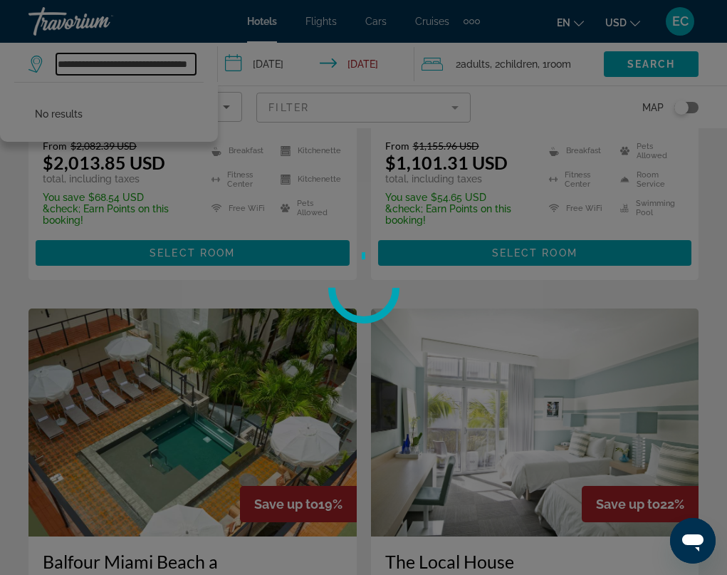
scroll to position [0, 0]
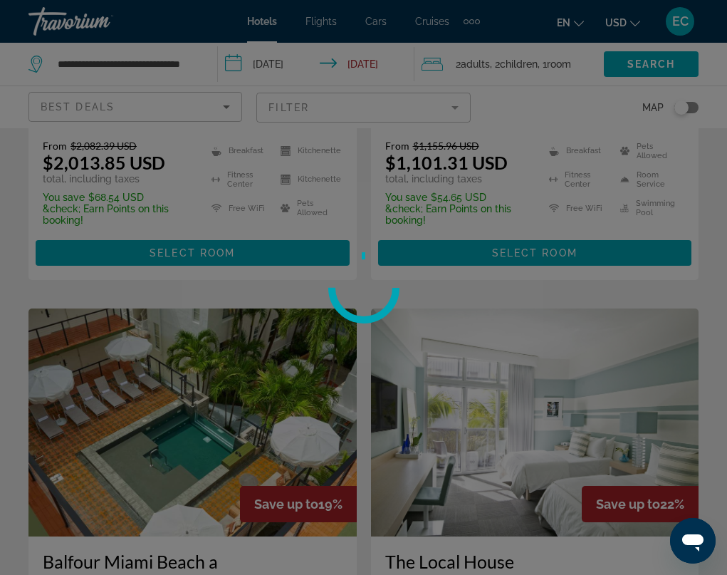
click at [119, 61] on div at bounding box center [363, 287] width 727 height 575
click at [137, 61] on div at bounding box center [363, 287] width 727 height 575
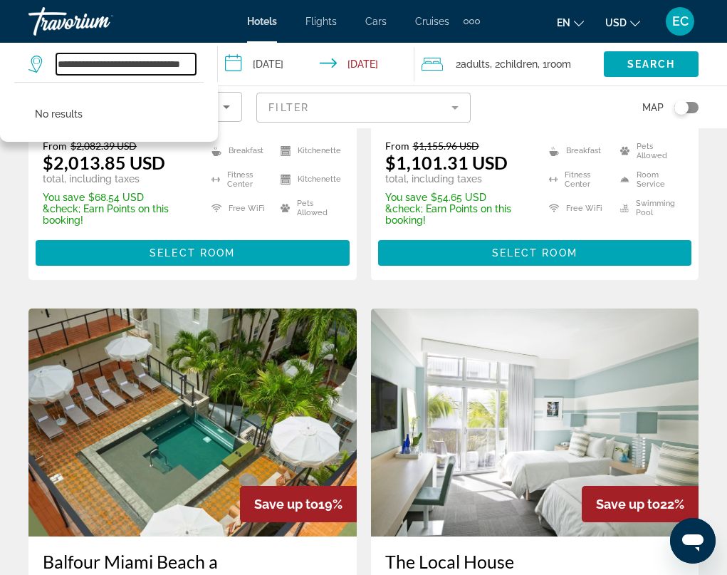
click at [126, 62] on input "**********" at bounding box center [126, 63] width 140 height 21
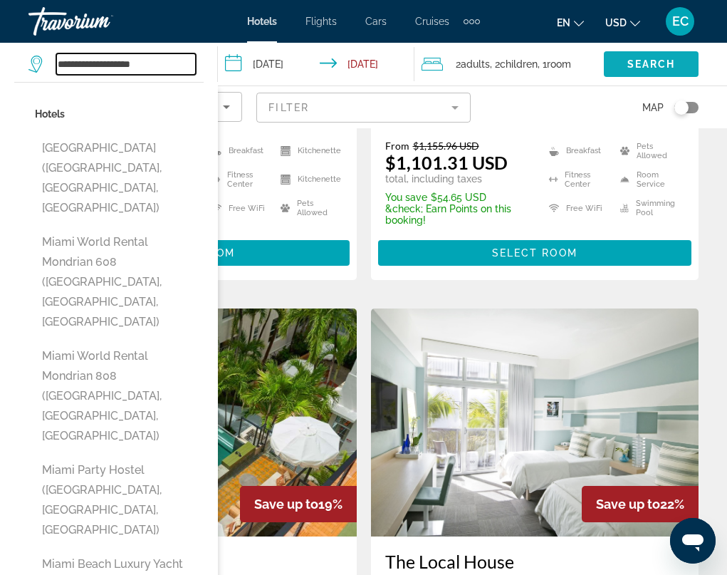
type input "**********"
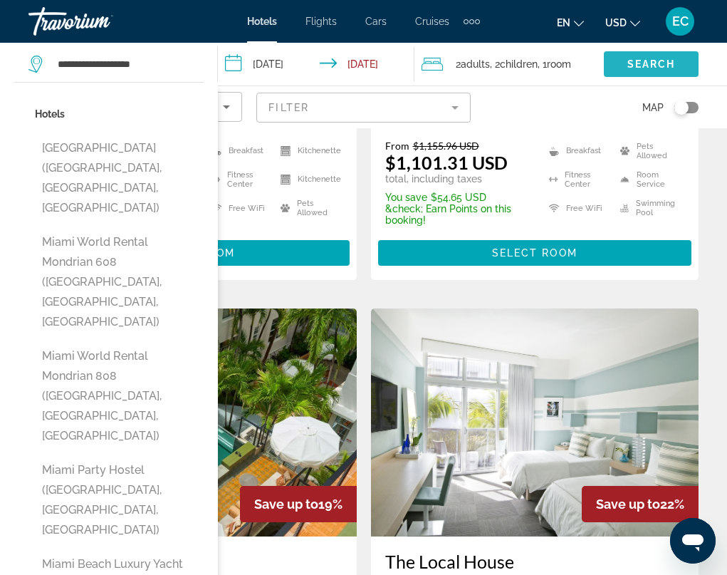
click at [637, 68] on span "Search" at bounding box center [652, 63] width 48 height 11
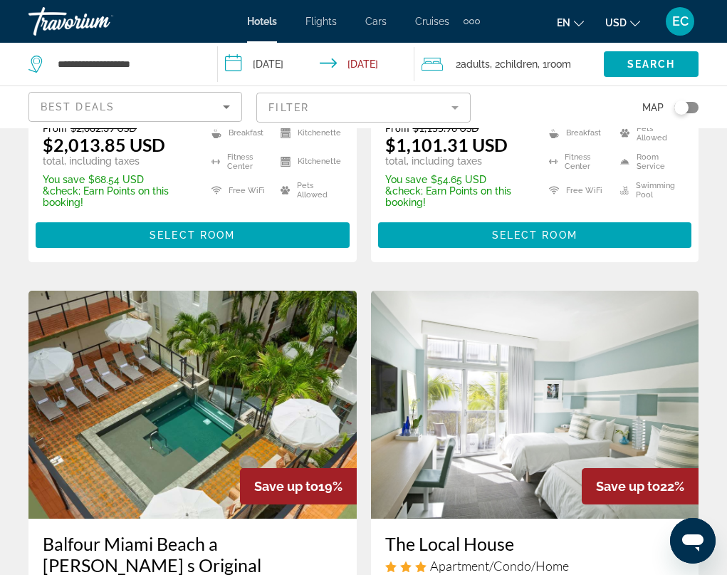
scroll to position [427, 0]
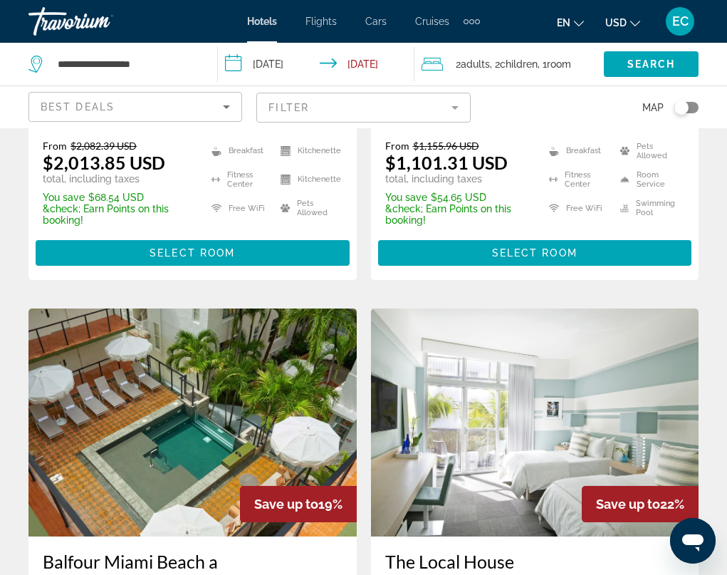
click at [217, 365] on img "Main content" at bounding box center [192, 422] width 328 height 228
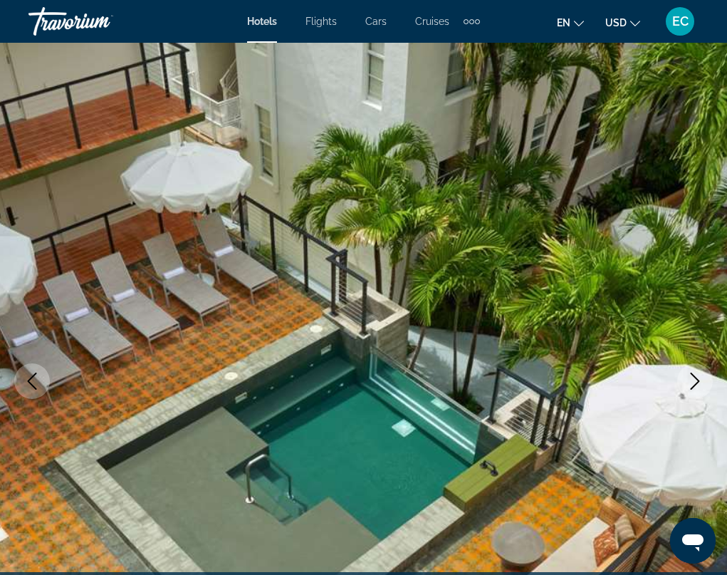
click at [686, 378] on button "Next image" at bounding box center [695, 381] width 36 height 36
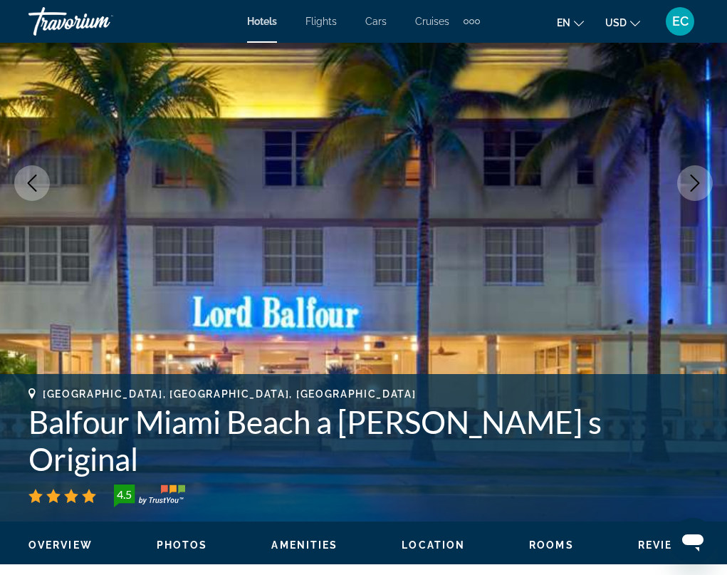
scroll to position [214, 0]
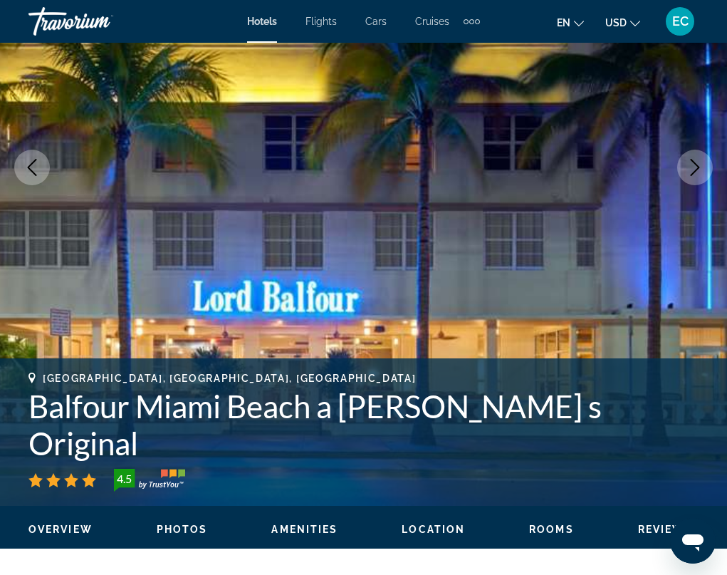
click at [689, 165] on icon "Next image" at bounding box center [695, 167] width 17 height 17
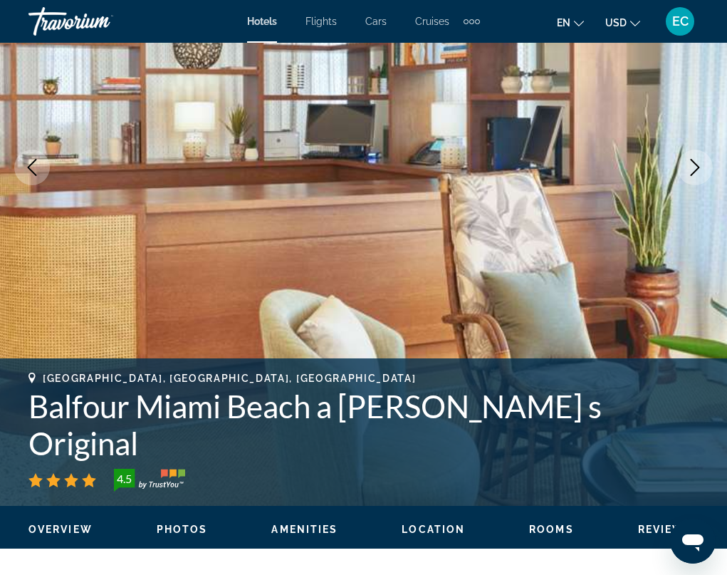
click at [689, 165] on icon "Next image" at bounding box center [695, 167] width 17 height 17
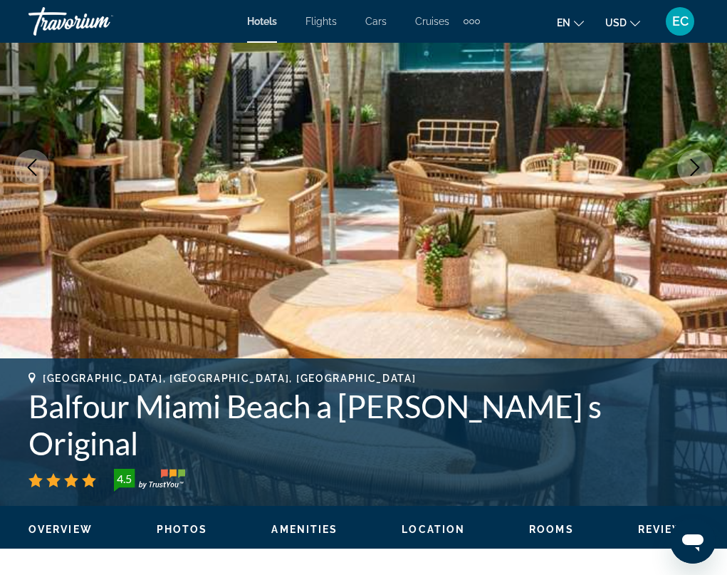
click at [689, 165] on icon "Next image" at bounding box center [695, 167] width 17 height 17
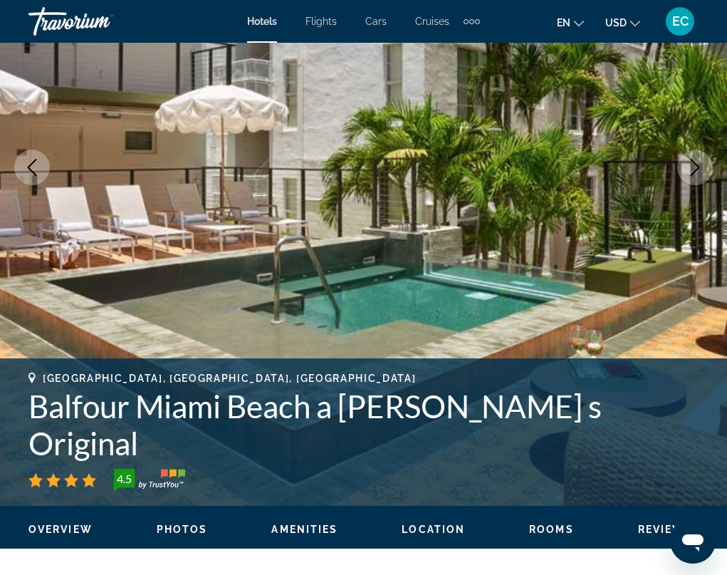
click at [689, 165] on icon "Next image" at bounding box center [695, 167] width 17 height 17
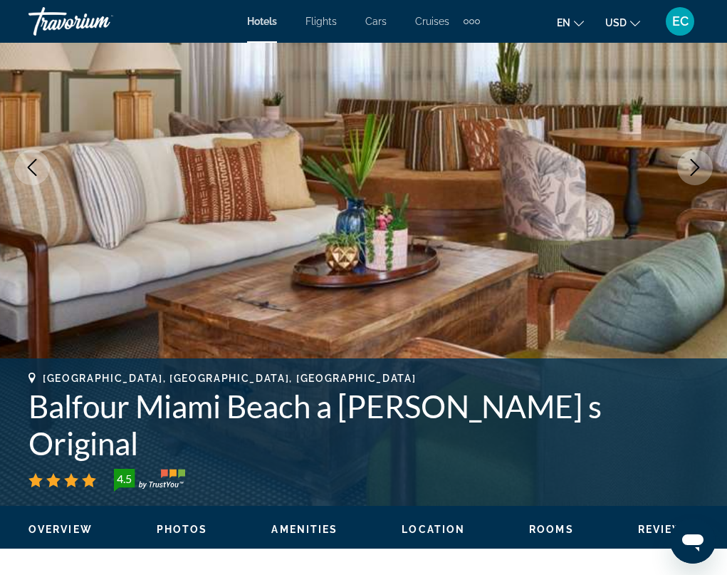
click at [689, 165] on icon "Next image" at bounding box center [695, 167] width 17 height 17
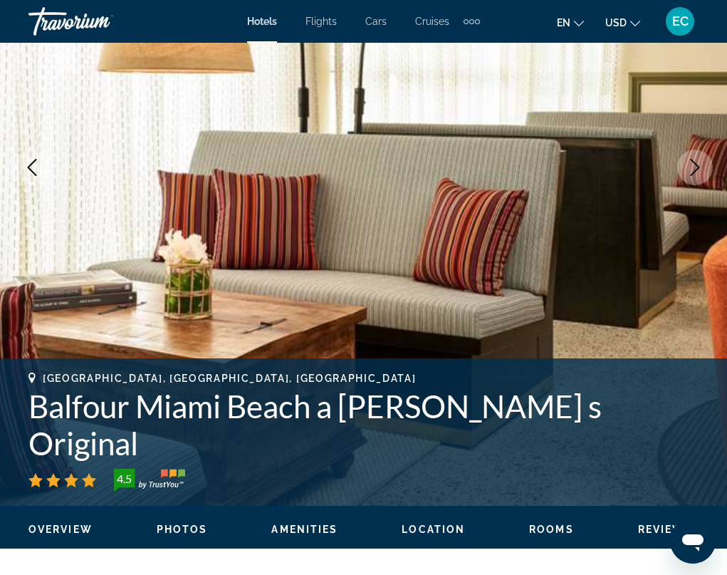
click at [689, 165] on icon "Next image" at bounding box center [695, 167] width 17 height 17
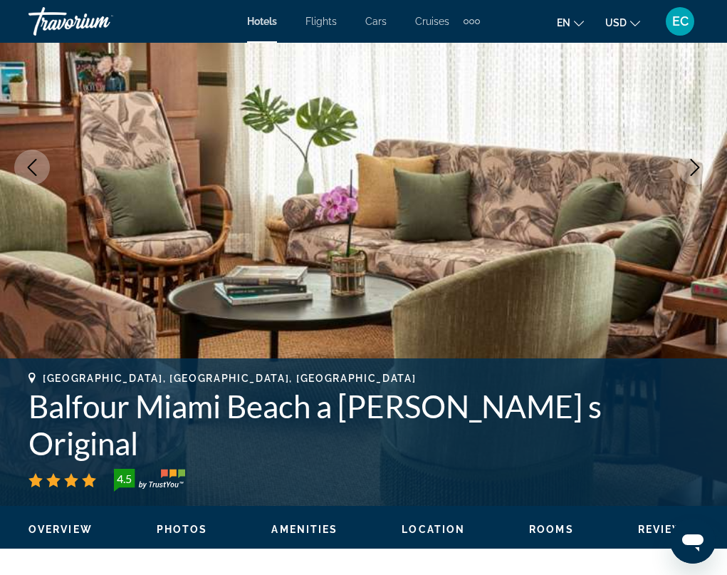
click at [689, 165] on icon "Next image" at bounding box center [695, 167] width 17 height 17
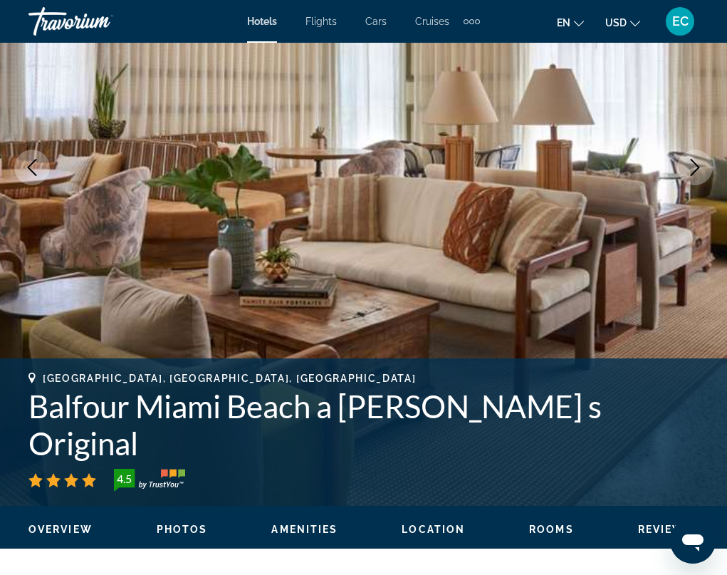
click at [689, 165] on icon "Next image" at bounding box center [695, 167] width 17 height 17
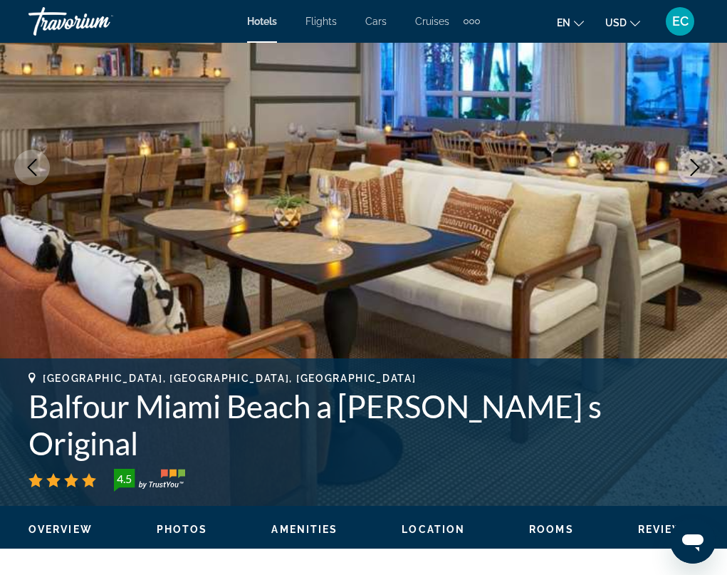
click at [689, 165] on icon "Next image" at bounding box center [695, 167] width 17 height 17
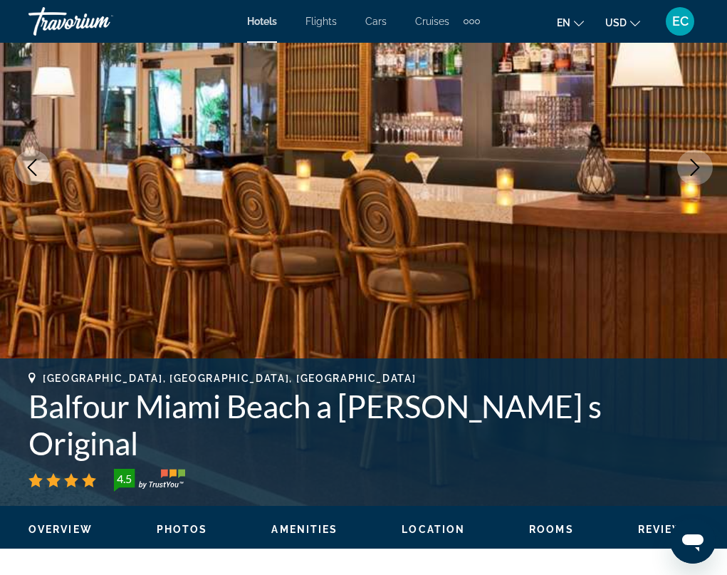
click at [689, 165] on icon "Next image" at bounding box center [695, 167] width 17 height 17
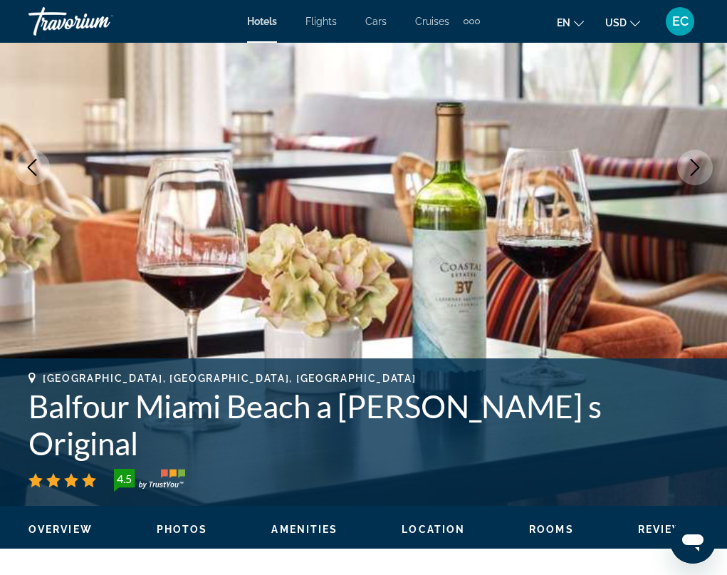
click at [689, 165] on icon "Next image" at bounding box center [695, 167] width 17 height 17
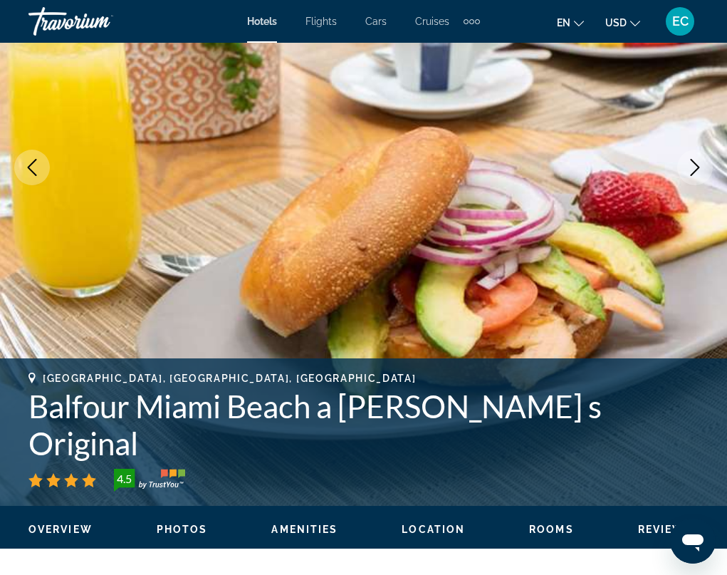
click at [689, 165] on icon "Next image" at bounding box center [695, 167] width 17 height 17
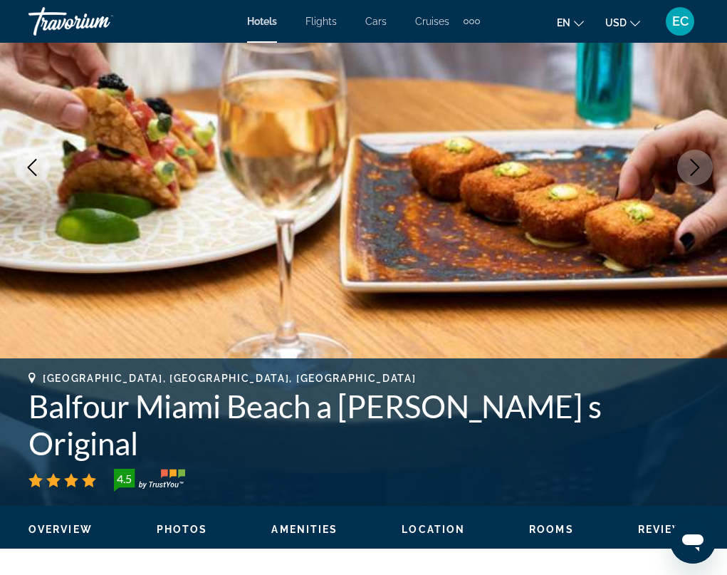
click at [689, 165] on icon "Next image" at bounding box center [695, 167] width 17 height 17
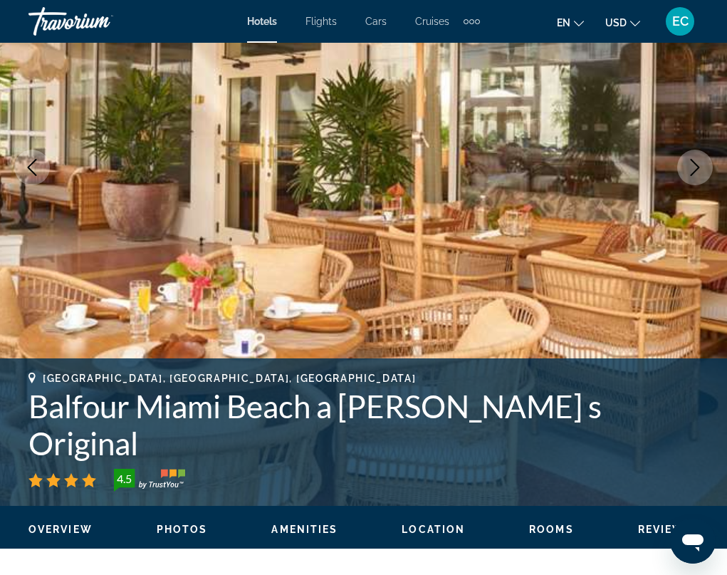
click at [689, 165] on icon "Next image" at bounding box center [695, 167] width 17 height 17
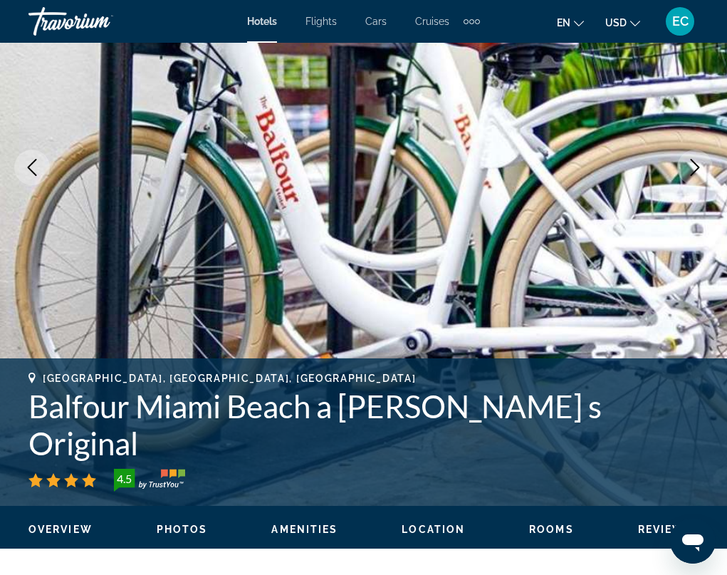
click at [689, 165] on icon "Next image" at bounding box center [695, 167] width 17 height 17
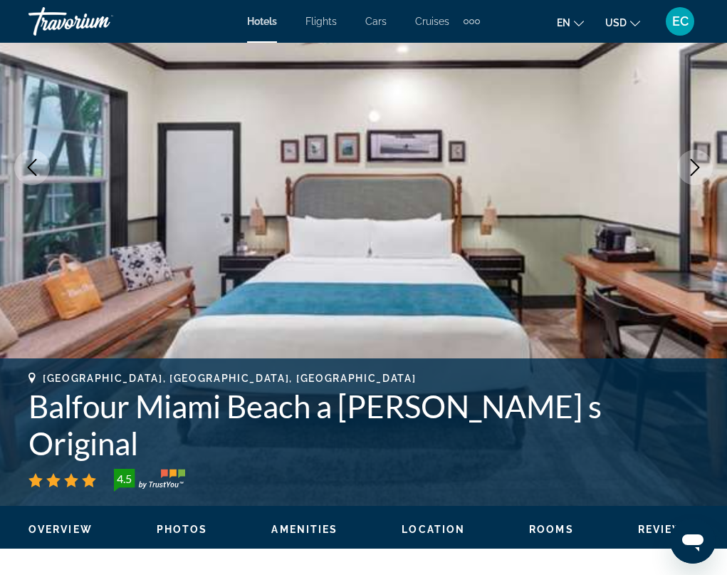
click at [689, 165] on icon "Next image" at bounding box center [695, 167] width 17 height 17
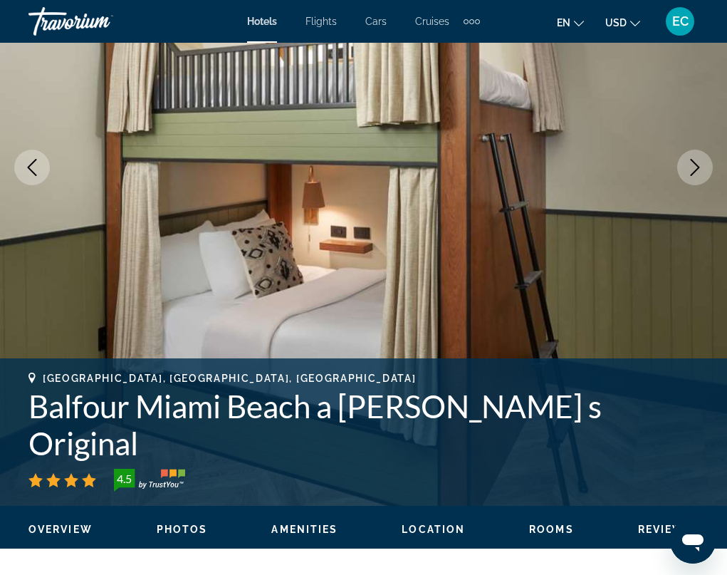
click at [689, 165] on icon "Next image" at bounding box center [695, 167] width 17 height 17
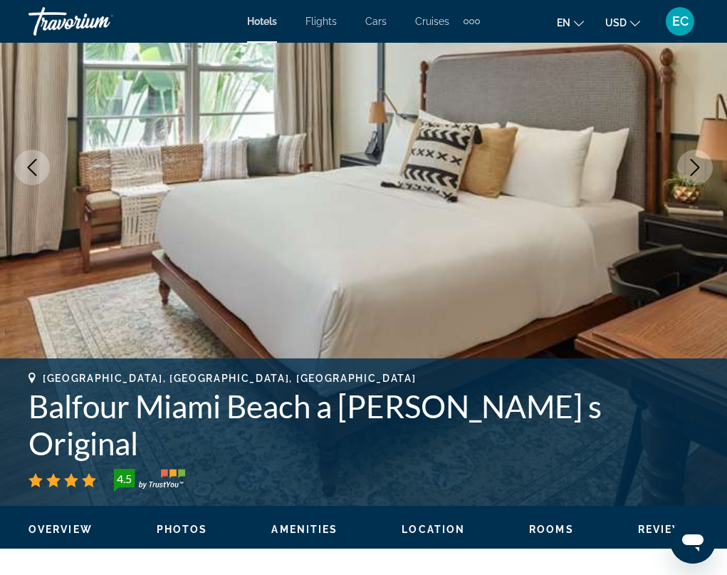
click at [689, 165] on icon "Next image" at bounding box center [695, 167] width 17 height 17
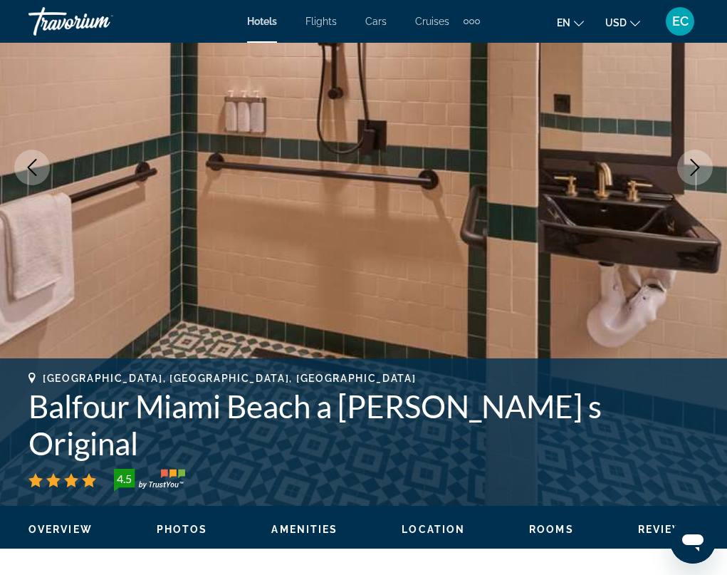
click at [689, 165] on icon "Next image" at bounding box center [695, 167] width 17 height 17
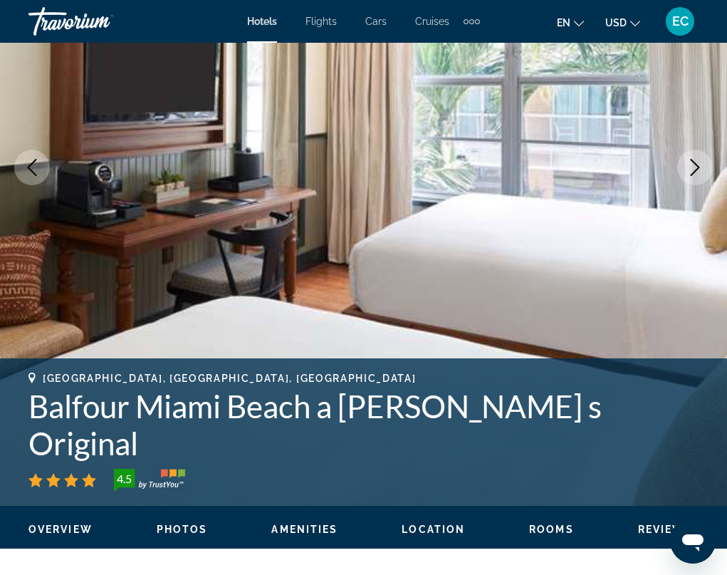
click at [689, 165] on icon "Next image" at bounding box center [695, 167] width 17 height 17
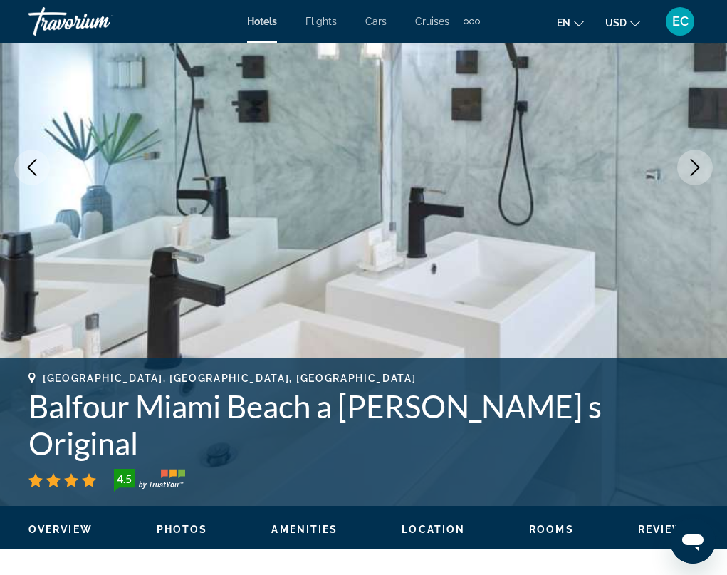
click at [689, 165] on icon "Next image" at bounding box center [695, 167] width 17 height 17
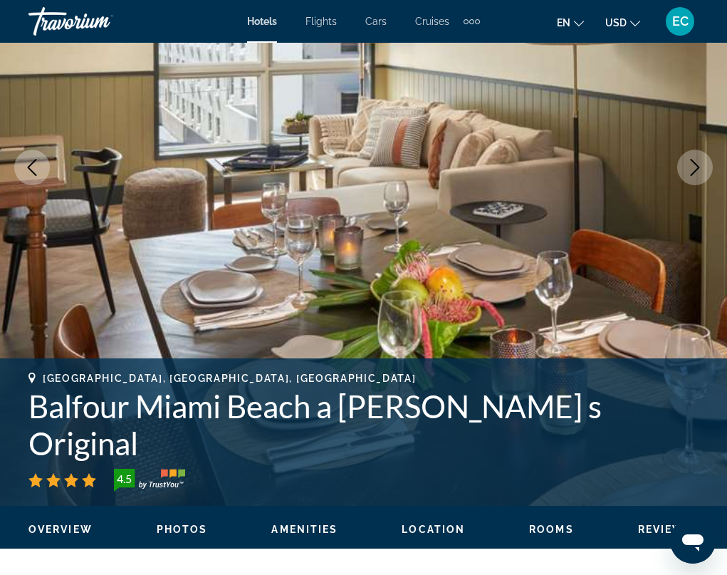
click at [689, 165] on icon "Next image" at bounding box center [695, 167] width 17 height 17
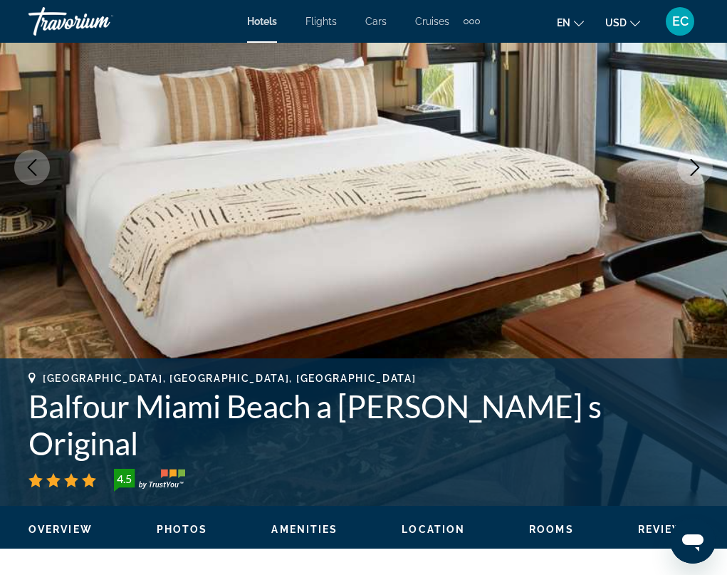
click at [689, 165] on icon "Next image" at bounding box center [695, 167] width 17 height 17
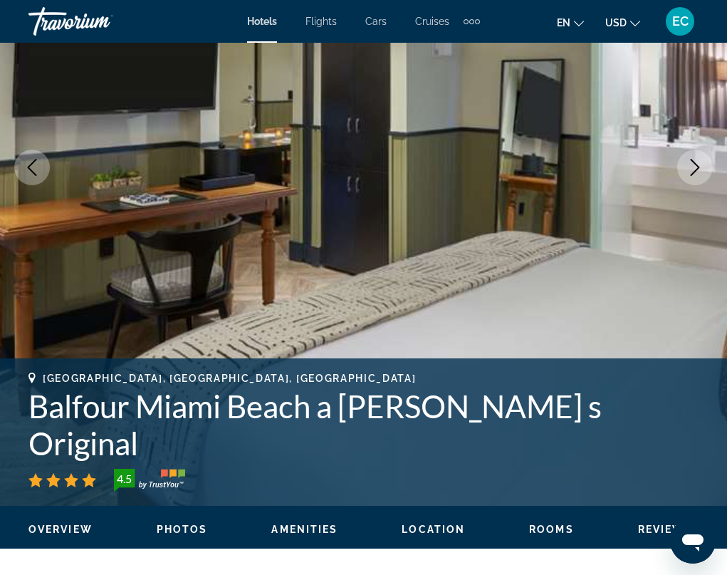
click at [689, 165] on icon "Next image" at bounding box center [695, 167] width 17 height 17
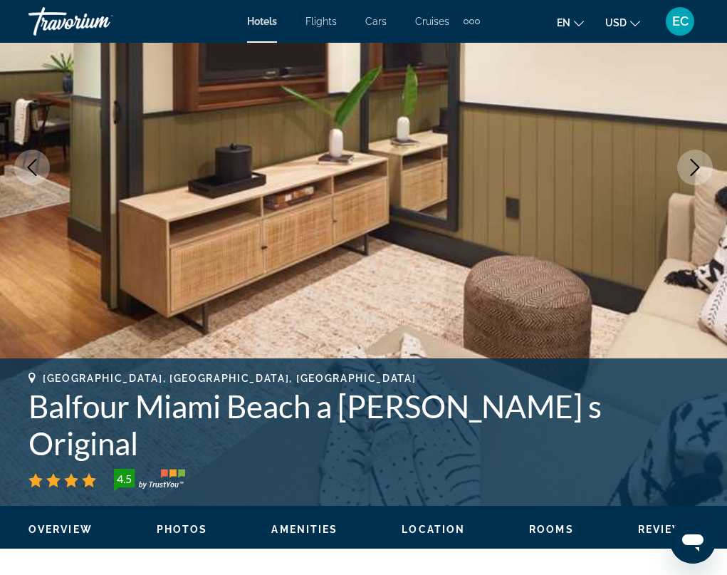
click at [689, 165] on icon "Next image" at bounding box center [695, 167] width 17 height 17
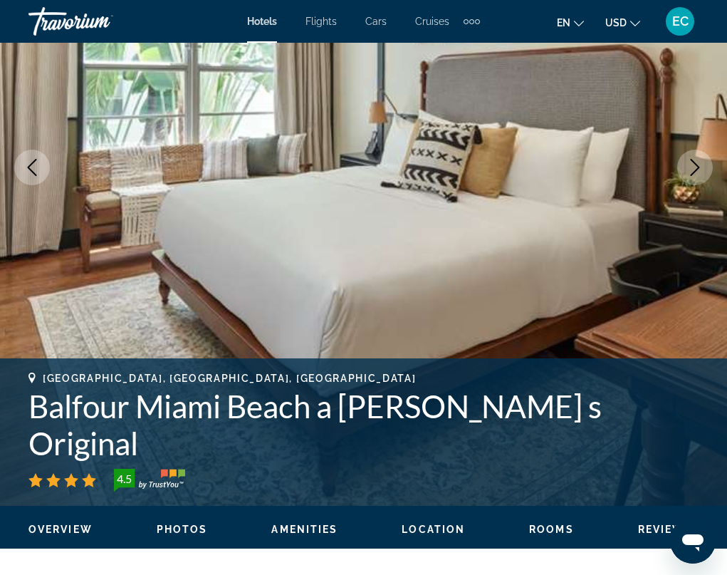
click at [689, 165] on icon "Next image" at bounding box center [695, 167] width 17 height 17
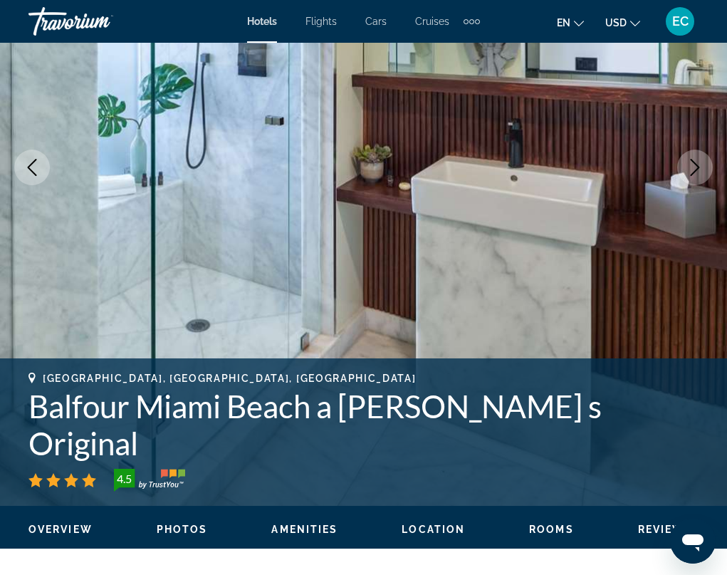
click at [689, 165] on icon "Next image" at bounding box center [695, 167] width 17 height 17
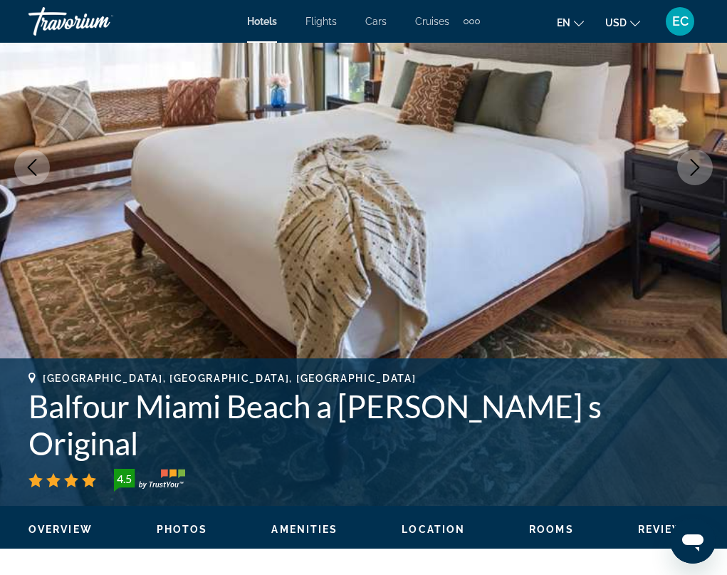
click at [689, 165] on icon "Next image" at bounding box center [695, 167] width 17 height 17
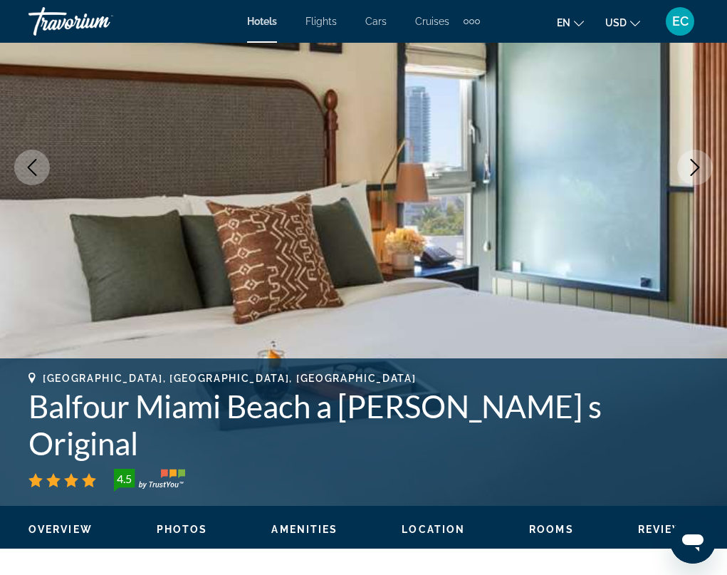
click at [689, 165] on icon "Next image" at bounding box center [695, 167] width 17 height 17
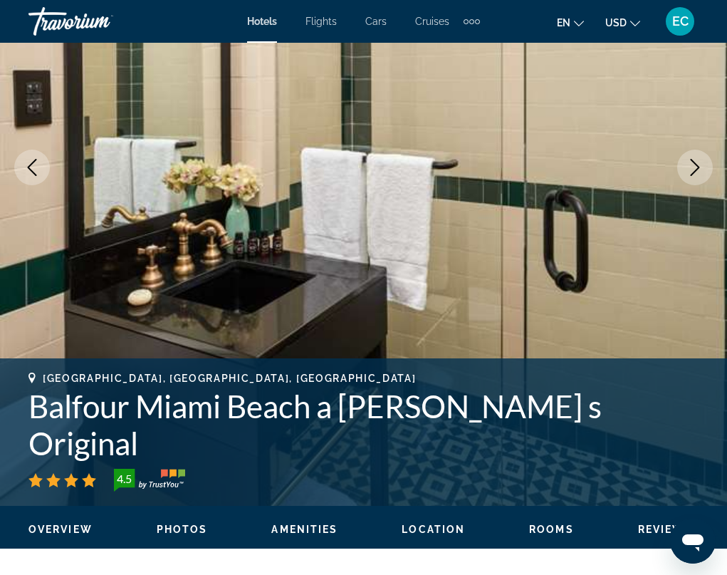
click at [689, 165] on icon "Next image" at bounding box center [695, 167] width 17 height 17
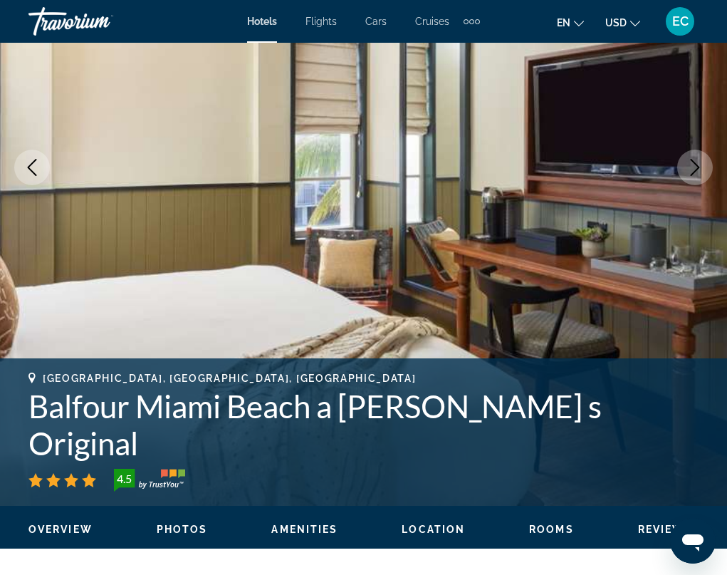
click at [689, 165] on icon "Next image" at bounding box center [695, 167] width 17 height 17
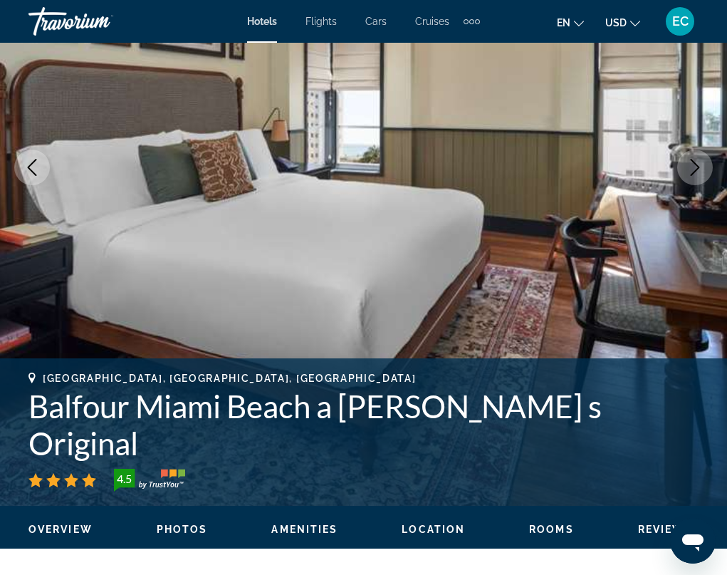
click at [689, 165] on icon "Next image" at bounding box center [695, 167] width 17 height 17
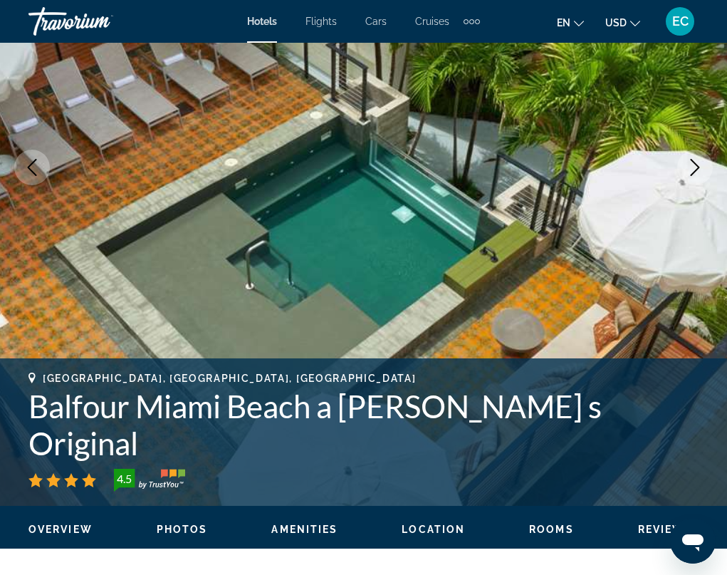
click at [689, 165] on icon "Next image" at bounding box center [695, 167] width 17 height 17
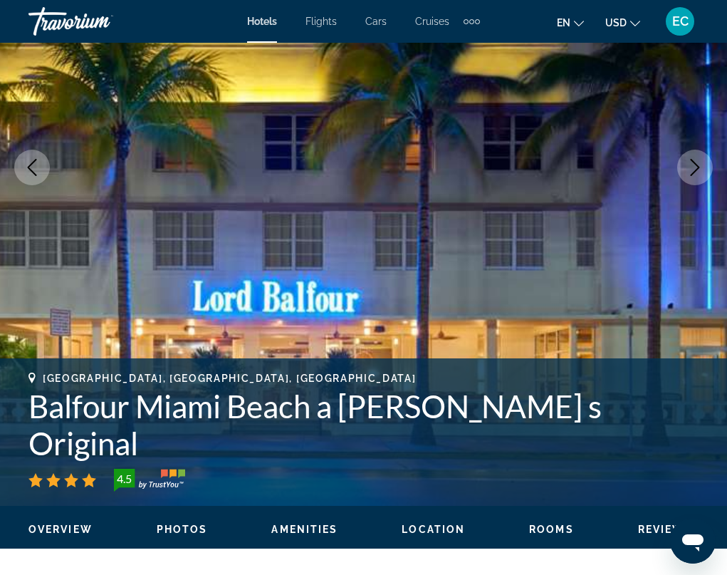
click at [689, 165] on icon "Next image" at bounding box center [695, 167] width 17 height 17
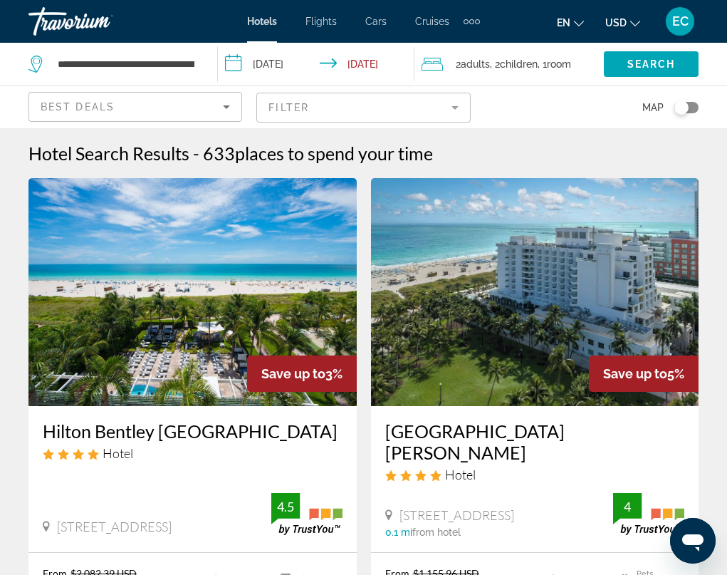
click at [224, 105] on icon "Sort by" at bounding box center [226, 106] width 17 height 17
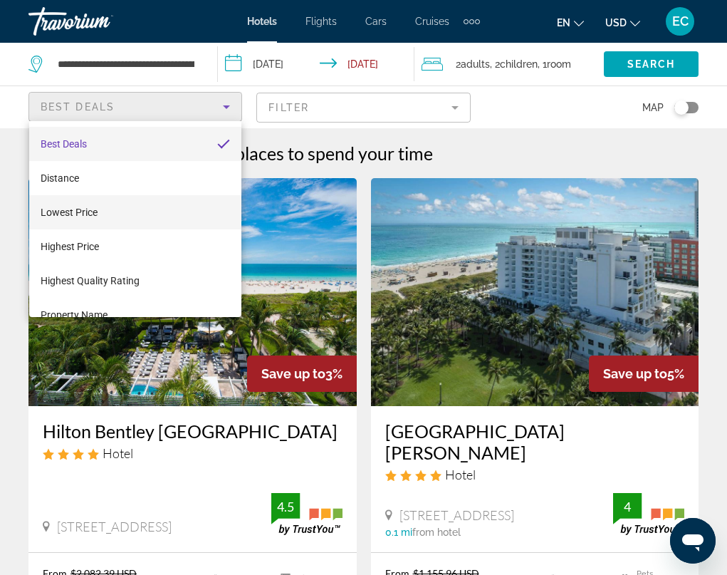
click at [103, 207] on mat-option "Lowest Price" at bounding box center [135, 212] width 212 height 34
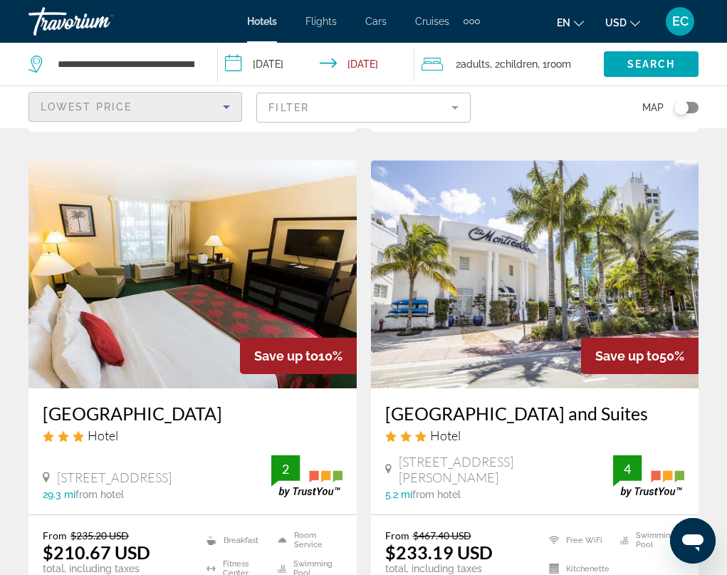
scroll to position [570, 0]
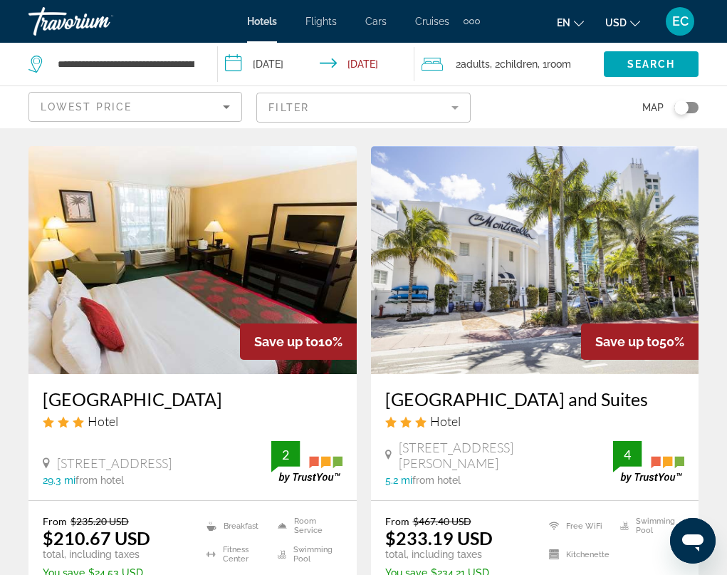
click at [469, 274] on img "Main content" at bounding box center [535, 260] width 328 height 228
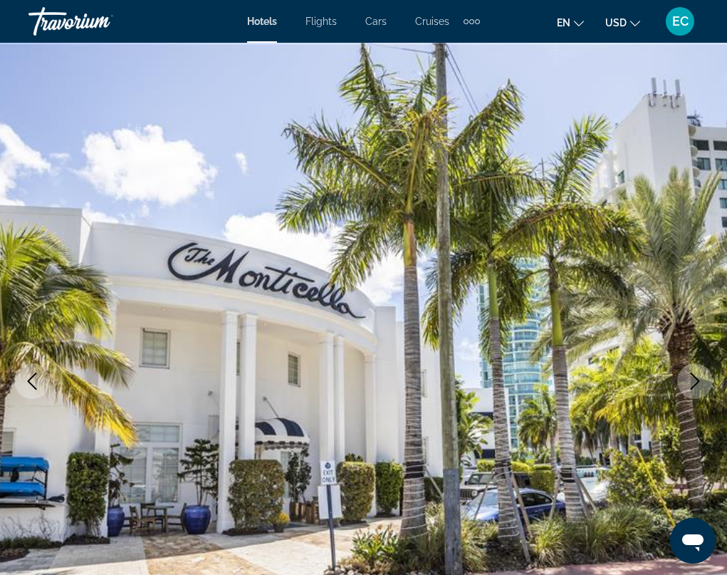
click at [699, 377] on icon "Next image" at bounding box center [695, 381] width 17 height 17
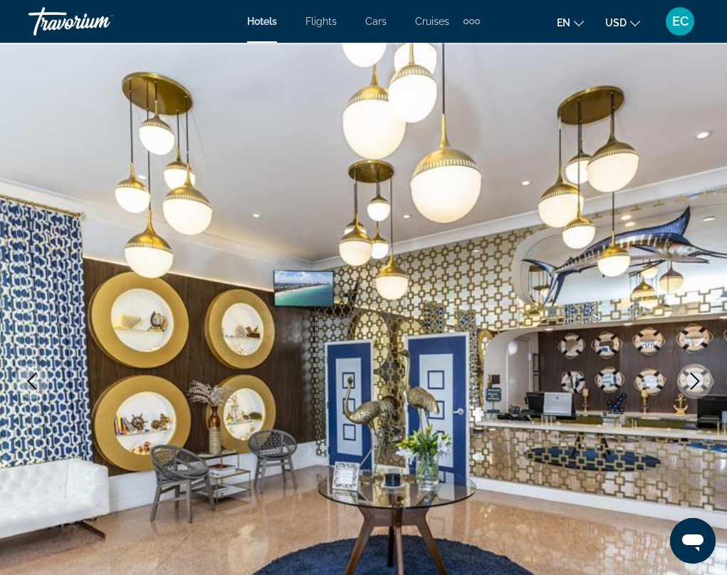
click at [699, 377] on icon "Next image" at bounding box center [695, 381] width 17 height 17
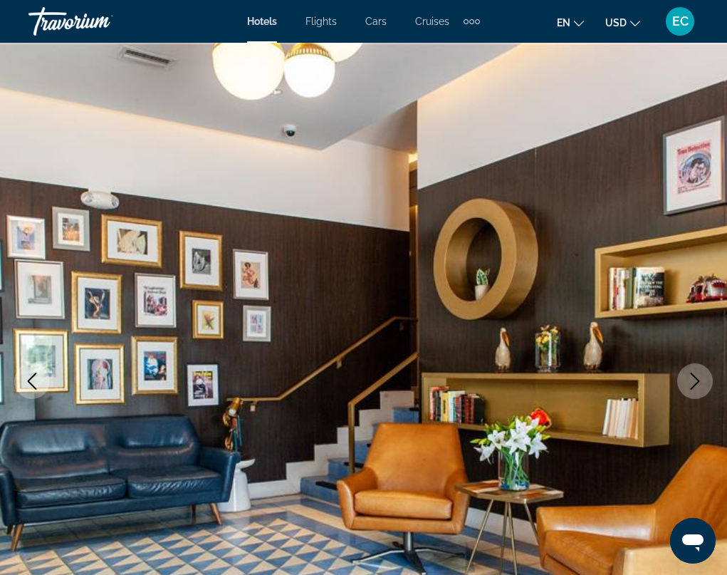
click at [699, 377] on icon "Next image" at bounding box center [695, 381] width 17 height 17
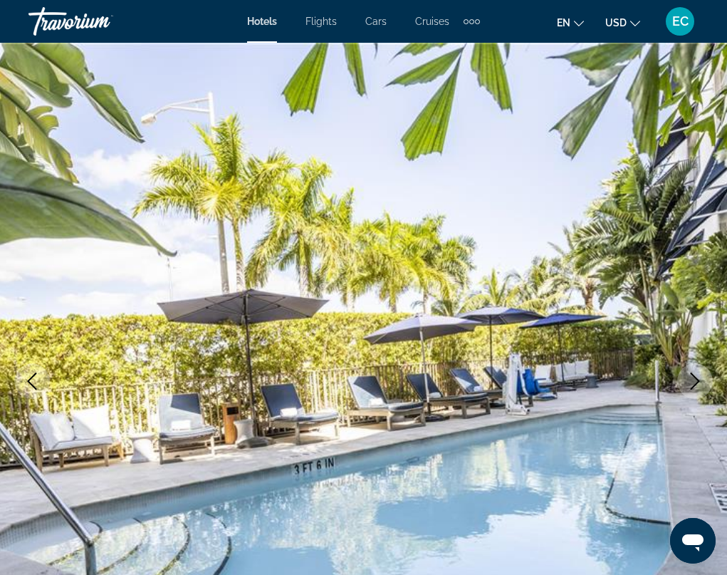
click at [699, 377] on icon "Next image" at bounding box center [695, 381] width 17 height 17
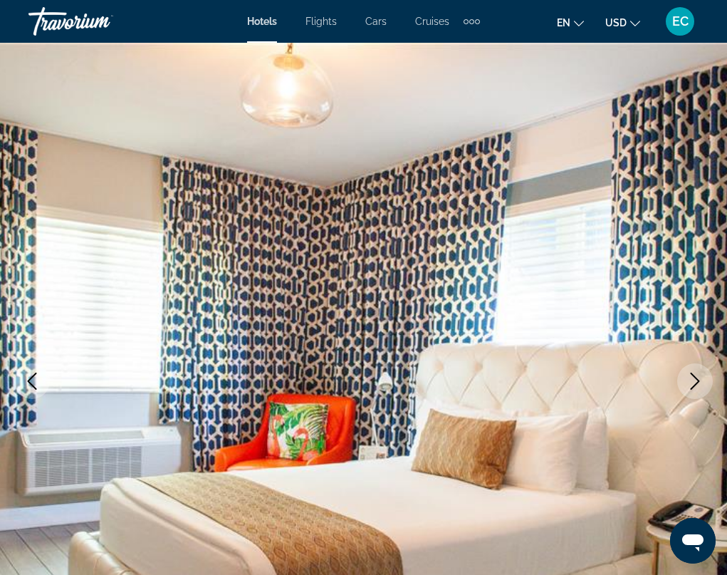
click at [699, 377] on icon "Next image" at bounding box center [695, 381] width 17 height 17
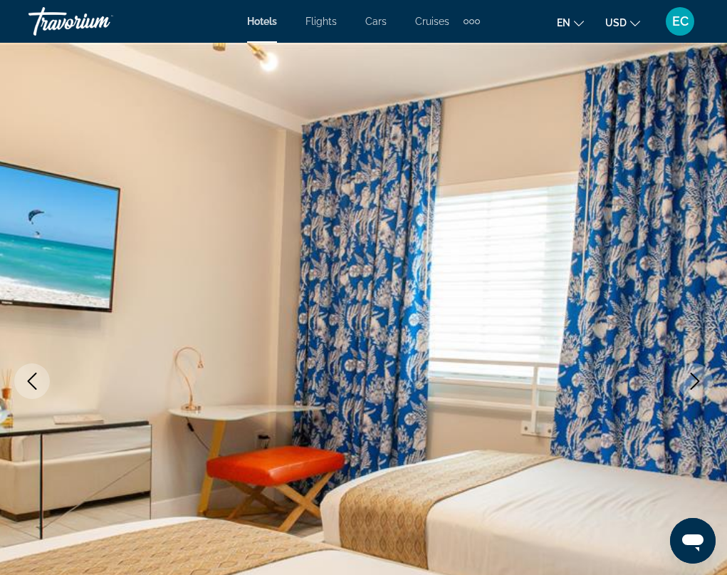
click at [699, 377] on icon "Next image" at bounding box center [695, 381] width 17 height 17
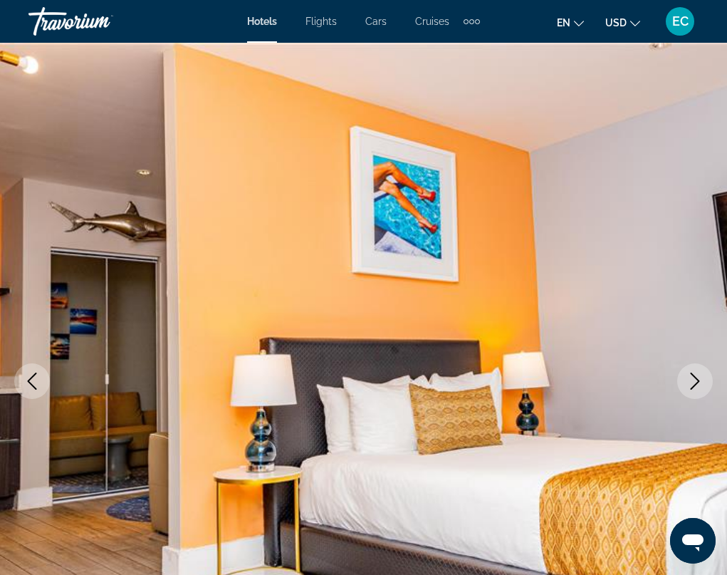
click at [699, 377] on icon "Next image" at bounding box center [695, 381] width 17 height 17
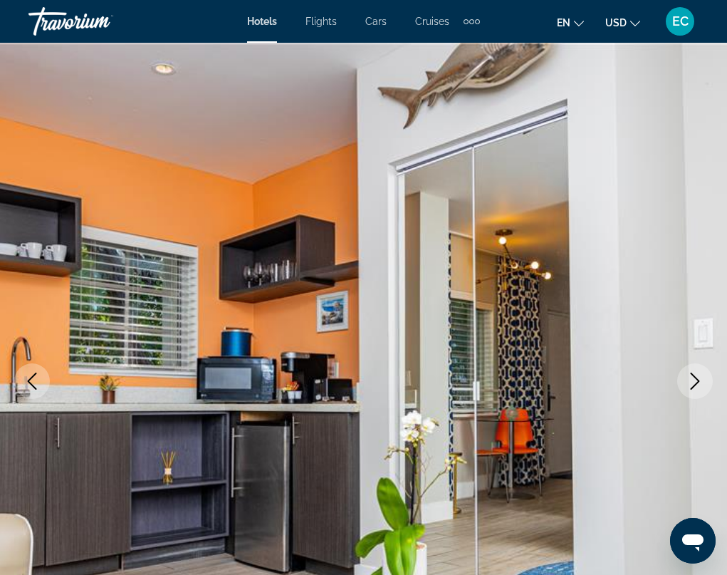
click at [699, 377] on icon "Next image" at bounding box center [695, 381] width 17 height 17
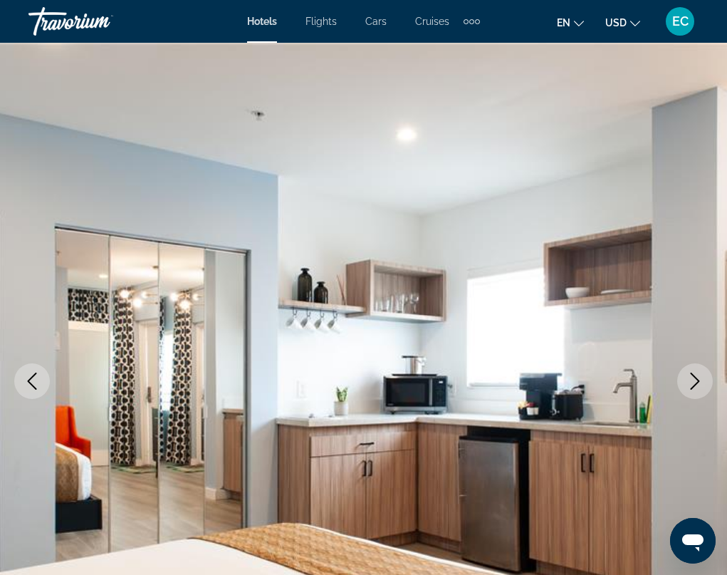
click at [699, 377] on icon "Next image" at bounding box center [695, 381] width 17 height 17
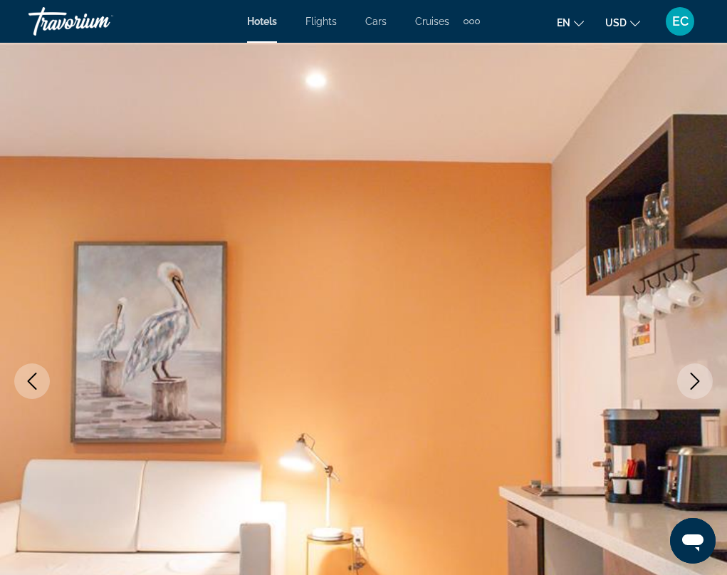
click at [699, 377] on icon "Next image" at bounding box center [695, 381] width 17 height 17
